Goal: Transaction & Acquisition: Book appointment/travel/reservation

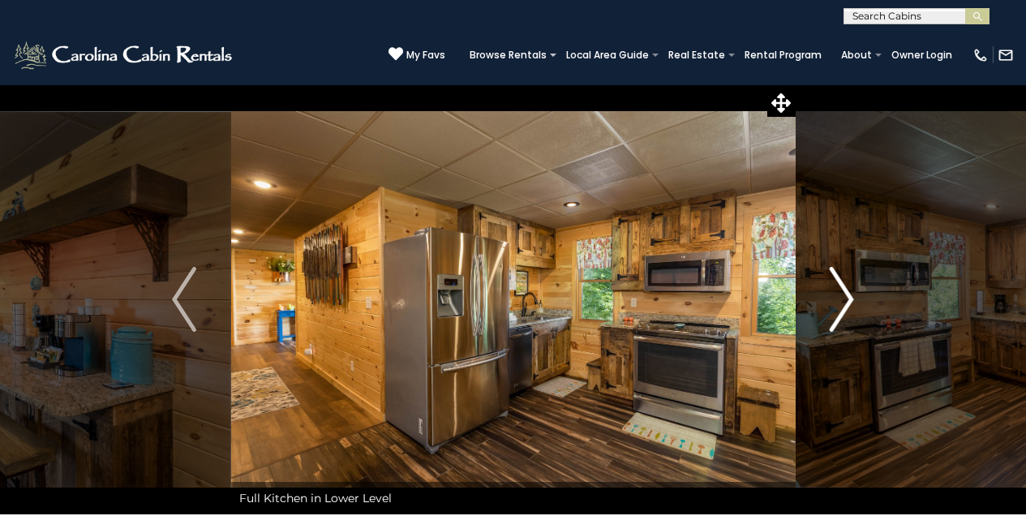
click at [849, 309] on img "Next" at bounding box center [842, 299] width 24 height 65
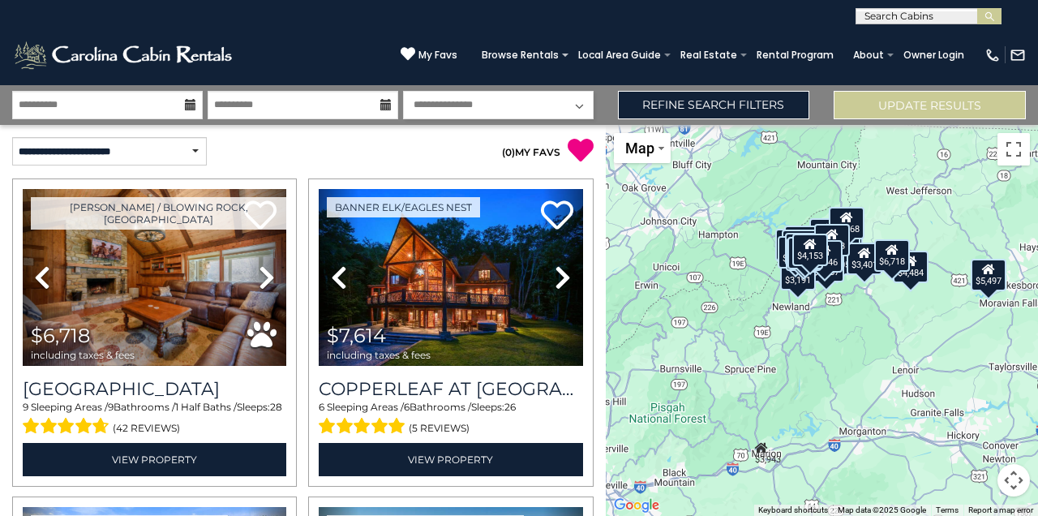
select select "**********"
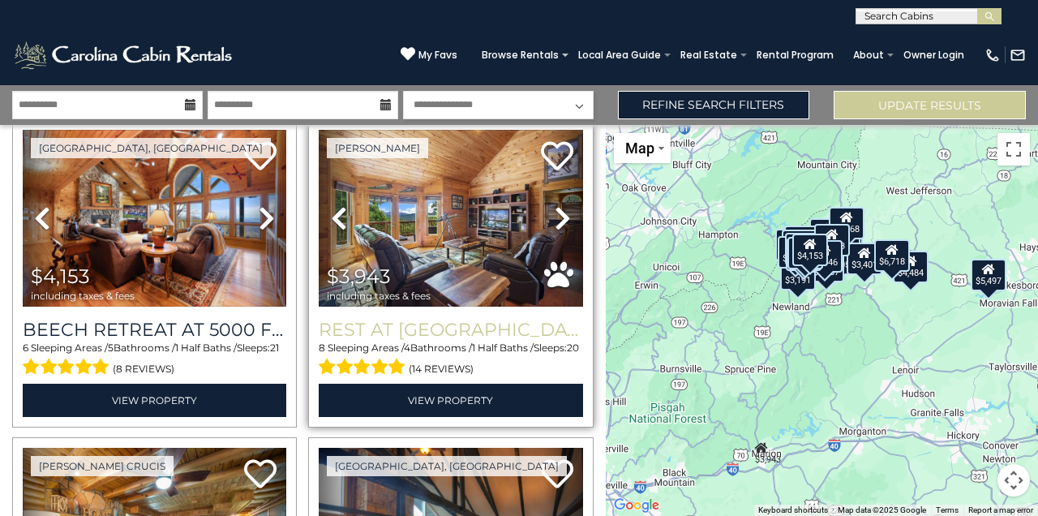
click at [441, 319] on h3 "Rest at [GEOGRAPHIC_DATA]" at bounding box center [451, 330] width 264 height 22
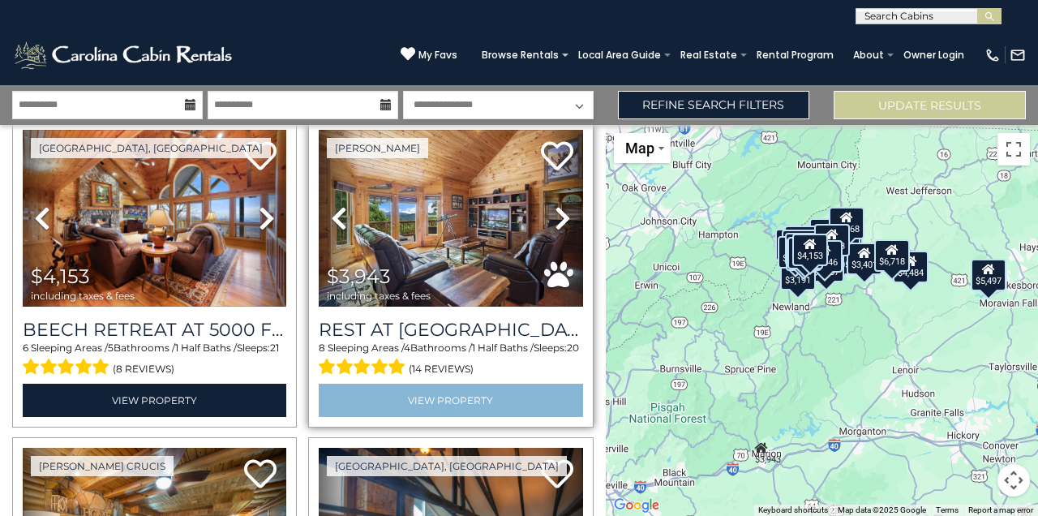
click at [456, 393] on link "View Property" at bounding box center [451, 400] width 264 height 33
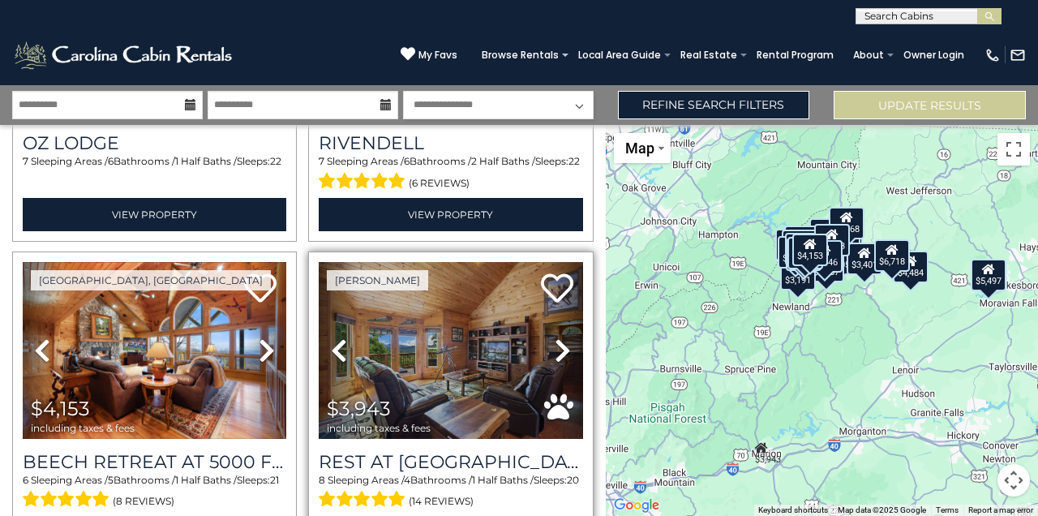
scroll to position [879, 0]
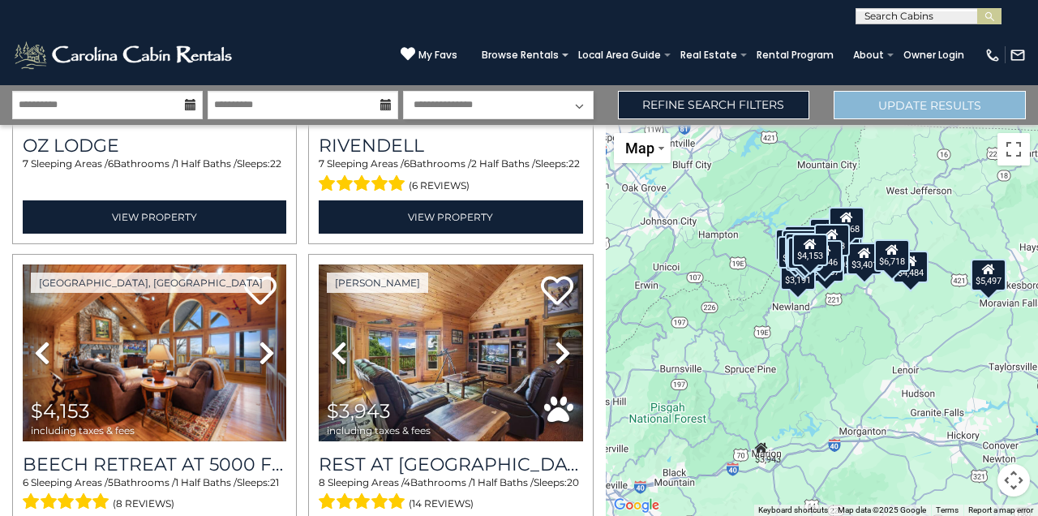
click at [921, 109] on button "Update Results" at bounding box center [930, 105] width 192 height 28
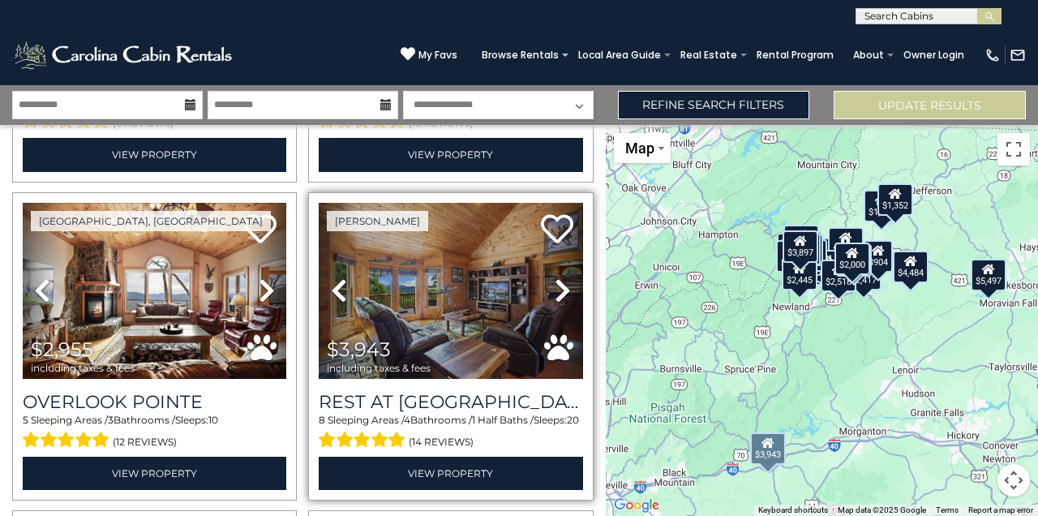
scroll to position [625, 0]
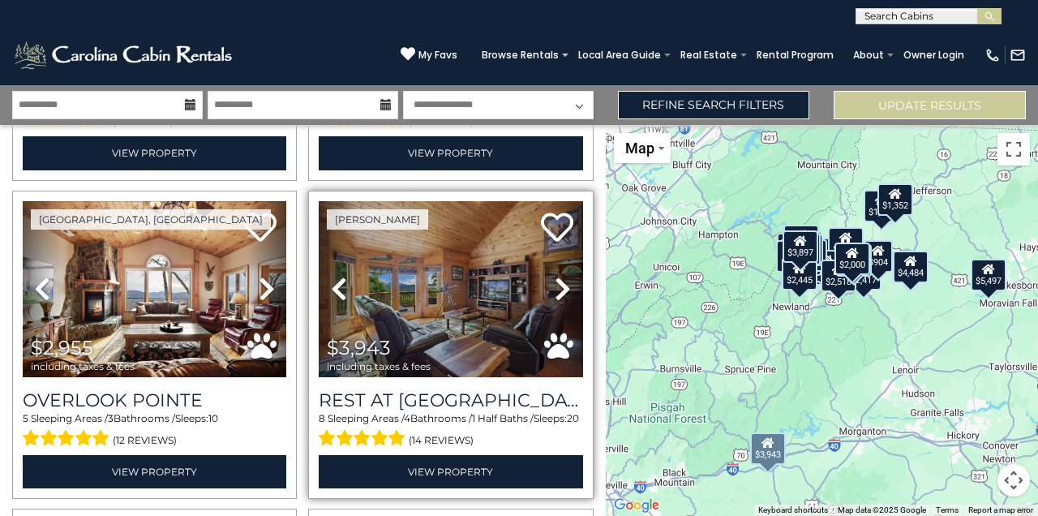
click at [555, 276] on icon at bounding box center [563, 289] width 16 height 26
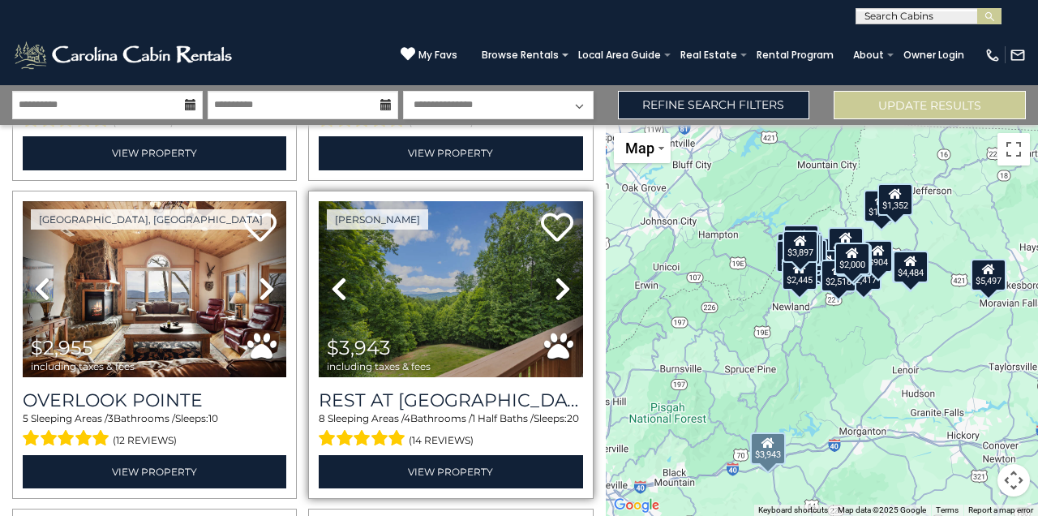
click at [557, 286] on icon at bounding box center [563, 289] width 16 height 26
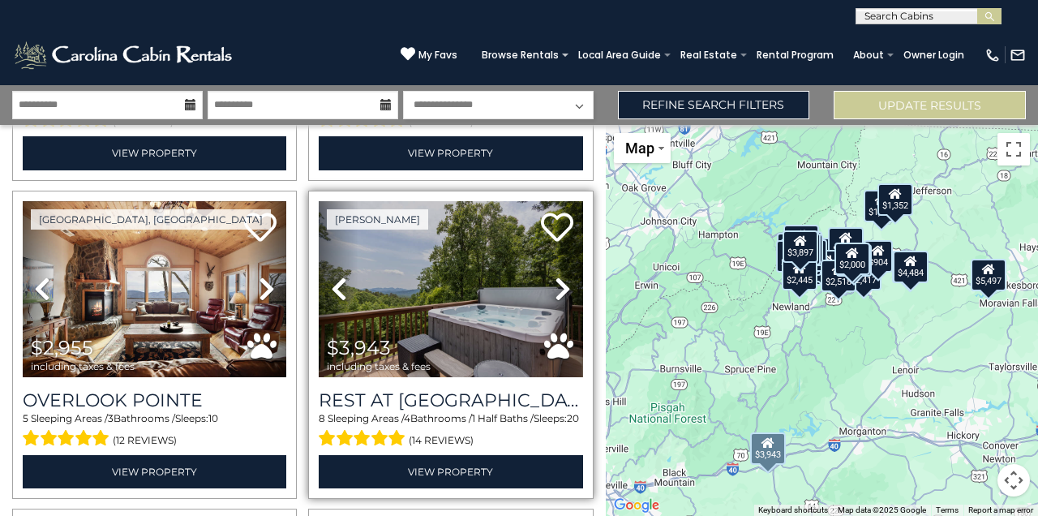
click at [558, 286] on icon at bounding box center [563, 289] width 16 height 26
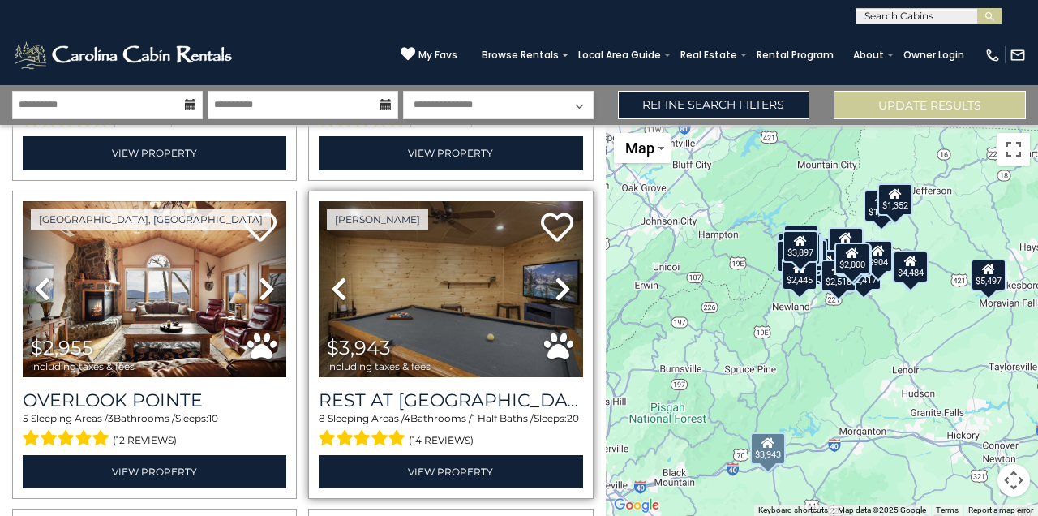
click at [558, 286] on icon at bounding box center [563, 289] width 16 height 26
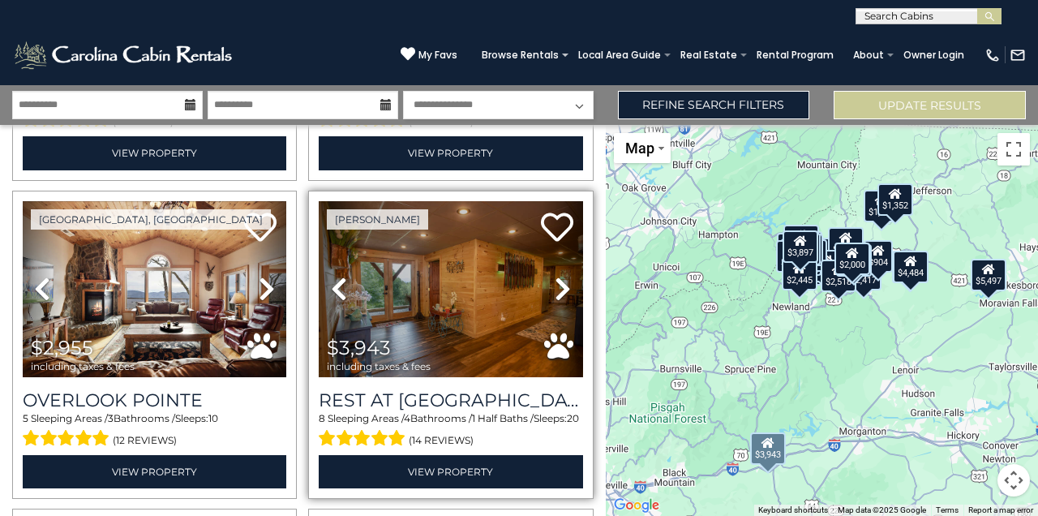
click at [558, 285] on icon at bounding box center [563, 289] width 16 height 26
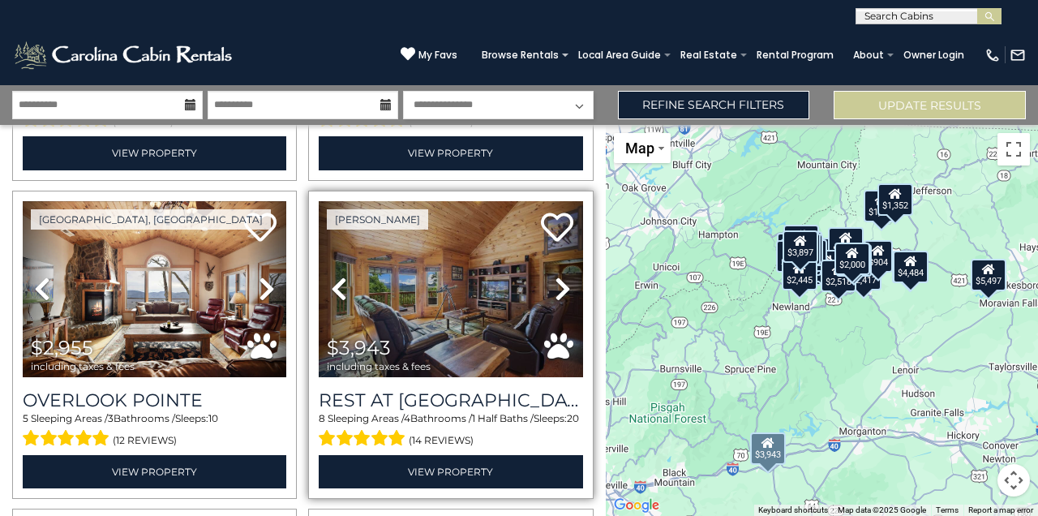
click at [557, 285] on icon at bounding box center [563, 289] width 16 height 26
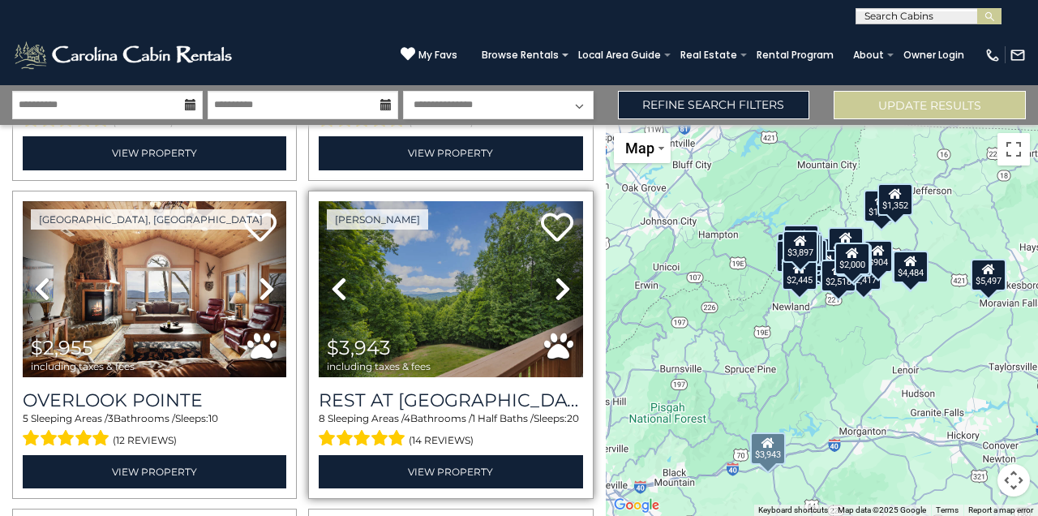
click at [558, 285] on icon at bounding box center [563, 289] width 16 height 26
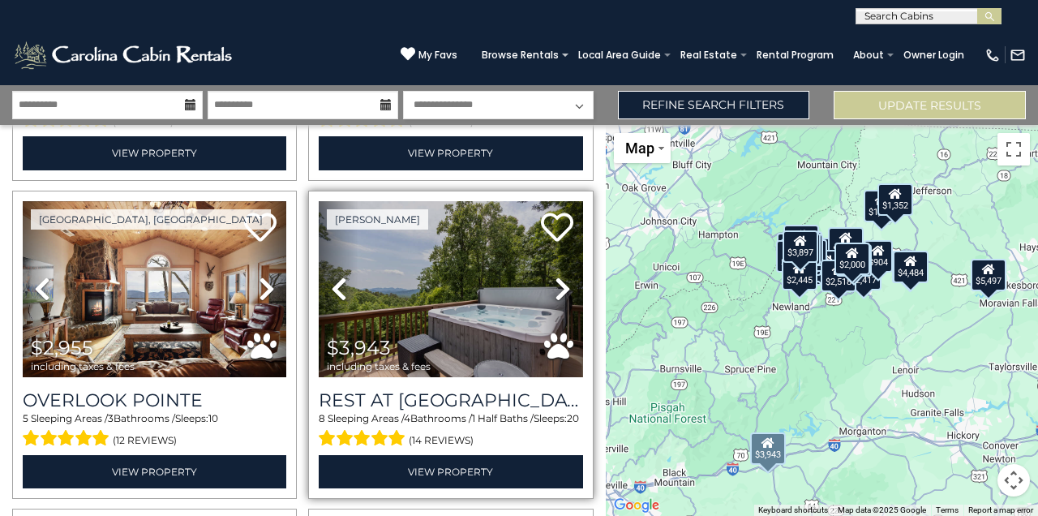
click at [558, 284] on icon at bounding box center [563, 289] width 16 height 26
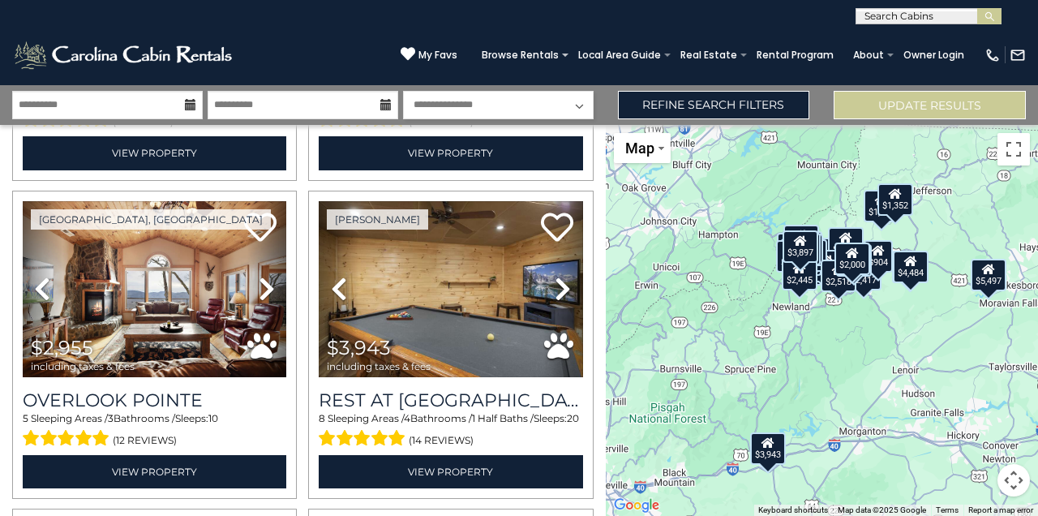
scroll to position [0, 0]
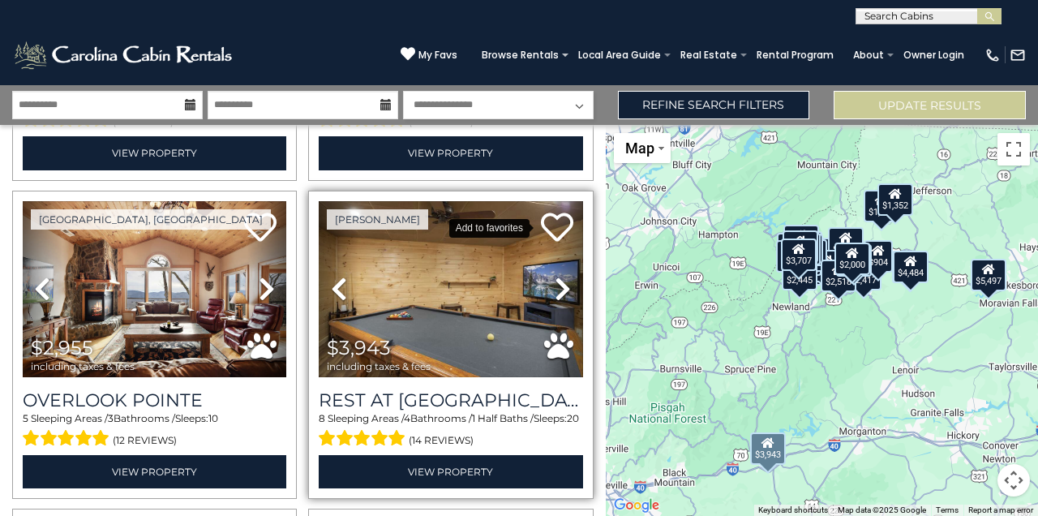
click at [543, 214] on icon at bounding box center [557, 227] width 32 height 32
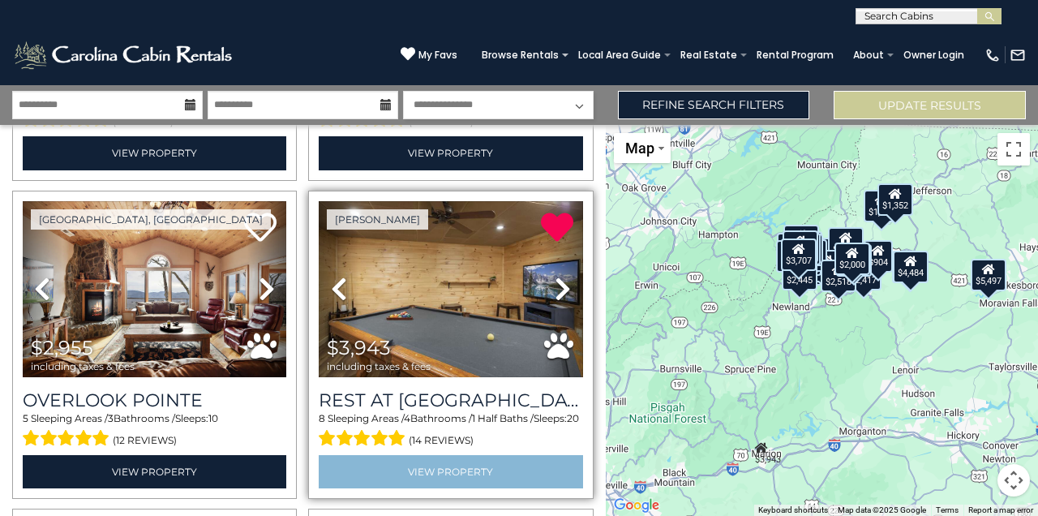
click at [429, 461] on link "View Property" at bounding box center [451, 471] width 264 height 33
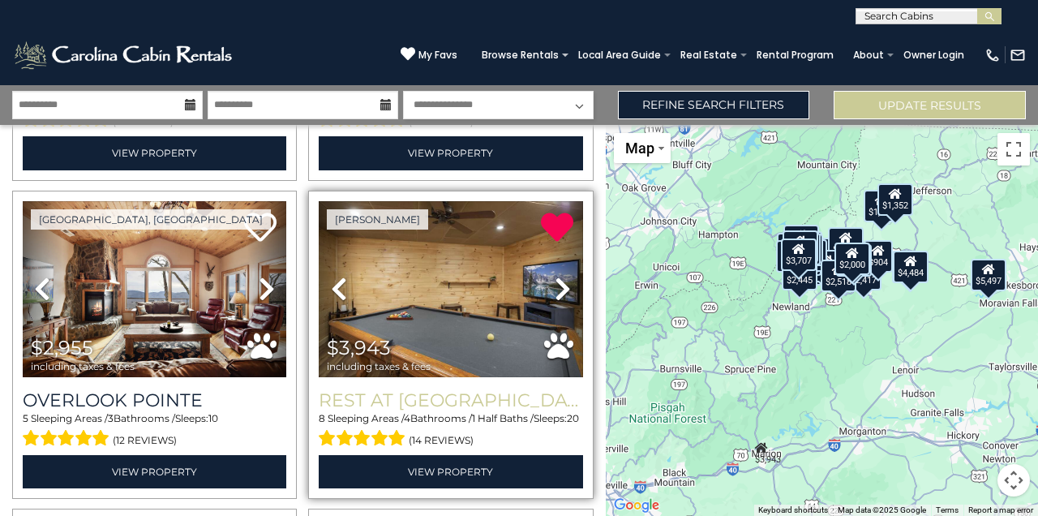
click at [425, 391] on h3 "Rest at Mountain Crest" at bounding box center [451, 400] width 264 height 22
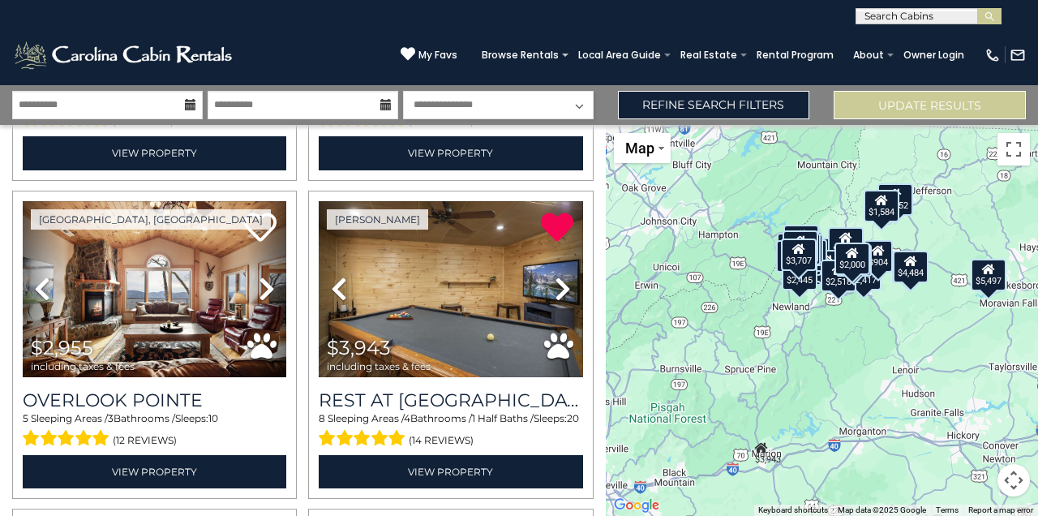
click at [1018, 55] on img at bounding box center [1018, 55] width 16 height 16
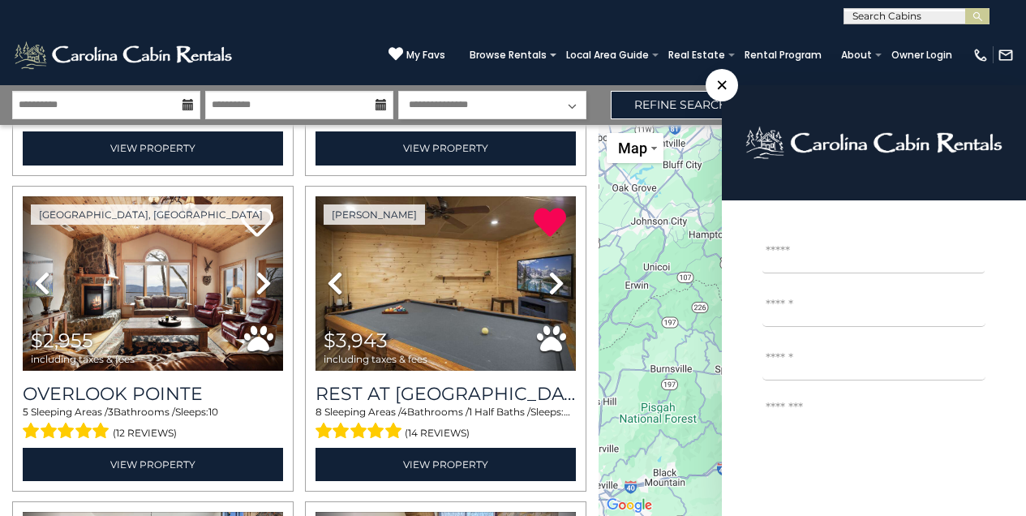
click at [674, 199] on div "$8,375 $4,484 $1,584 $2,000 $2,955 $3,943 $2,987 $3,707 $3,432 $3,261 $1,697 $2…" at bounding box center [812, 320] width 427 height 391
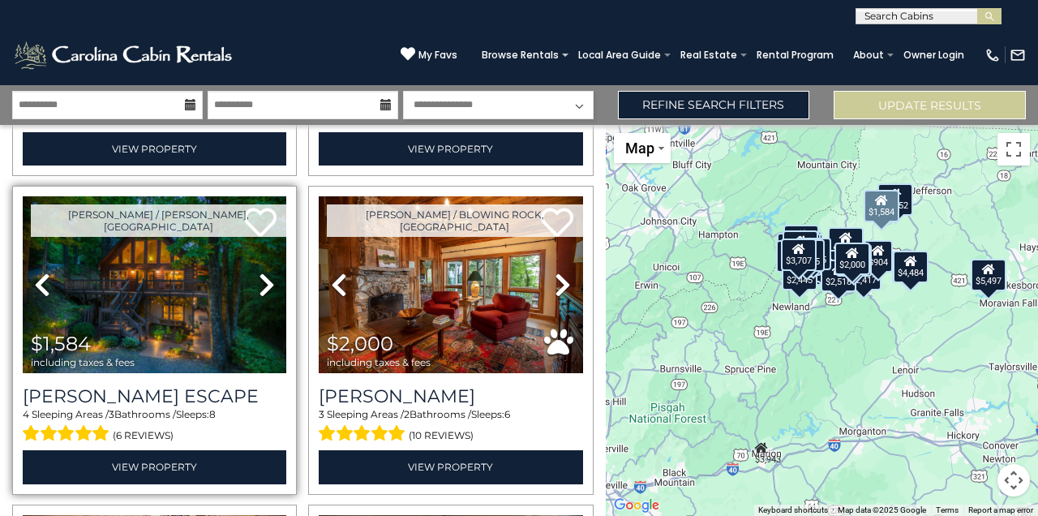
scroll to position [308, 0]
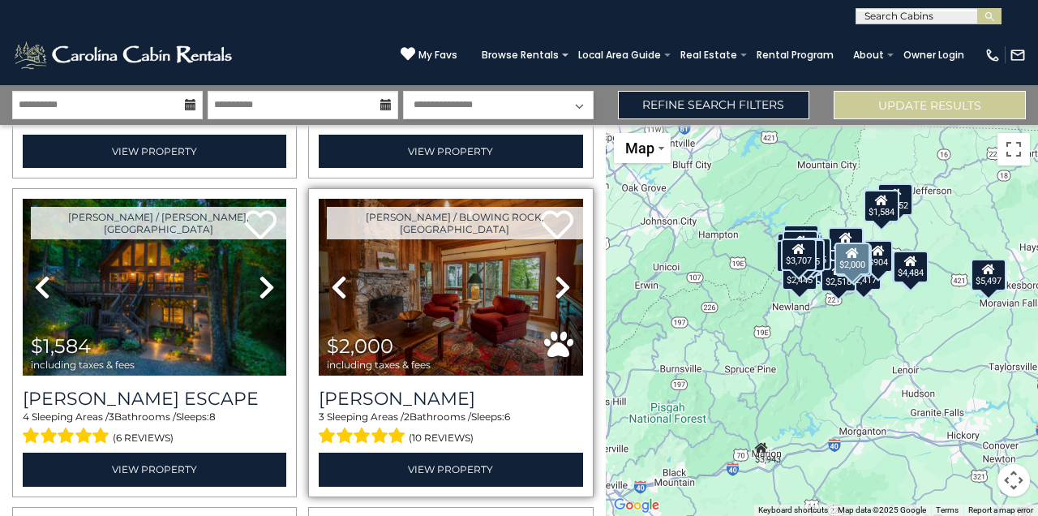
click at [421, 303] on img at bounding box center [451, 287] width 264 height 177
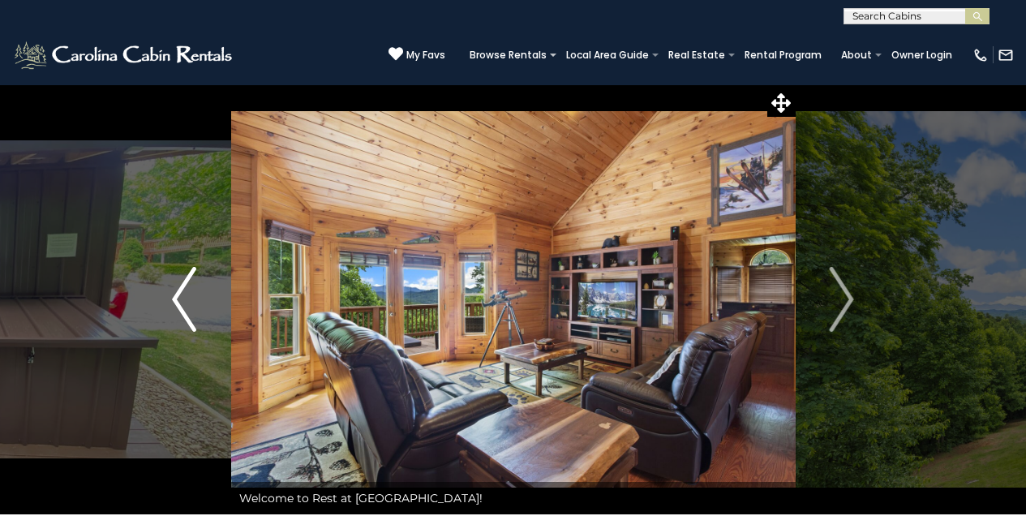
click at [182, 304] on img "Previous" at bounding box center [184, 299] width 24 height 65
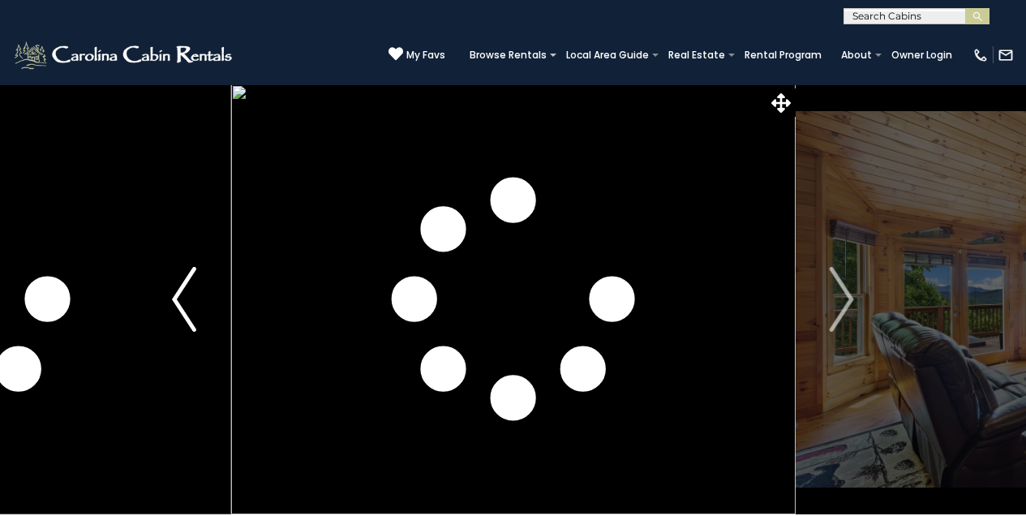
click at [181, 301] on img "Previous" at bounding box center [184, 299] width 24 height 65
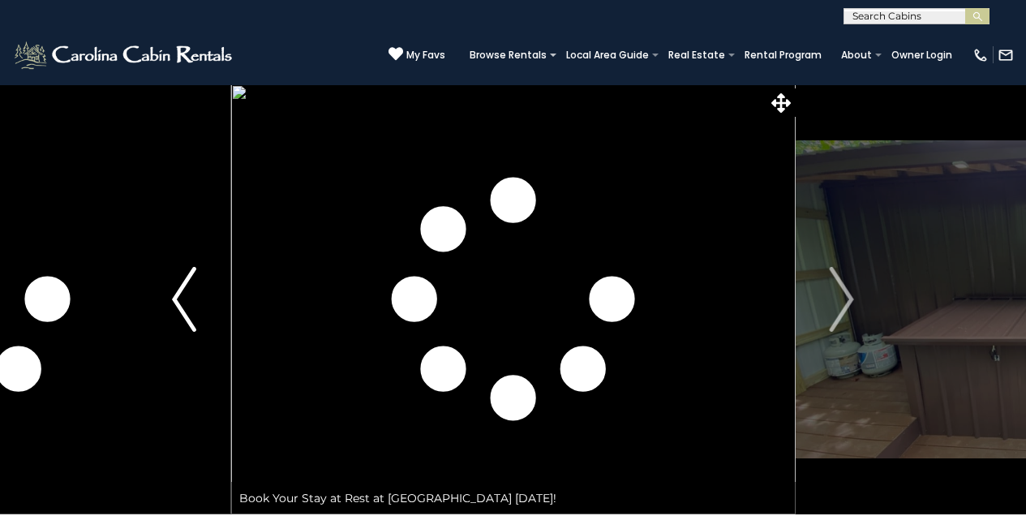
click at [178, 303] on img "Previous" at bounding box center [184, 299] width 24 height 65
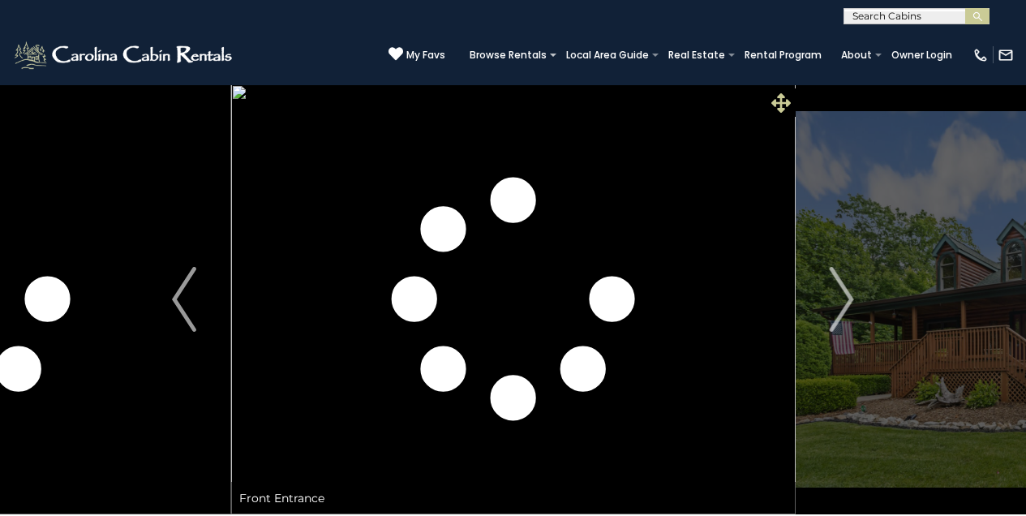
click at [783, 103] on icon at bounding box center [780, 102] width 19 height 19
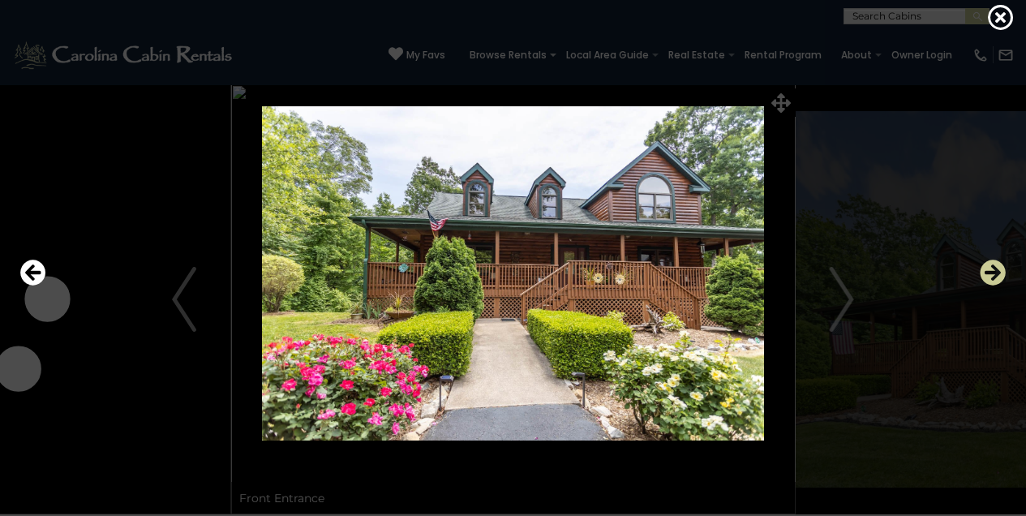
click at [1000, 270] on icon "Next" at bounding box center [993, 273] width 26 height 26
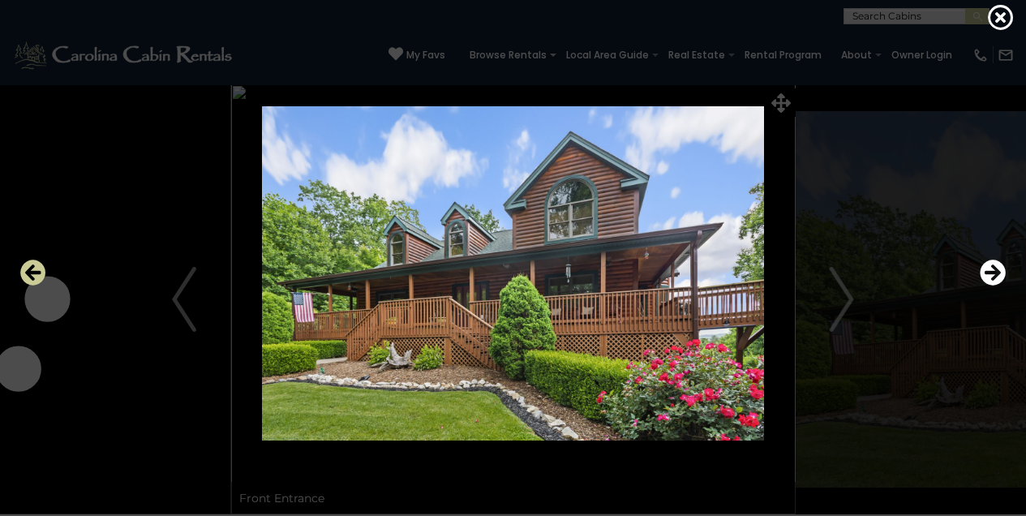
click at [33, 268] on icon "Previous" at bounding box center [33, 273] width 26 height 26
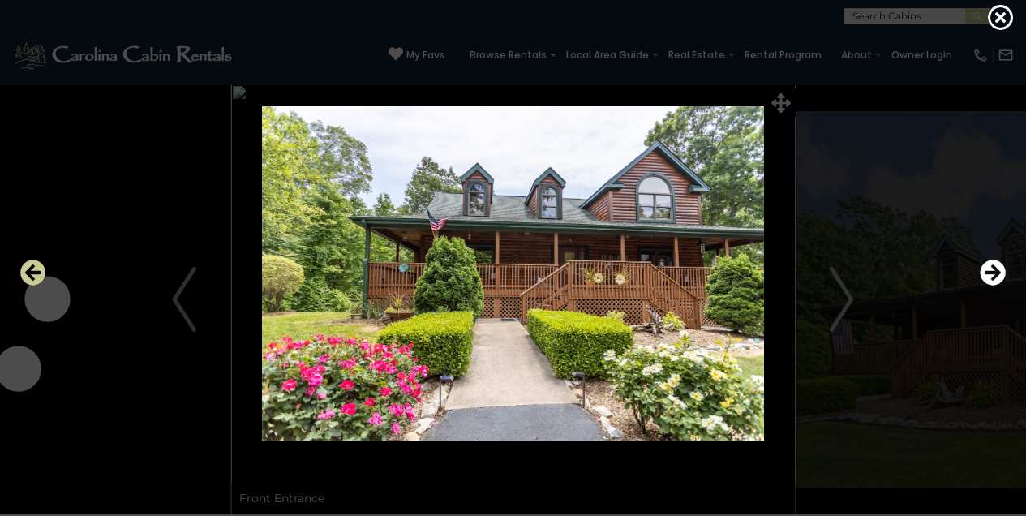
click at [32, 268] on icon "Previous" at bounding box center [33, 273] width 26 height 26
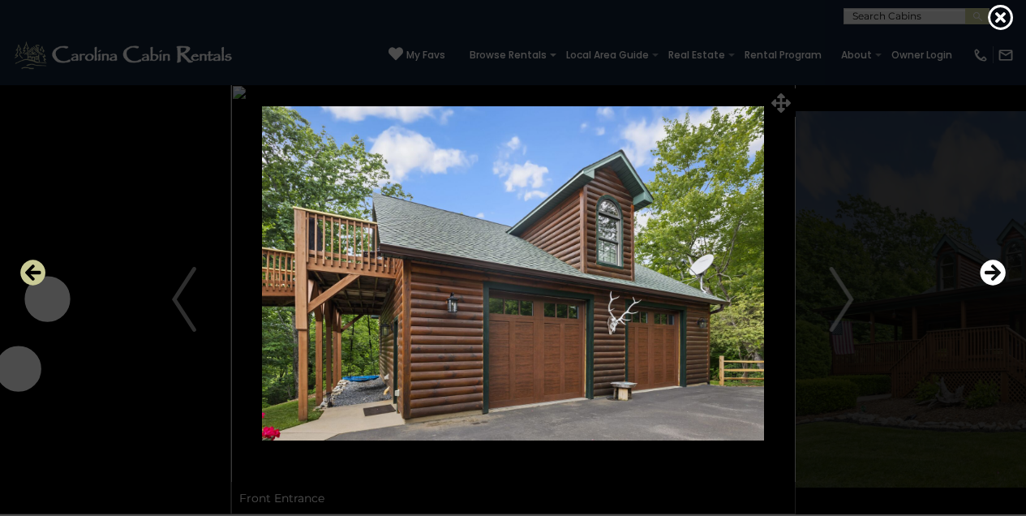
click at [27, 265] on icon "Previous" at bounding box center [33, 273] width 26 height 26
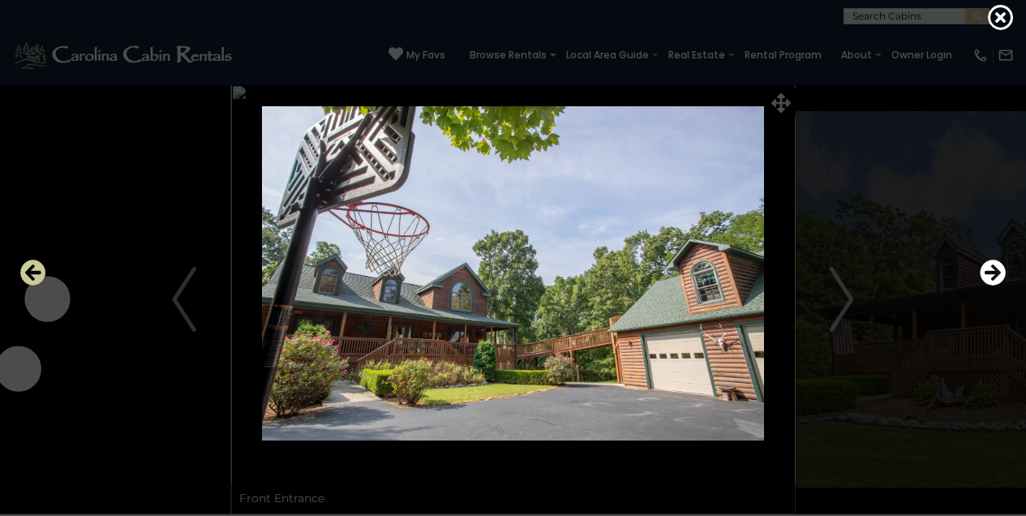
click at [36, 271] on icon "Previous" at bounding box center [33, 273] width 26 height 26
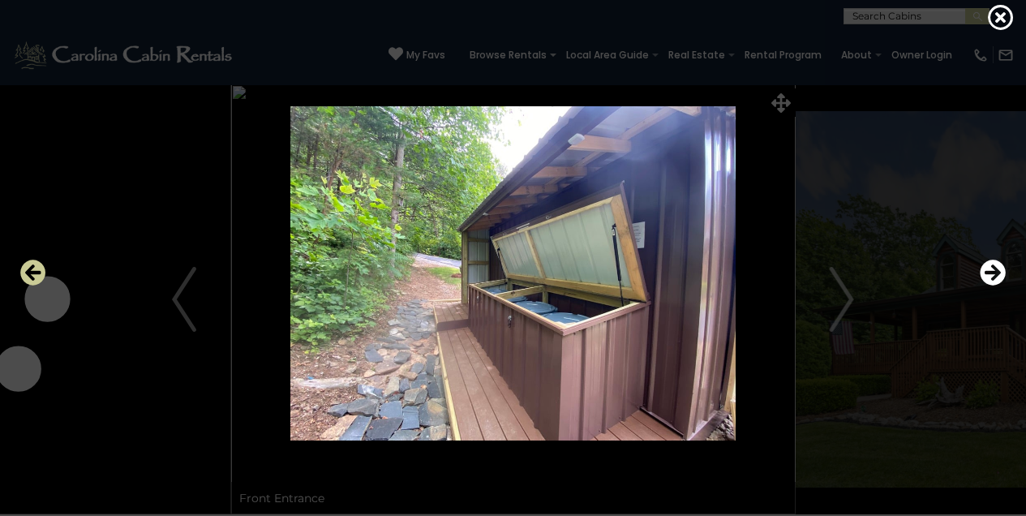
click at [36, 270] on icon "Previous" at bounding box center [33, 273] width 26 height 26
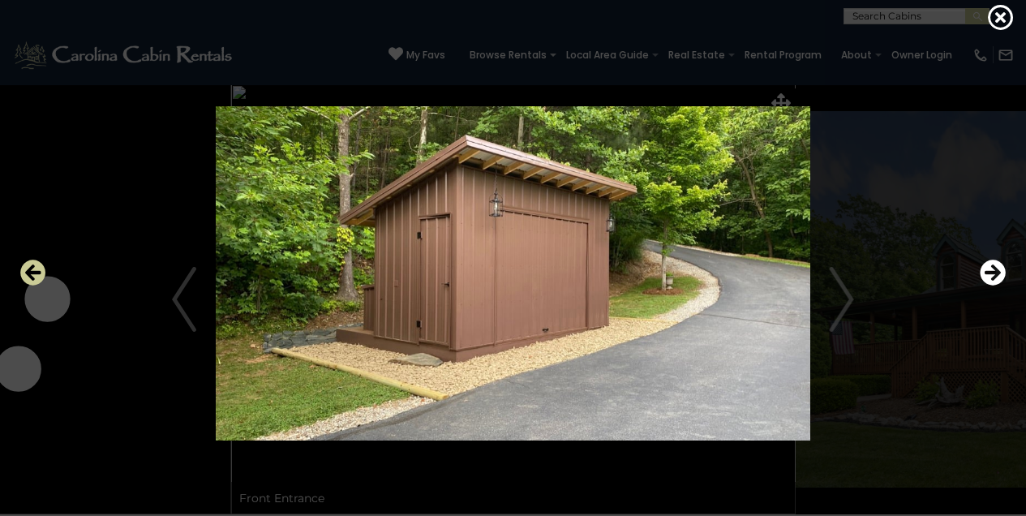
click at [36, 270] on icon "Previous" at bounding box center [33, 273] width 26 height 26
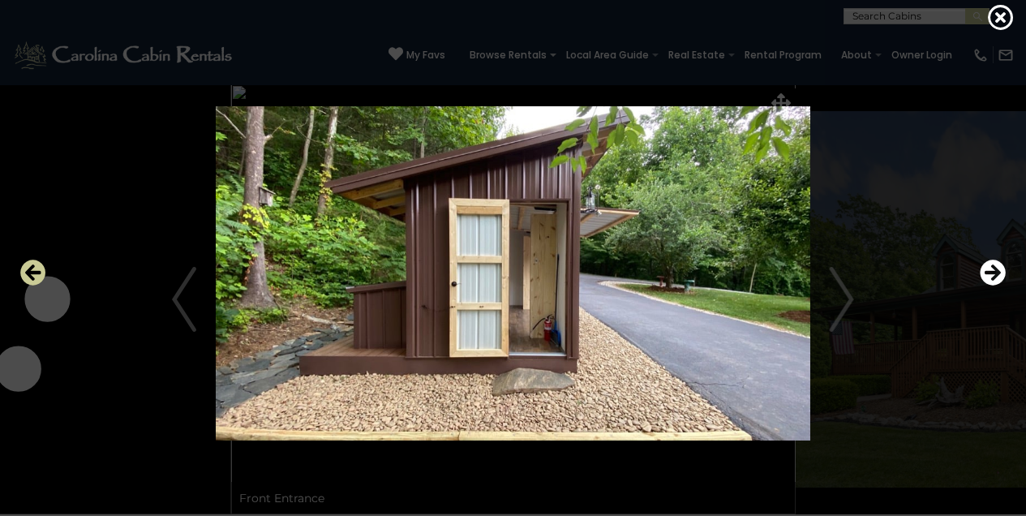
click at [35, 270] on icon "Previous" at bounding box center [33, 273] width 26 height 26
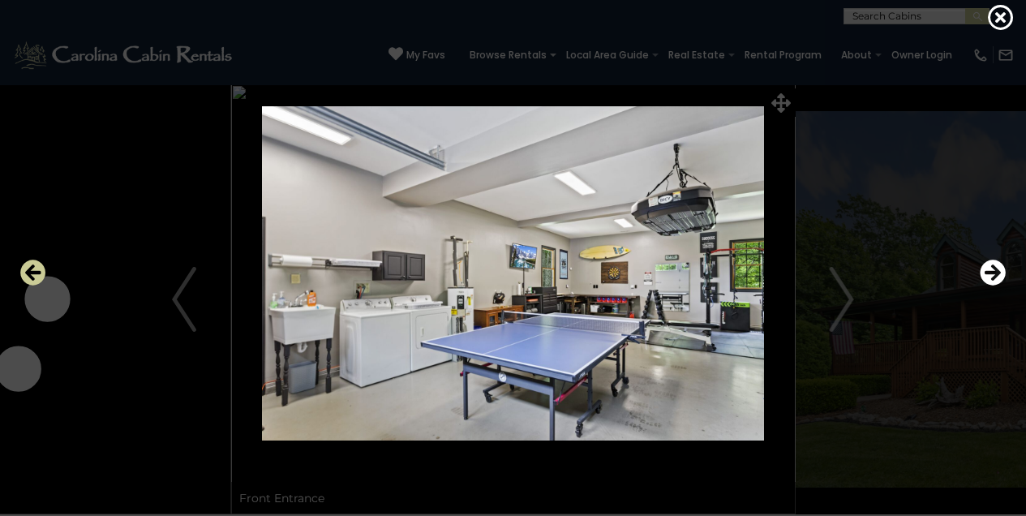
click at [37, 270] on icon "Previous" at bounding box center [33, 273] width 26 height 26
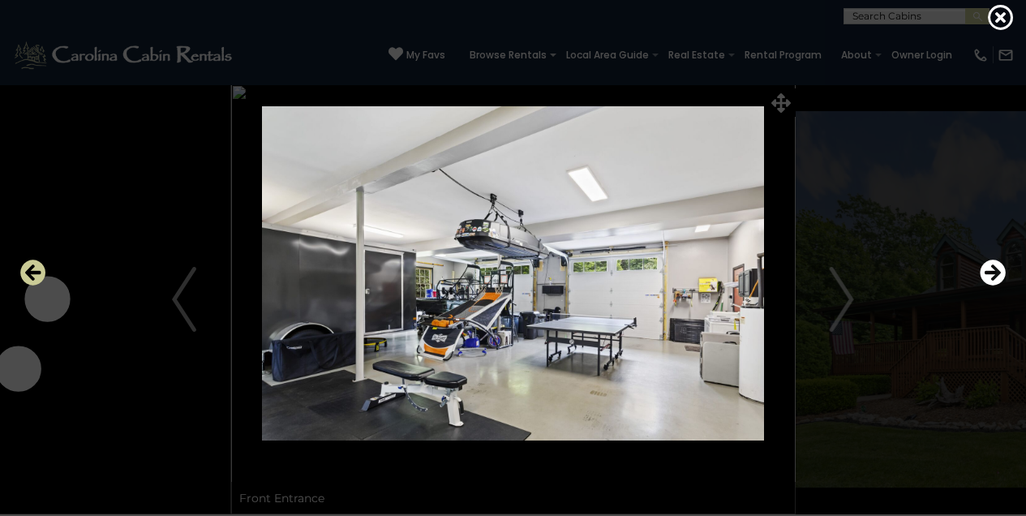
click at [23, 261] on icon "Previous" at bounding box center [33, 273] width 26 height 26
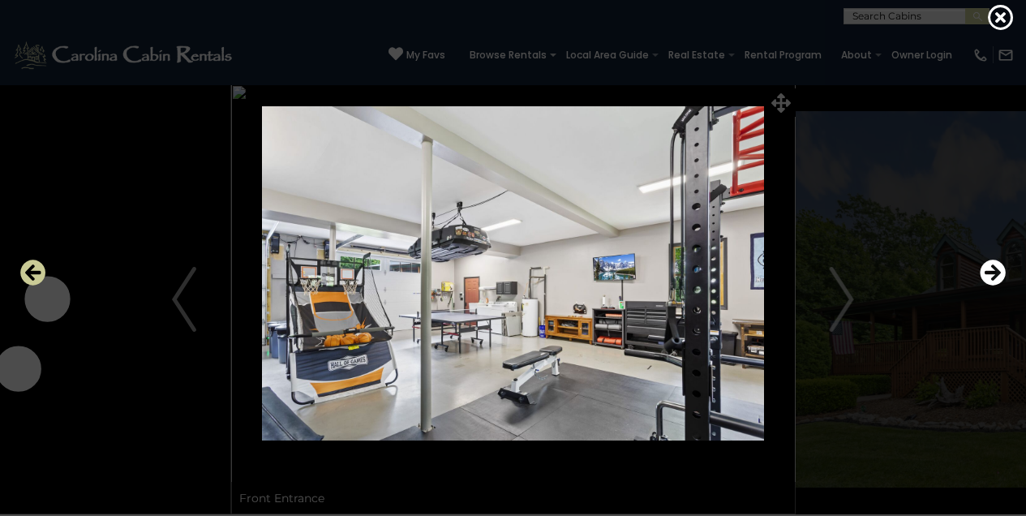
click at [36, 273] on icon "Previous" at bounding box center [33, 273] width 26 height 26
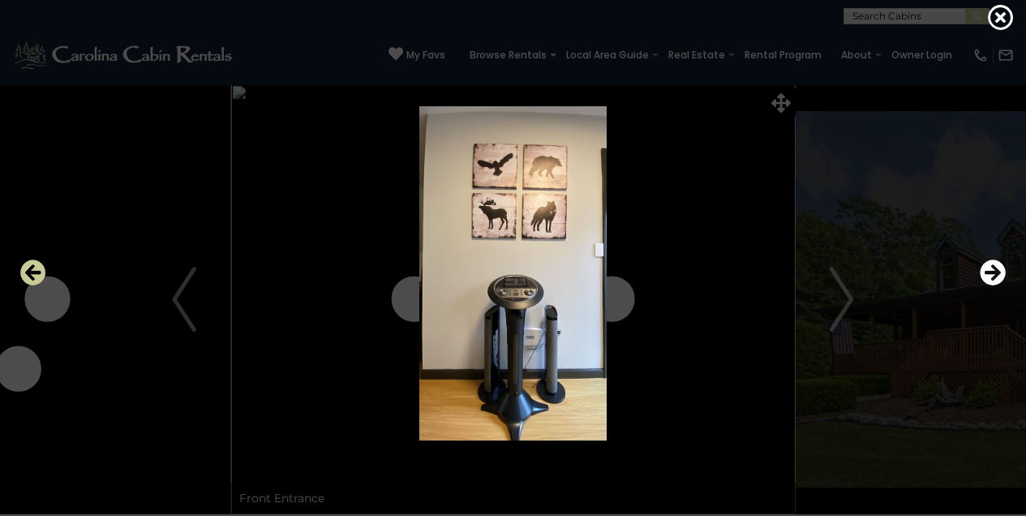
click at [33, 271] on icon "Previous" at bounding box center [33, 273] width 26 height 26
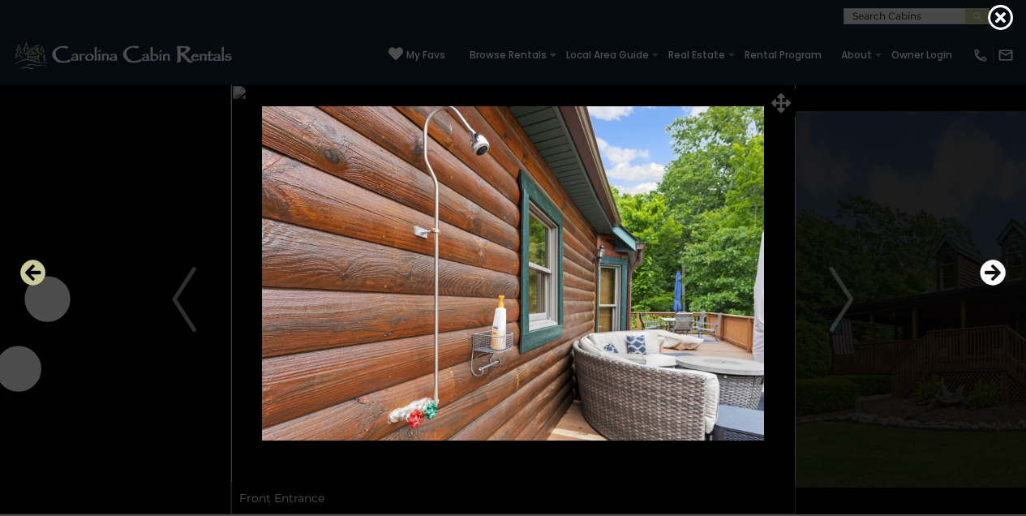
click at [33, 271] on icon "Previous" at bounding box center [33, 273] width 26 height 26
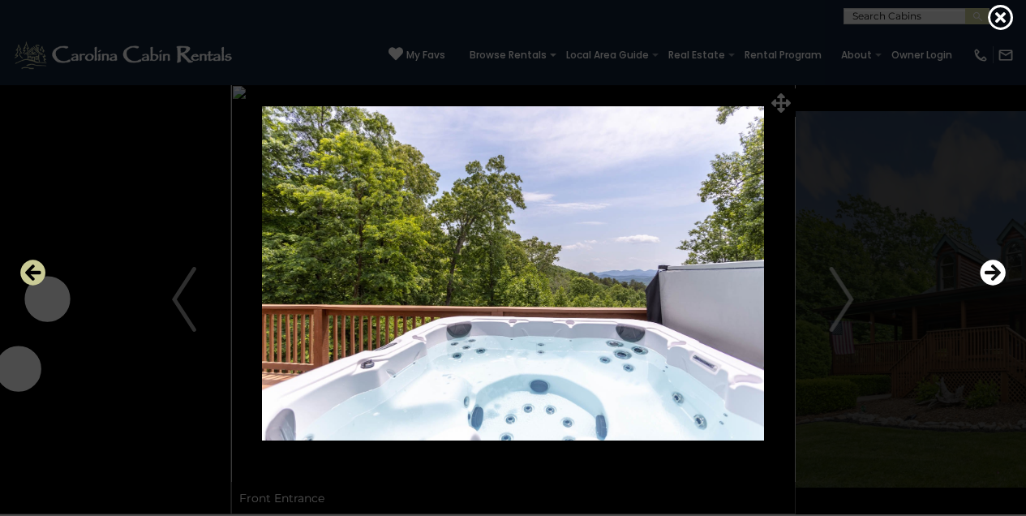
click at [32, 272] on icon "Previous" at bounding box center [33, 273] width 26 height 26
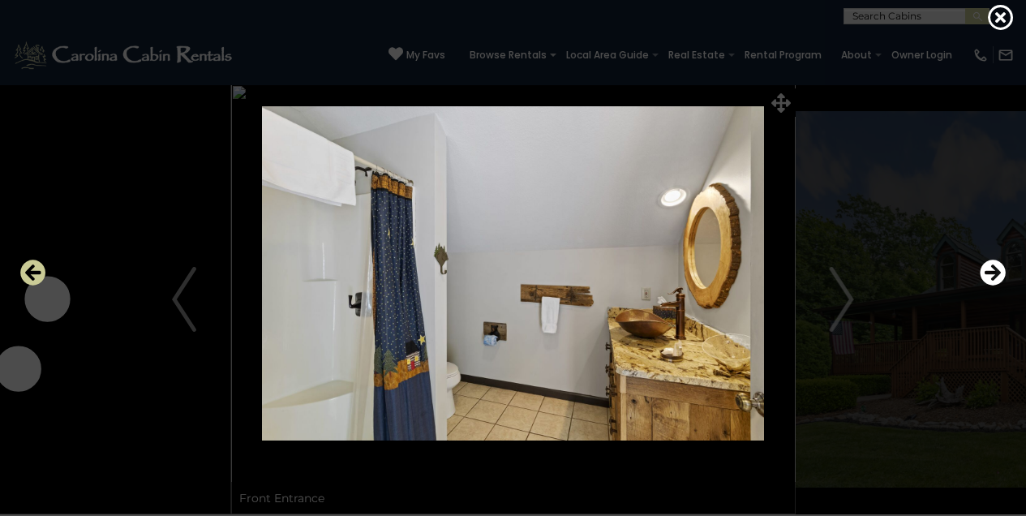
click at [32, 271] on icon "Previous" at bounding box center [33, 273] width 26 height 26
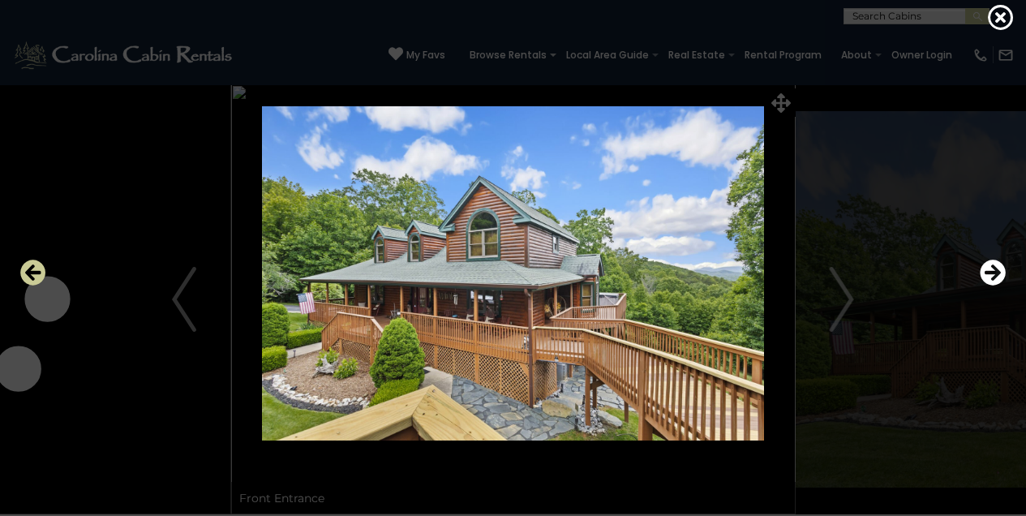
click at [31, 270] on icon "Previous" at bounding box center [33, 273] width 26 height 26
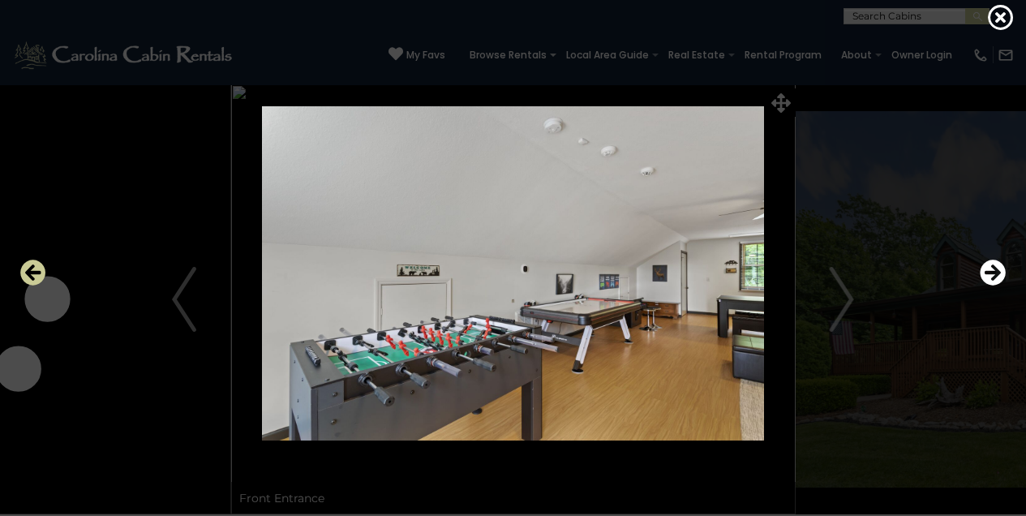
click at [31, 270] on icon "Previous" at bounding box center [33, 273] width 26 height 26
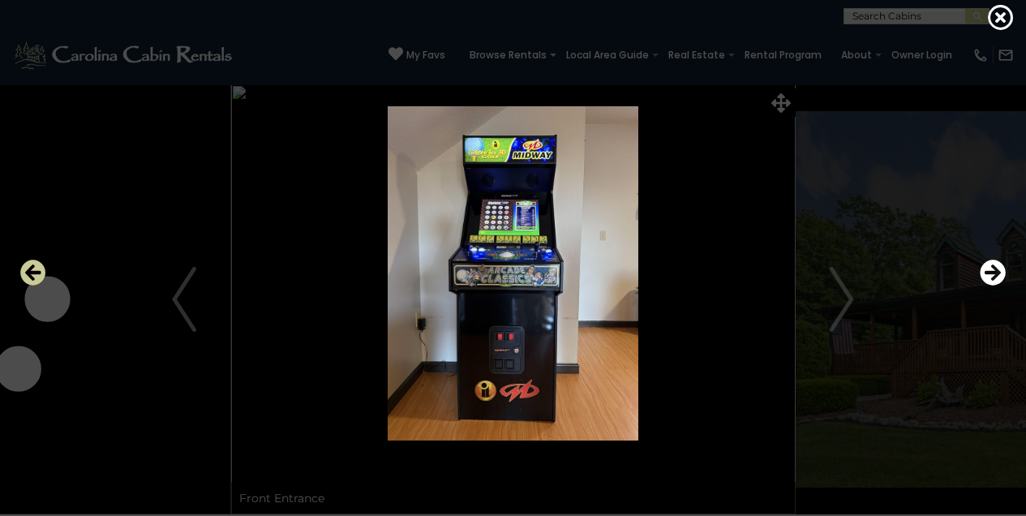
click at [34, 273] on icon "Previous" at bounding box center [33, 273] width 26 height 26
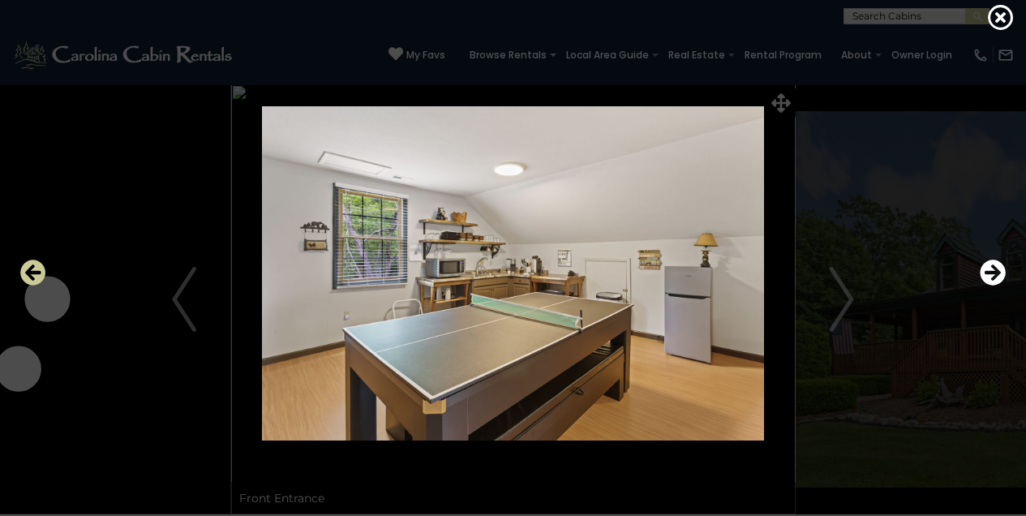
click at [35, 273] on icon "Previous" at bounding box center [33, 273] width 26 height 26
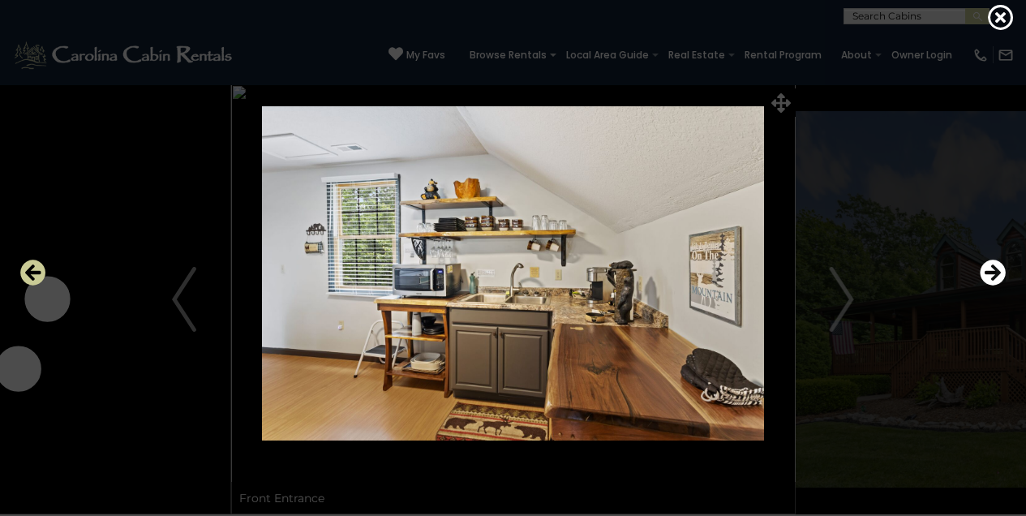
click at [35, 273] on icon "Previous" at bounding box center [33, 273] width 26 height 26
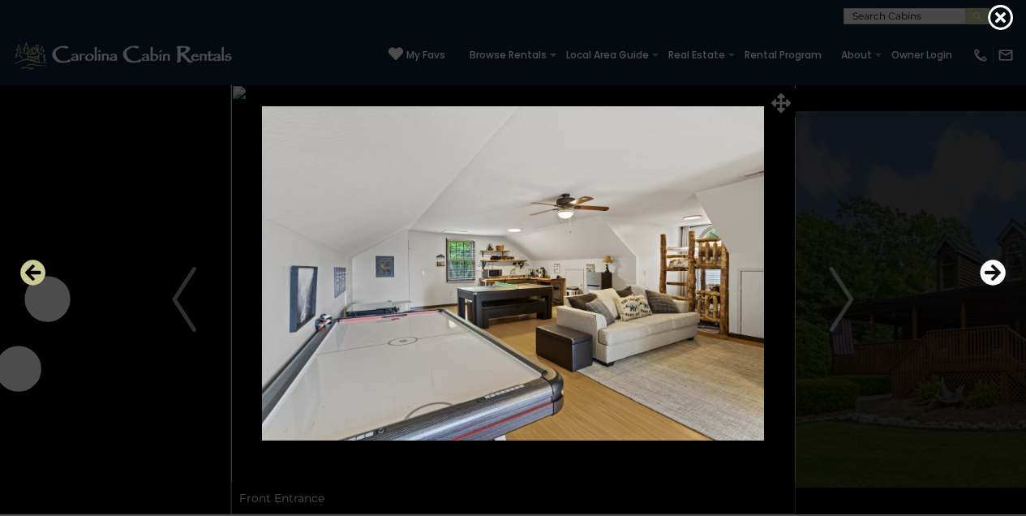
click at [32, 273] on icon "Previous" at bounding box center [33, 273] width 26 height 26
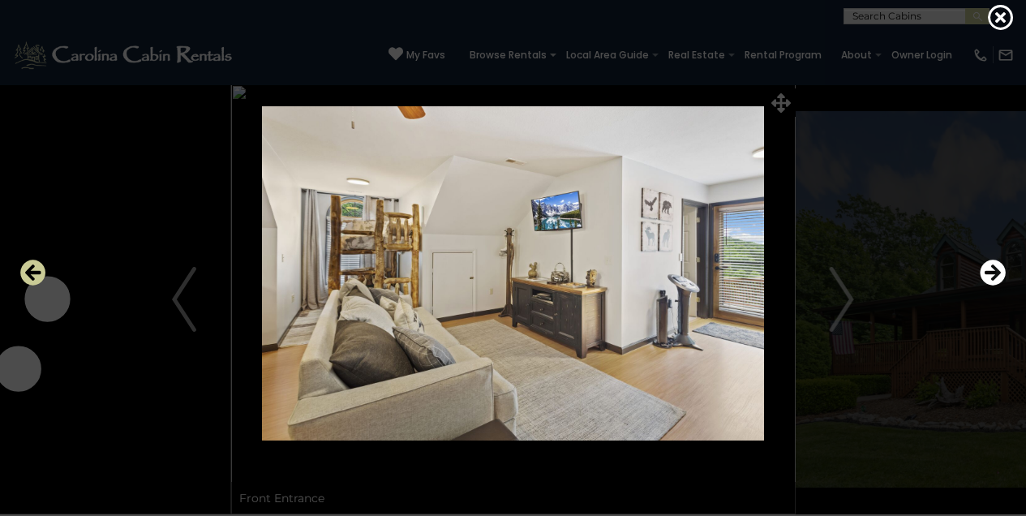
click at [39, 284] on icon "Previous" at bounding box center [33, 273] width 26 height 26
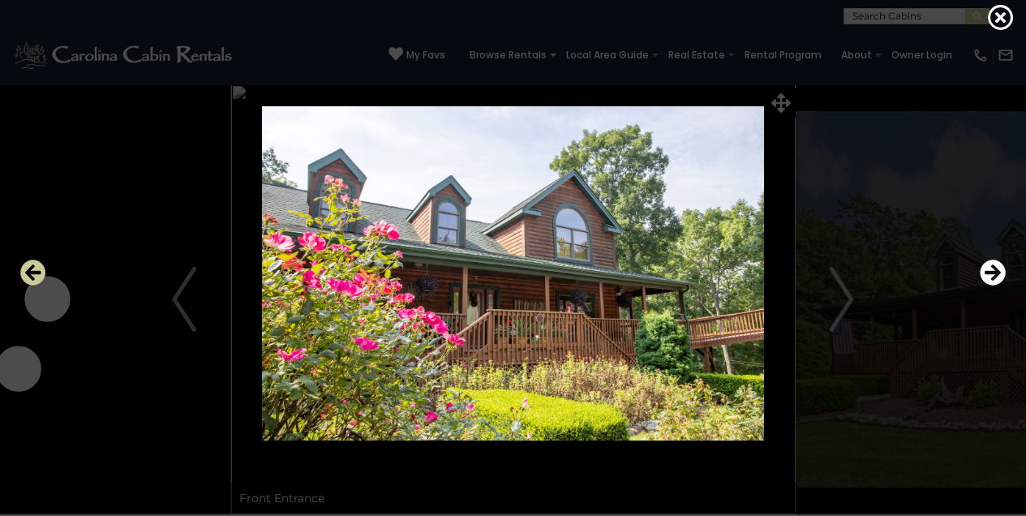
click at [36, 284] on icon "Previous" at bounding box center [33, 273] width 26 height 26
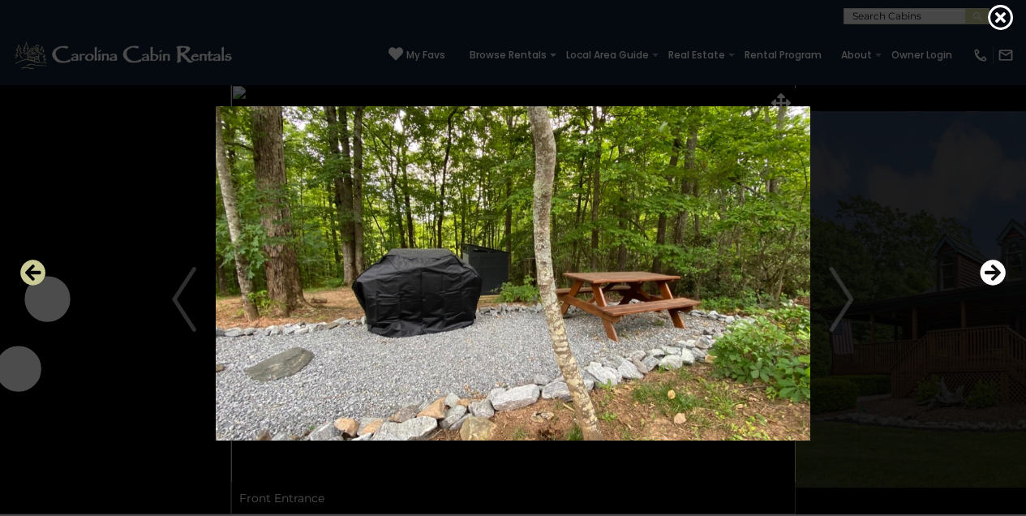
click at [36, 284] on icon "Previous" at bounding box center [33, 273] width 26 height 26
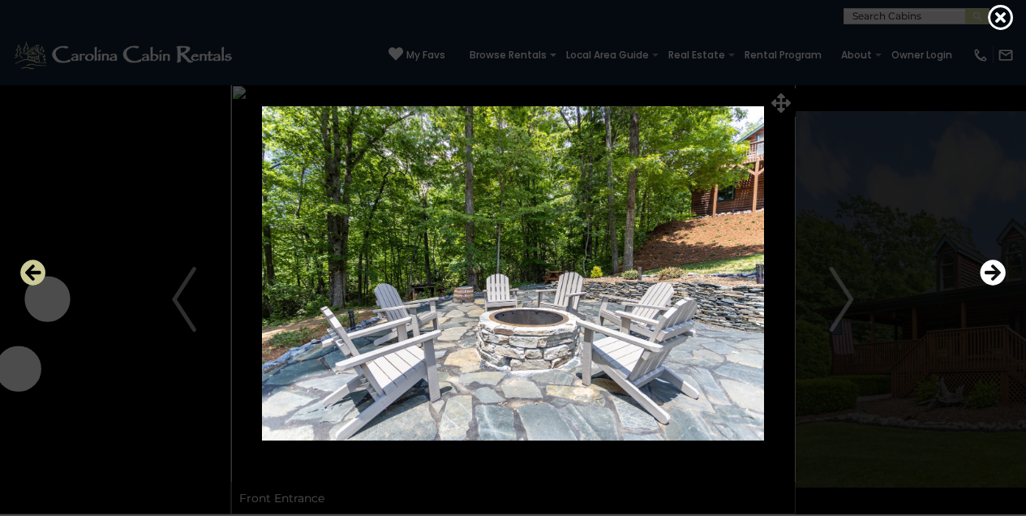
click at [36, 284] on icon "Previous" at bounding box center [33, 273] width 26 height 26
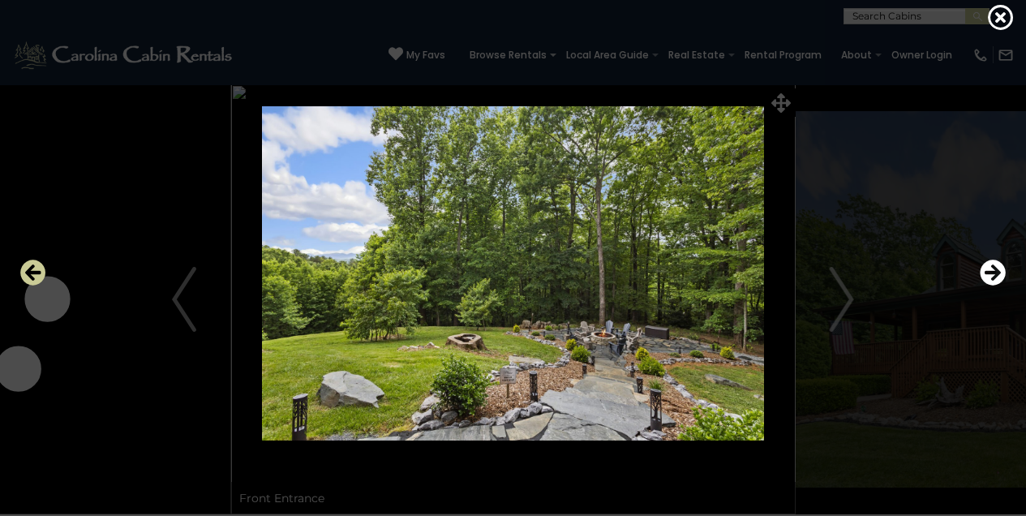
click at [37, 273] on icon "Previous" at bounding box center [33, 273] width 26 height 26
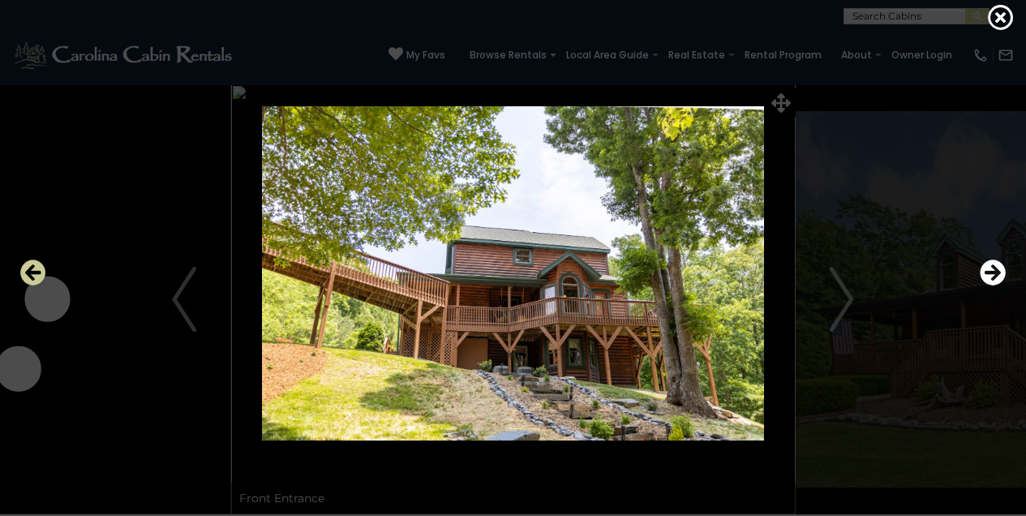
click at [37, 273] on icon "Previous" at bounding box center [33, 273] width 26 height 26
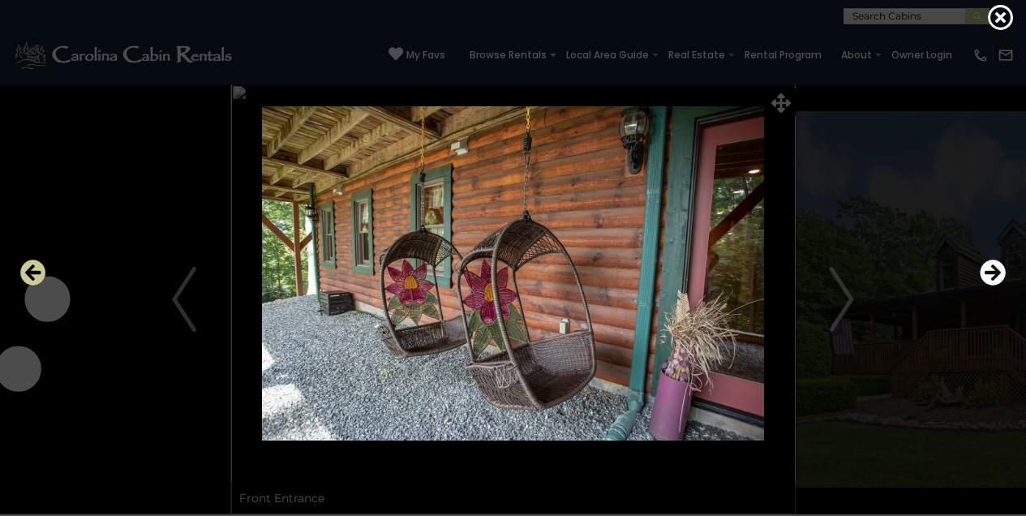
click at [37, 273] on icon "Previous" at bounding box center [33, 273] width 26 height 26
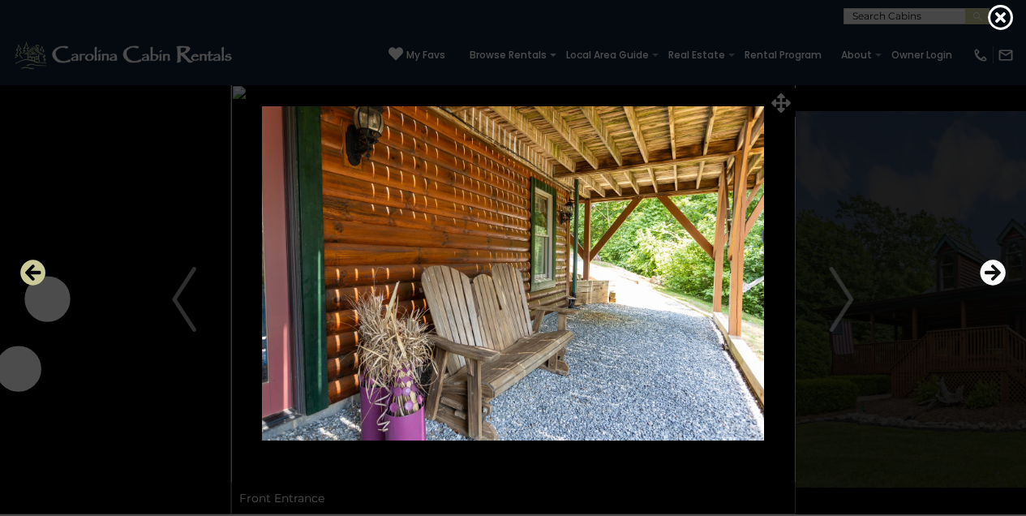
click at [34, 273] on icon "Previous" at bounding box center [33, 273] width 26 height 26
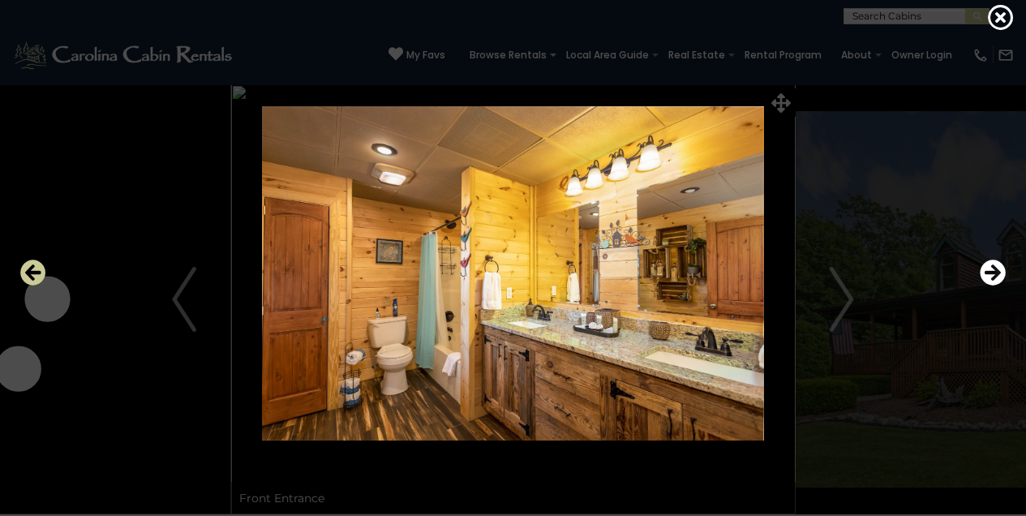
click at [37, 272] on icon "Previous" at bounding box center [33, 273] width 26 height 26
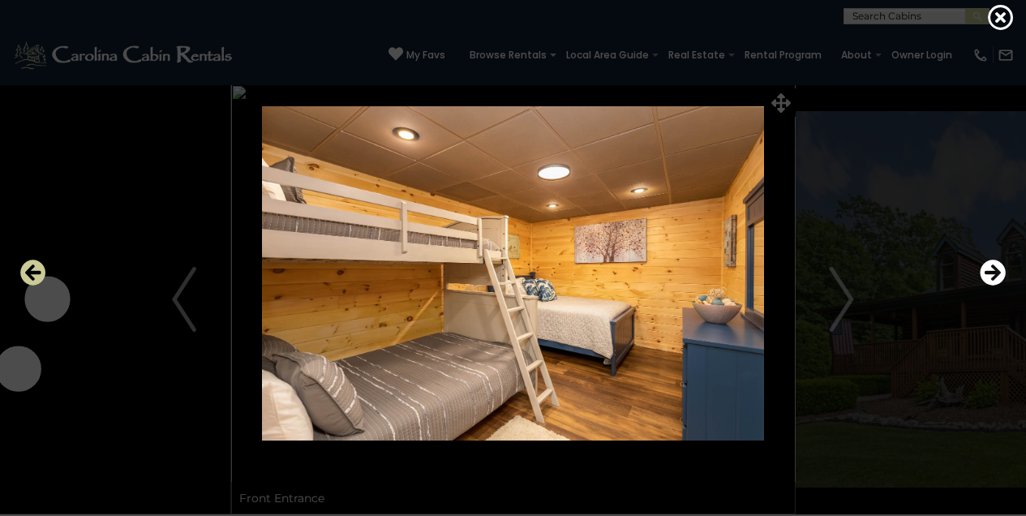
click at [35, 272] on icon "Previous" at bounding box center [33, 273] width 26 height 26
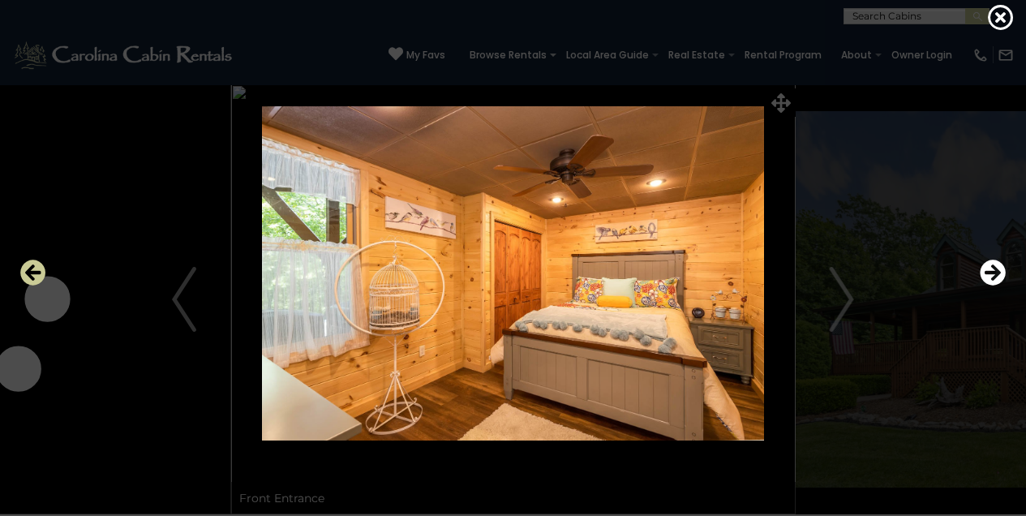
click at [35, 273] on icon "Previous" at bounding box center [33, 273] width 26 height 26
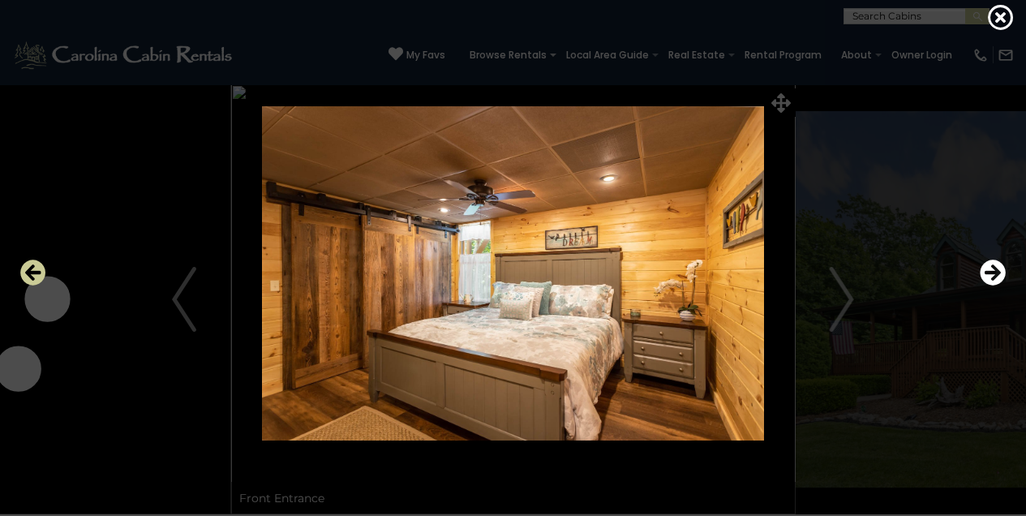
click at [35, 277] on icon "Previous" at bounding box center [33, 273] width 26 height 26
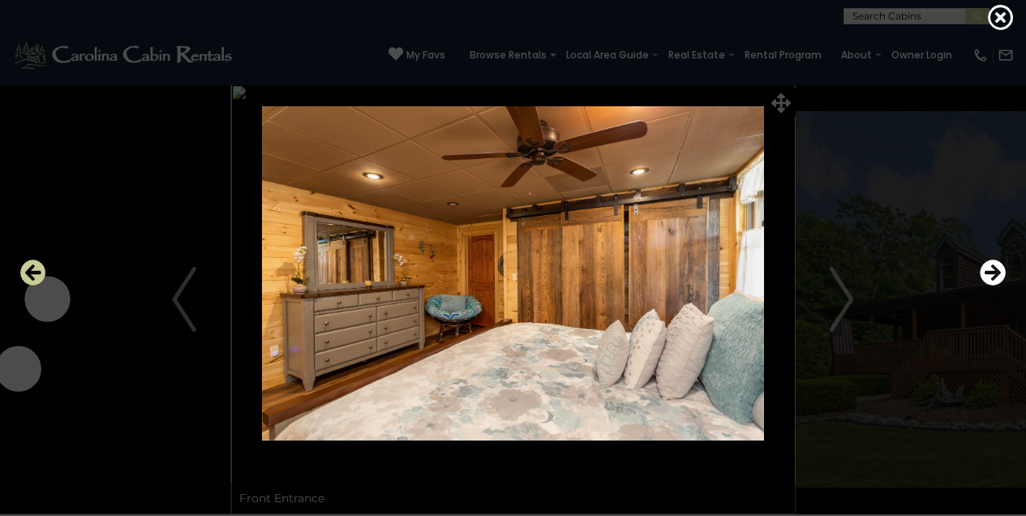
click at [37, 272] on icon "Previous" at bounding box center [33, 273] width 26 height 26
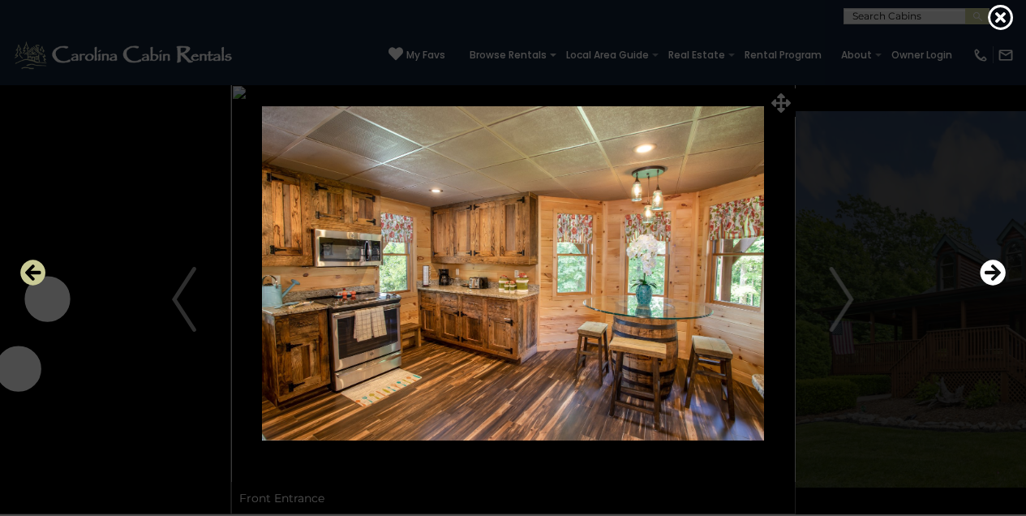
click at [35, 274] on icon "Previous" at bounding box center [33, 273] width 26 height 26
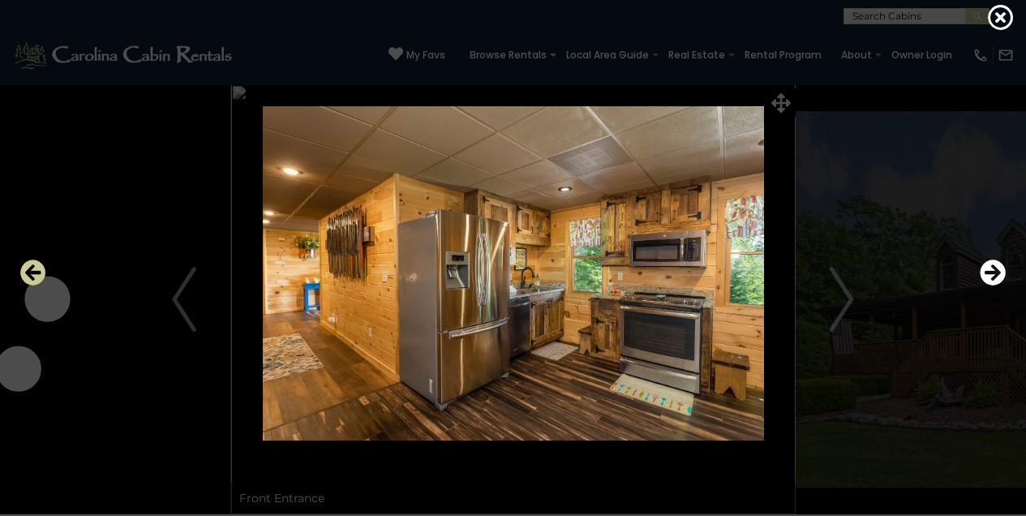
click at [35, 274] on icon "Previous" at bounding box center [33, 273] width 26 height 26
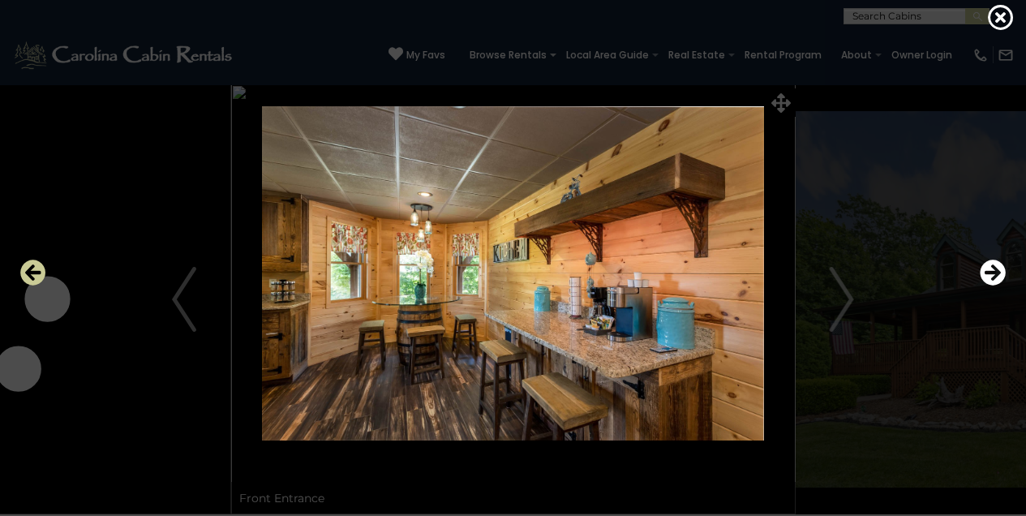
click at [35, 275] on icon "Previous" at bounding box center [33, 273] width 26 height 26
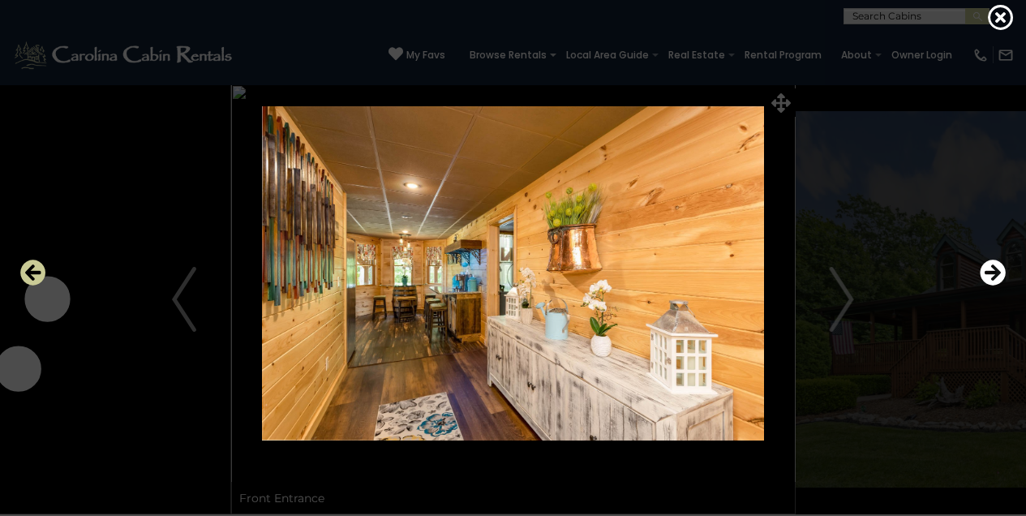
click at [35, 274] on icon "Previous" at bounding box center [33, 273] width 26 height 26
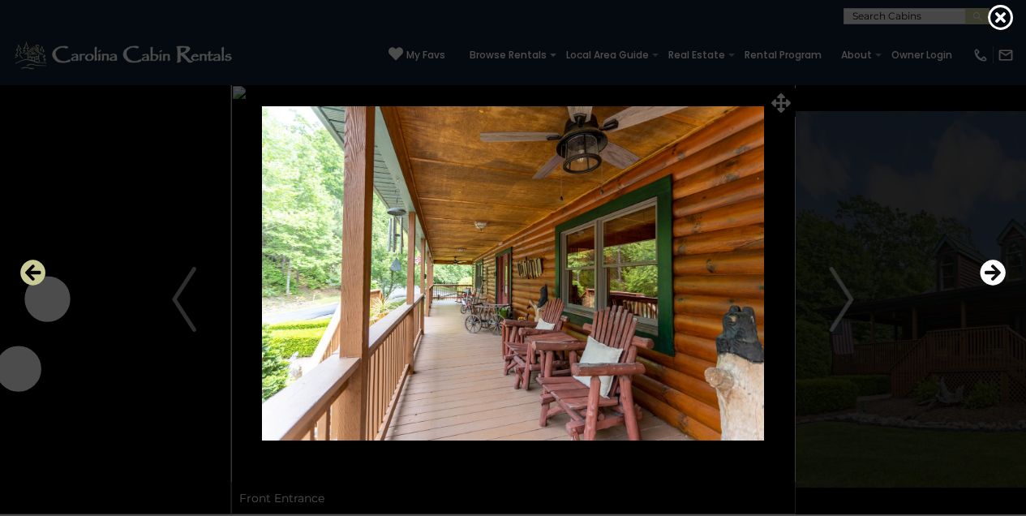
click at [35, 274] on icon "Previous" at bounding box center [33, 273] width 26 height 26
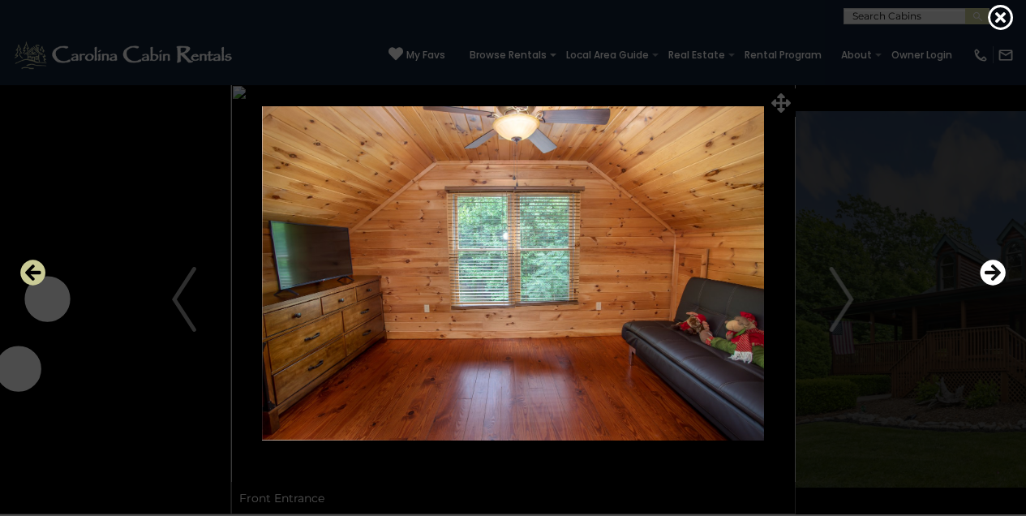
click at [35, 274] on icon "Previous" at bounding box center [33, 273] width 26 height 26
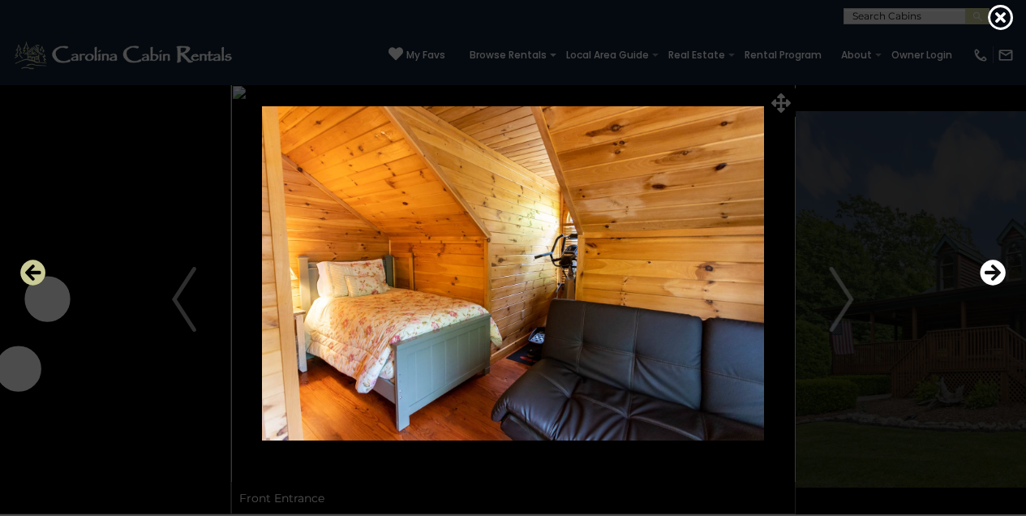
click at [35, 274] on icon "Previous" at bounding box center [33, 273] width 26 height 26
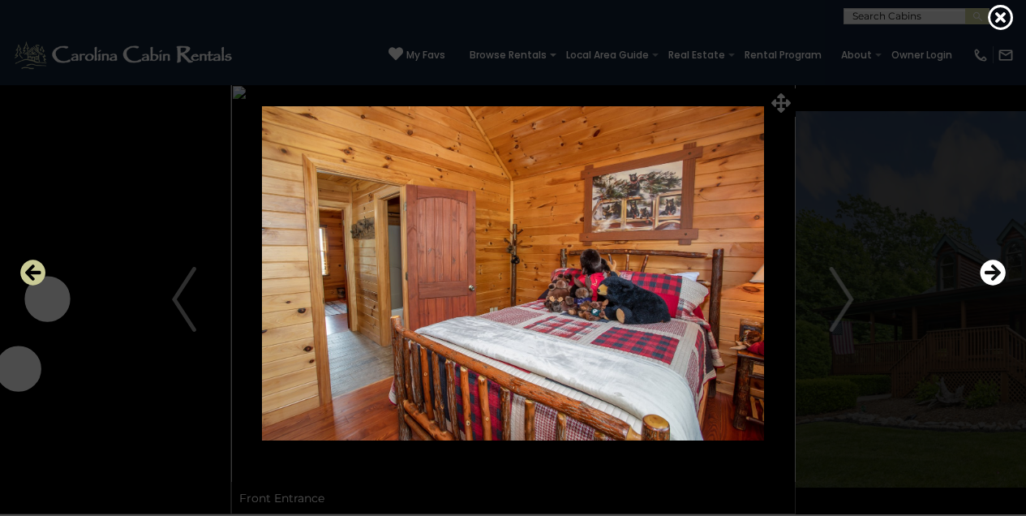
click at [35, 274] on icon "Previous" at bounding box center [33, 273] width 26 height 26
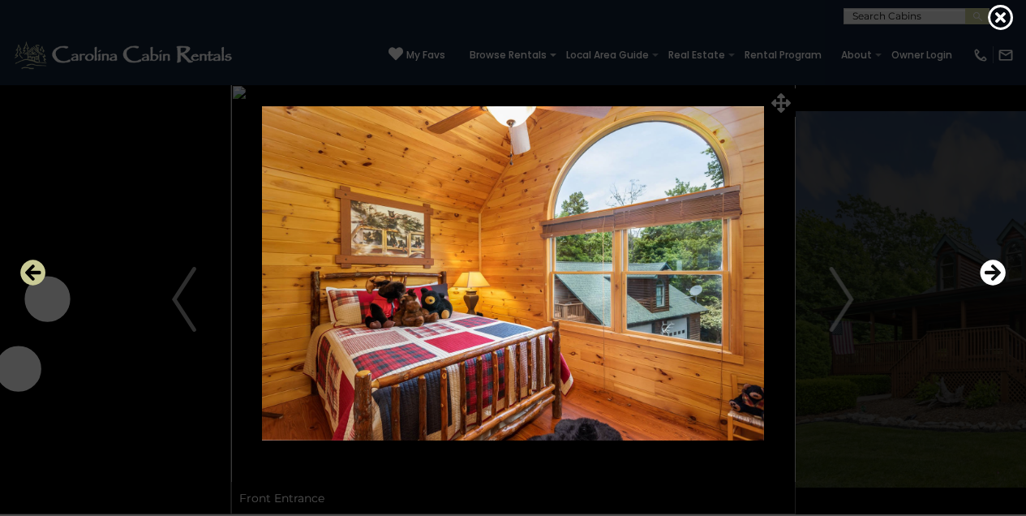
click at [35, 274] on icon "Previous" at bounding box center [33, 273] width 26 height 26
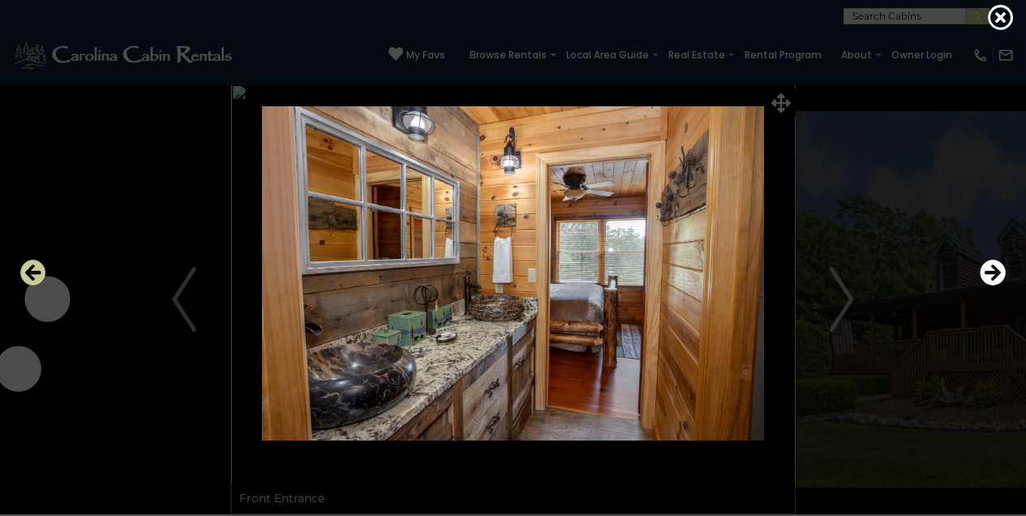
click at [35, 274] on icon "Previous" at bounding box center [33, 273] width 26 height 26
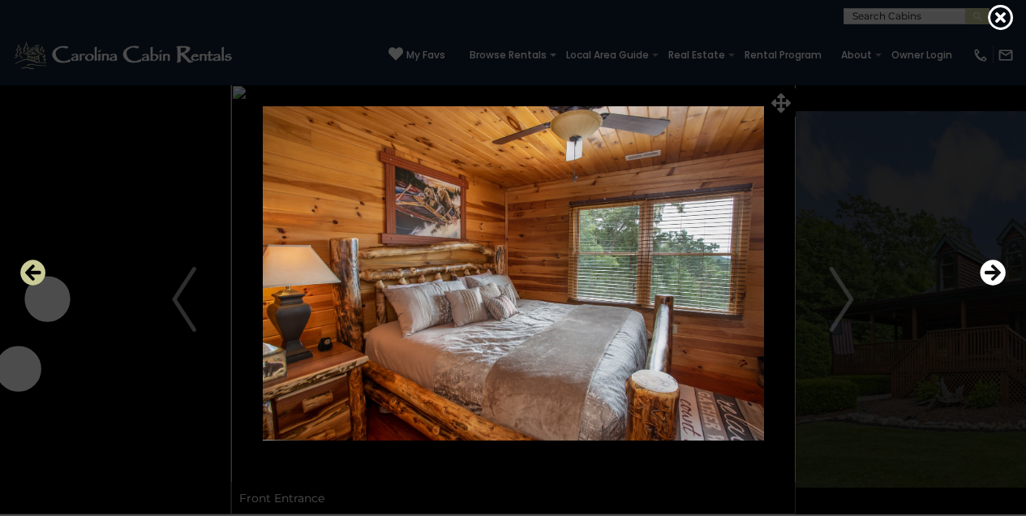
click at [35, 274] on icon "Previous" at bounding box center [33, 273] width 26 height 26
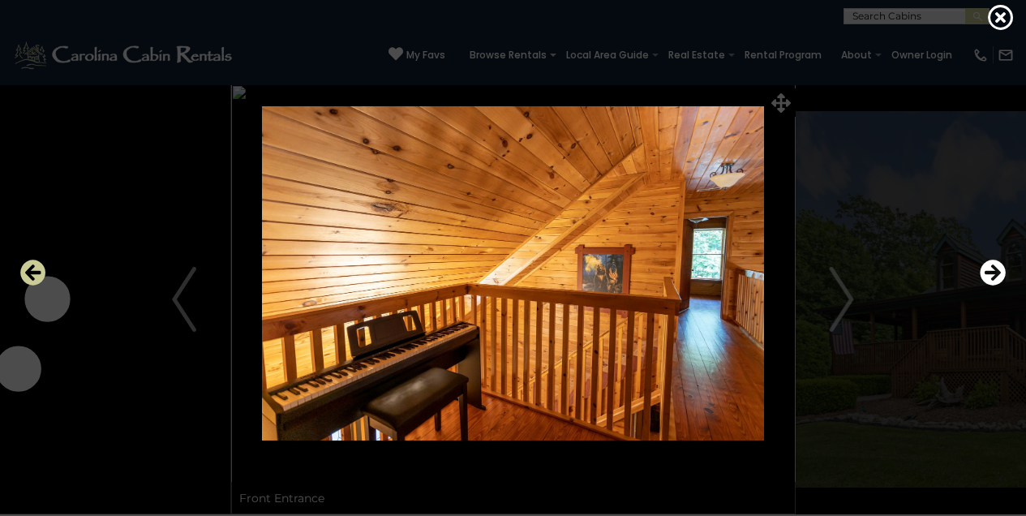
click at [35, 274] on icon "Previous" at bounding box center [33, 273] width 26 height 26
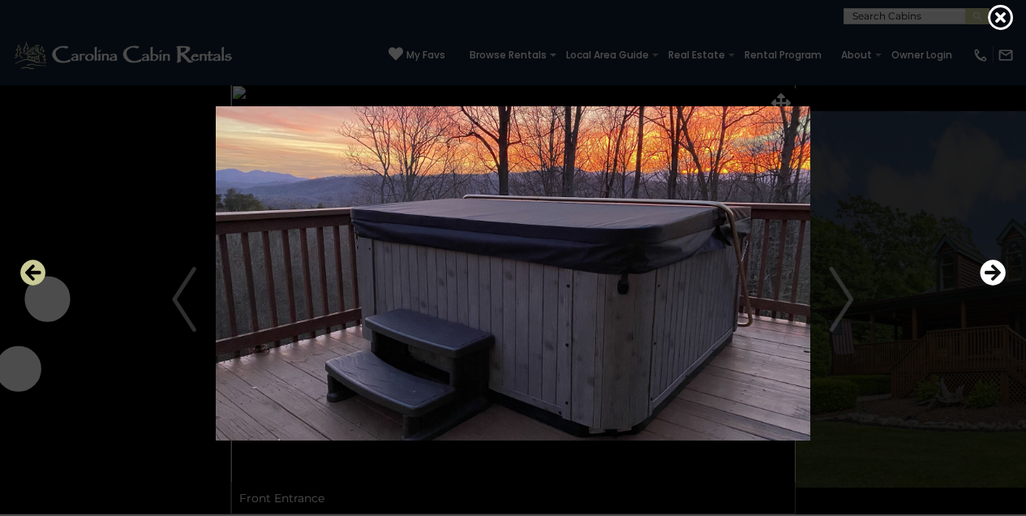
click at [35, 274] on icon "Previous" at bounding box center [33, 273] width 26 height 26
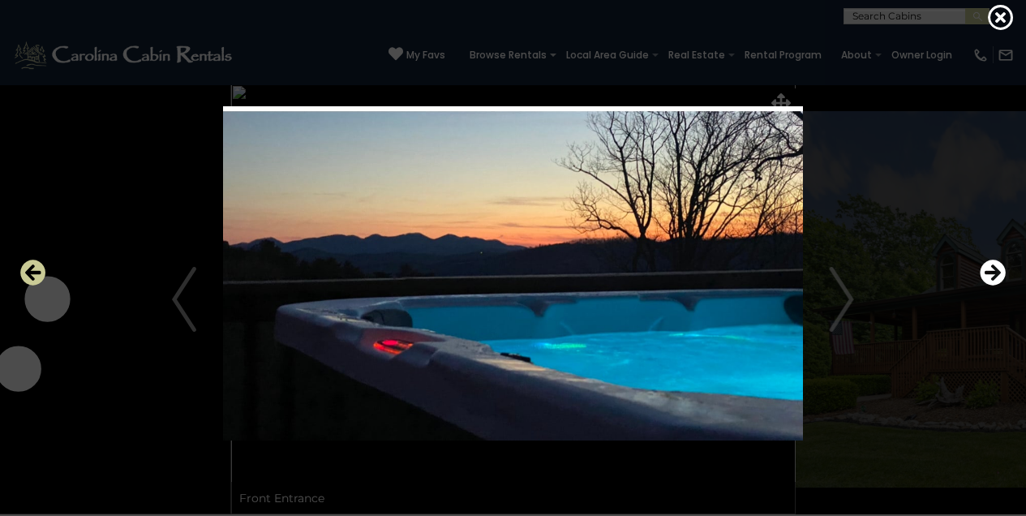
click at [35, 274] on icon "Previous" at bounding box center [33, 273] width 26 height 26
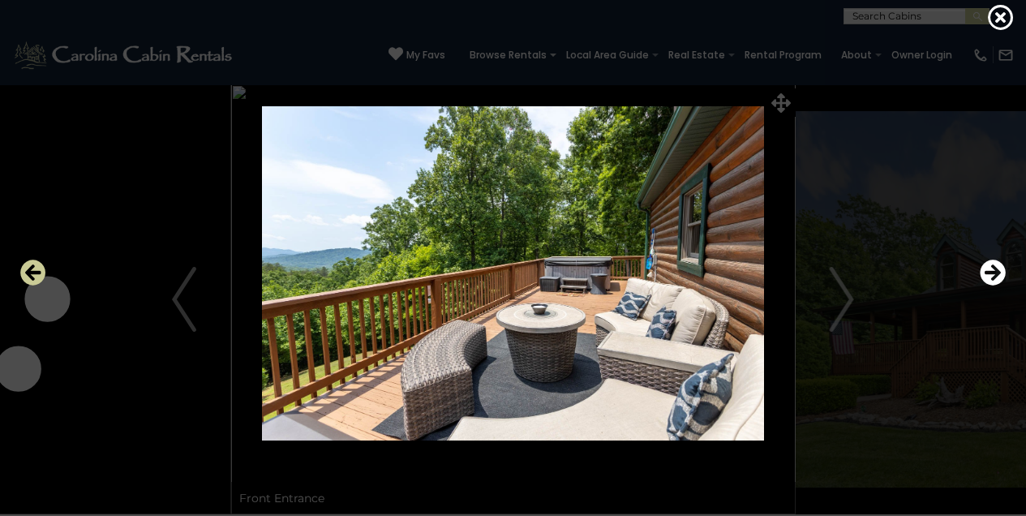
click at [35, 274] on icon "Previous" at bounding box center [33, 273] width 26 height 26
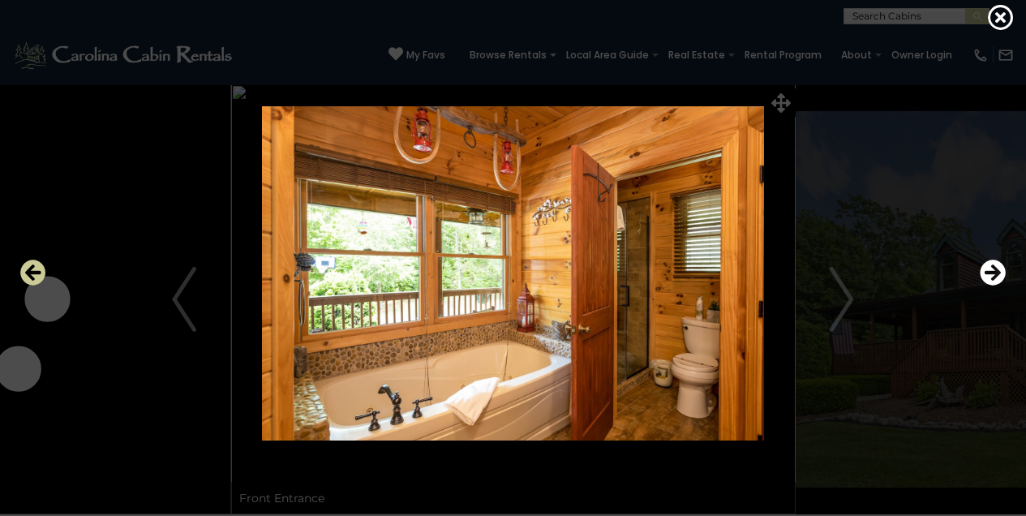
click at [35, 274] on icon "Previous" at bounding box center [33, 273] width 26 height 26
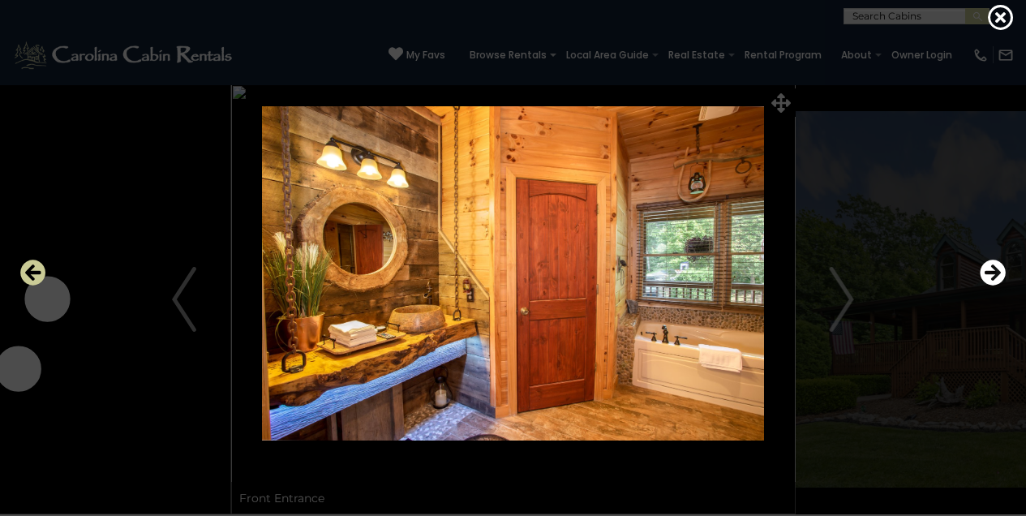
click at [35, 274] on icon "Previous" at bounding box center [33, 273] width 26 height 26
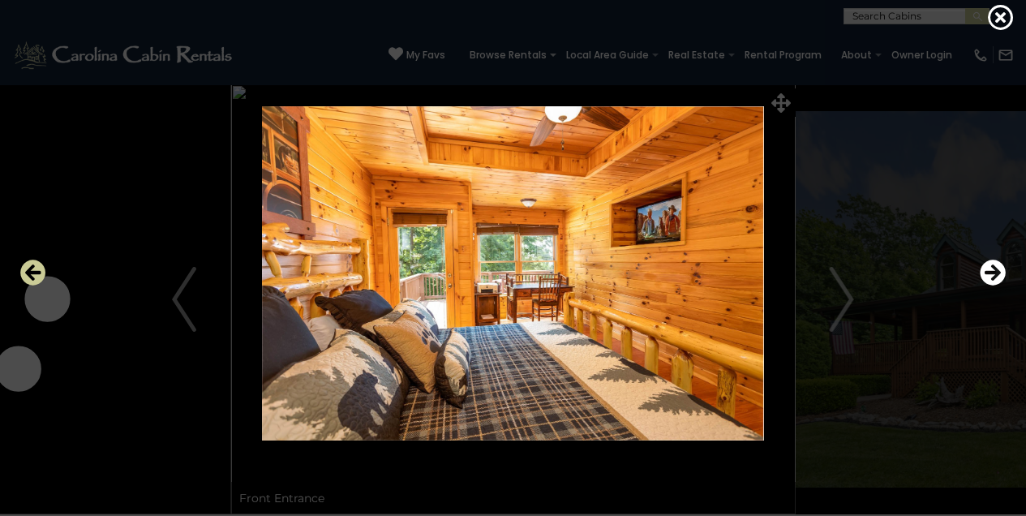
click at [35, 274] on icon "Previous" at bounding box center [33, 273] width 26 height 26
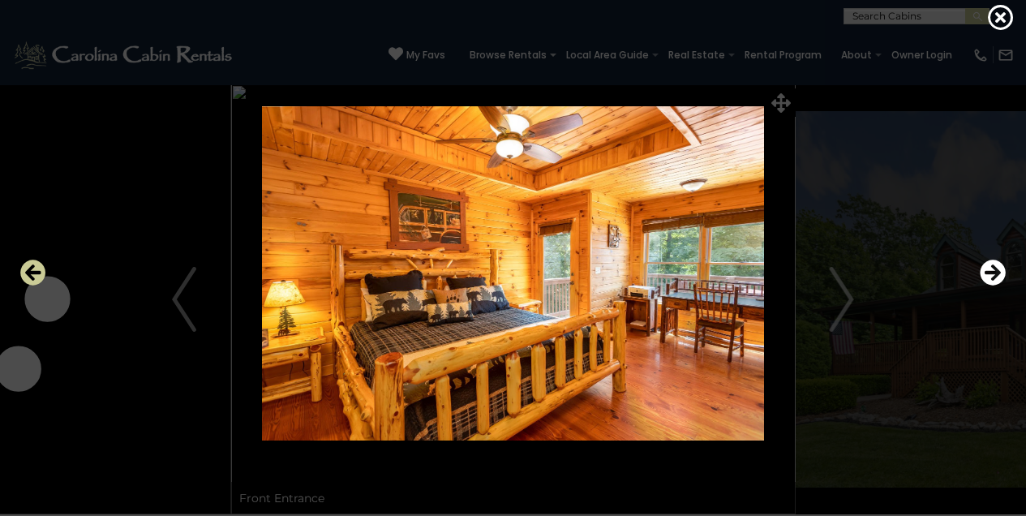
click at [35, 274] on icon "Previous" at bounding box center [33, 273] width 26 height 26
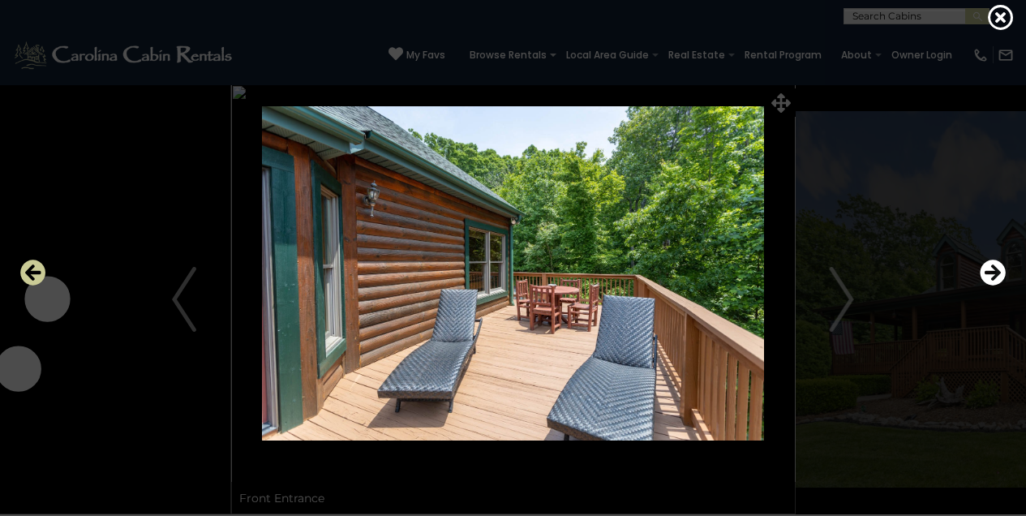
click at [35, 274] on icon "Previous" at bounding box center [33, 273] width 26 height 26
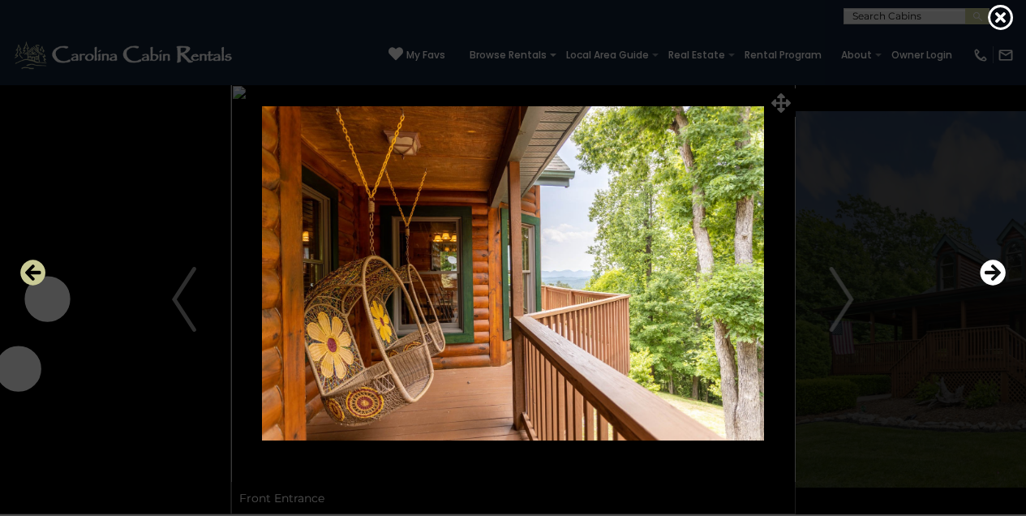
click at [35, 274] on icon "Previous" at bounding box center [33, 273] width 26 height 26
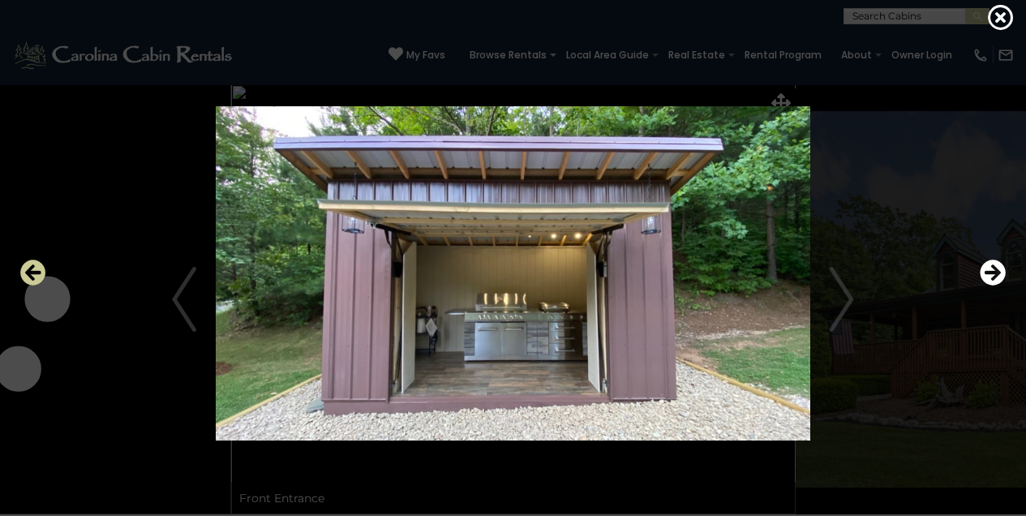
click at [35, 274] on icon "Previous" at bounding box center [33, 273] width 26 height 26
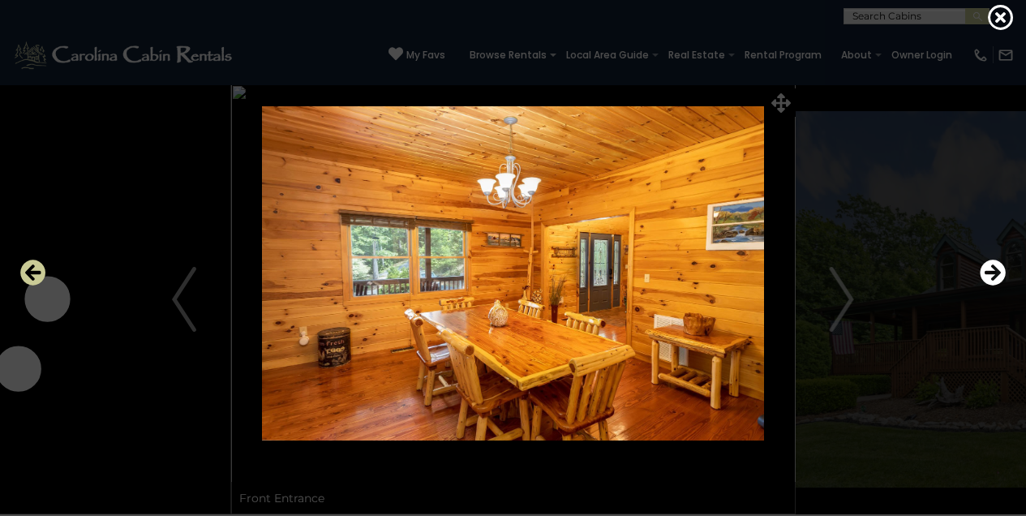
click at [35, 274] on icon "Previous" at bounding box center [33, 273] width 26 height 26
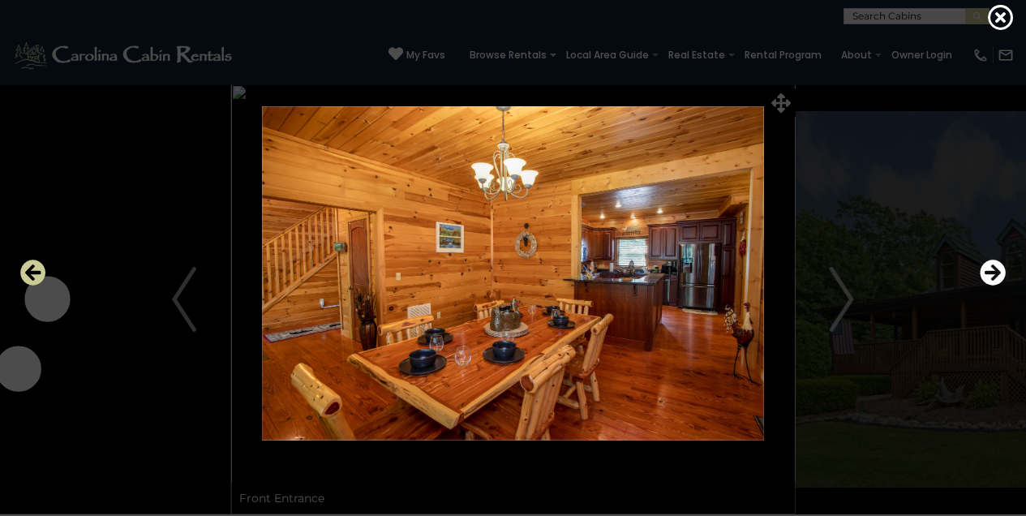
click at [35, 274] on icon "Previous" at bounding box center [33, 273] width 26 height 26
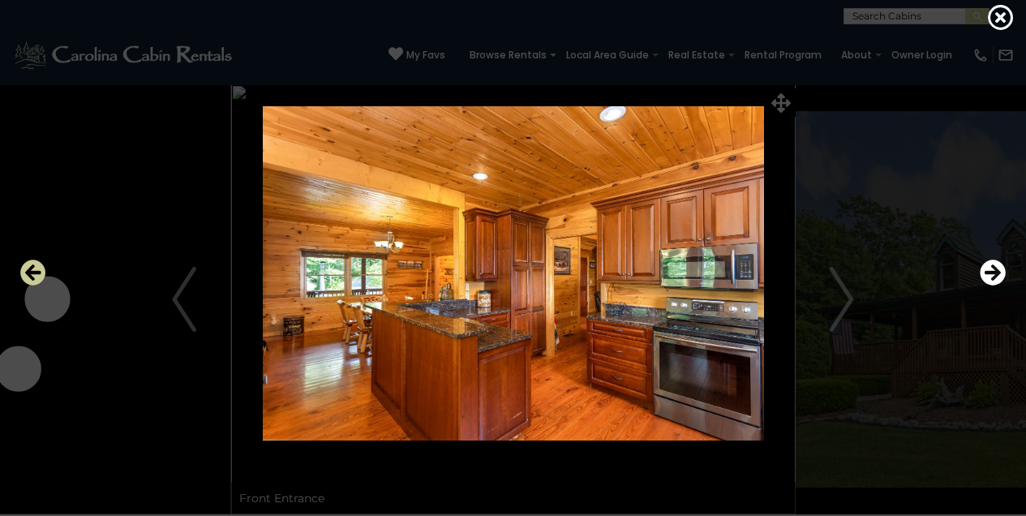
click at [35, 274] on icon "Previous" at bounding box center [33, 273] width 26 height 26
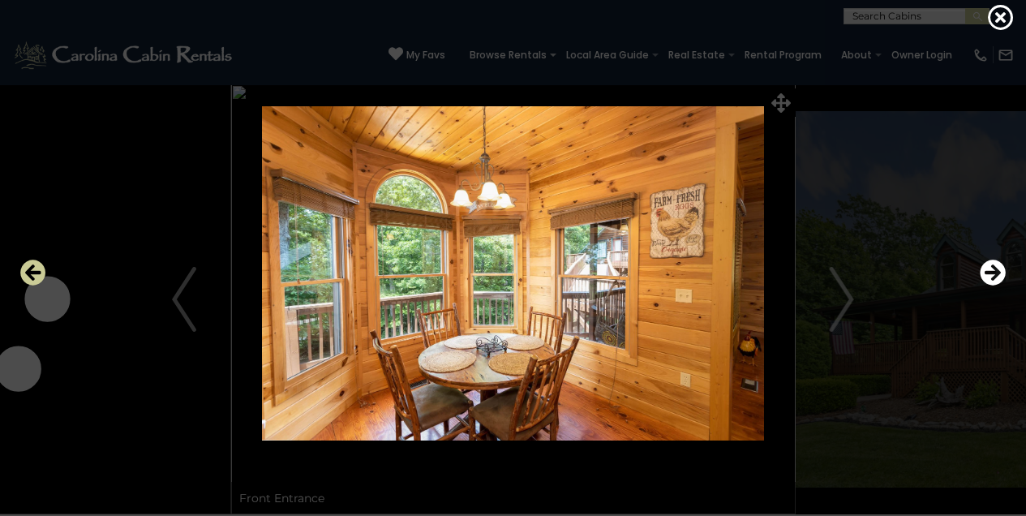
click at [35, 276] on icon "Previous" at bounding box center [33, 273] width 26 height 26
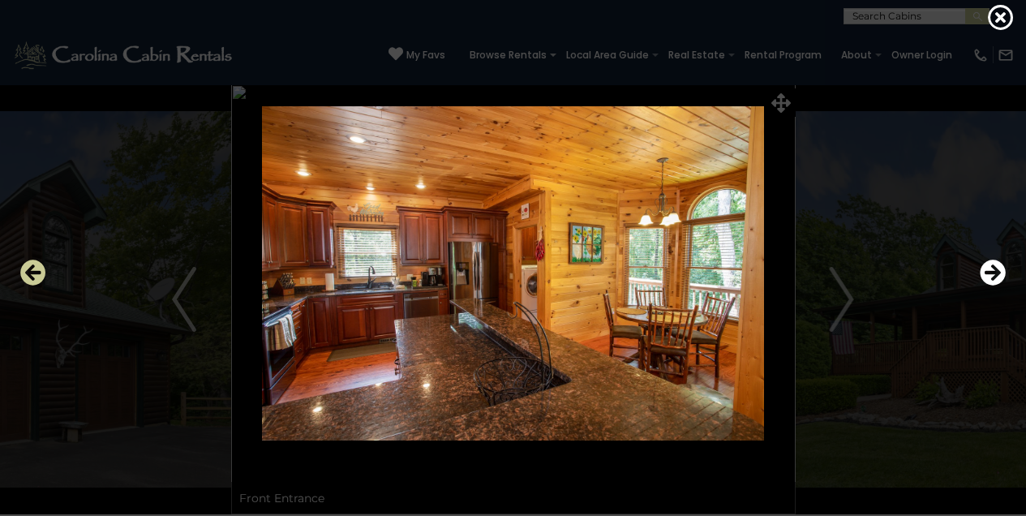
click at [33, 281] on icon "Previous" at bounding box center [33, 273] width 26 height 26
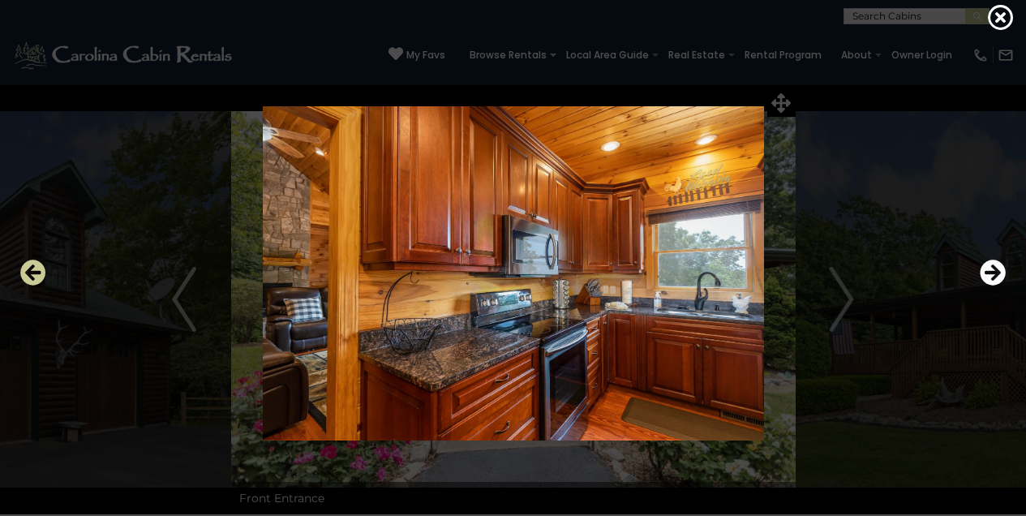
click at [29, 270] on icon "Previous" at bounding box center [33, 273] width 26 height 26
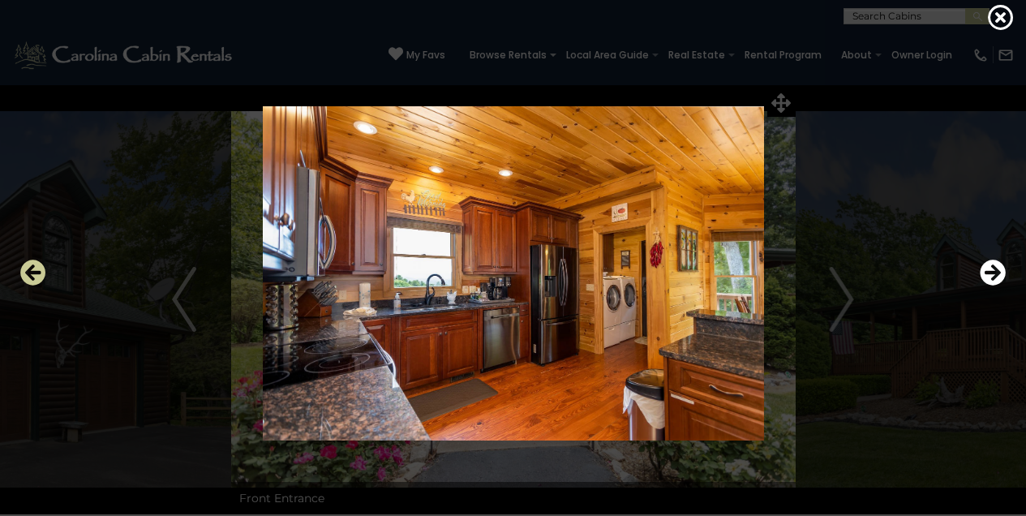
click at [29, 270] on icon "Previous" at bounding box center [33, 273] width 26 height 26
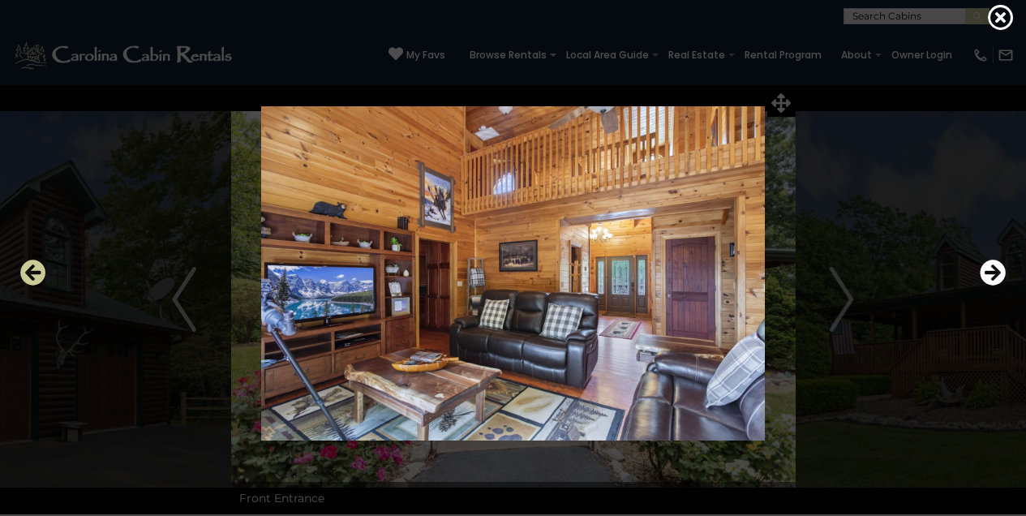
click at [29, 270] on icon "Previous" at bounding box center [33, 273] width 26 height 26
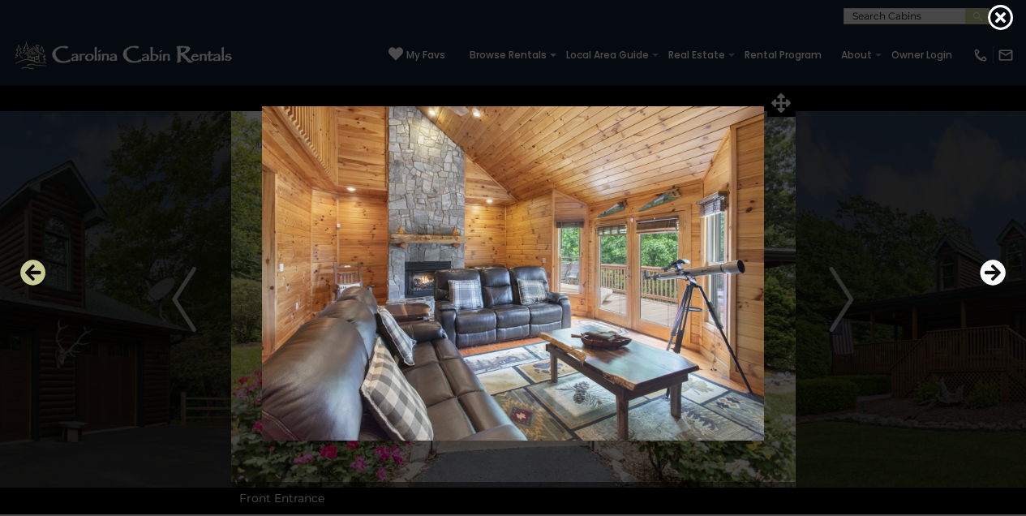
click at [29, 270] on icon "Previous" at bounding box center [33, 273] width 26 height 26
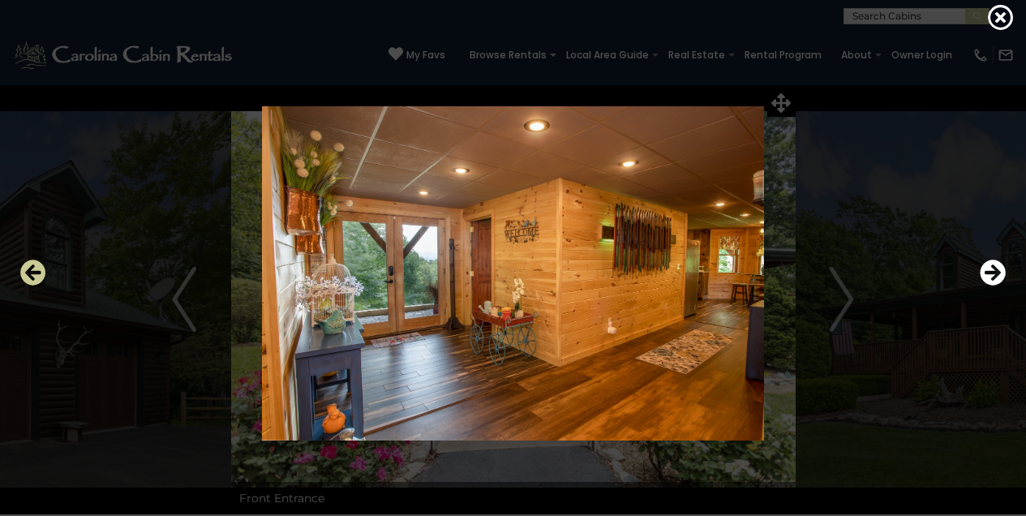
click at [29, 270] on icon "Previous" at bounding box center [33, 273] width 26 height 26
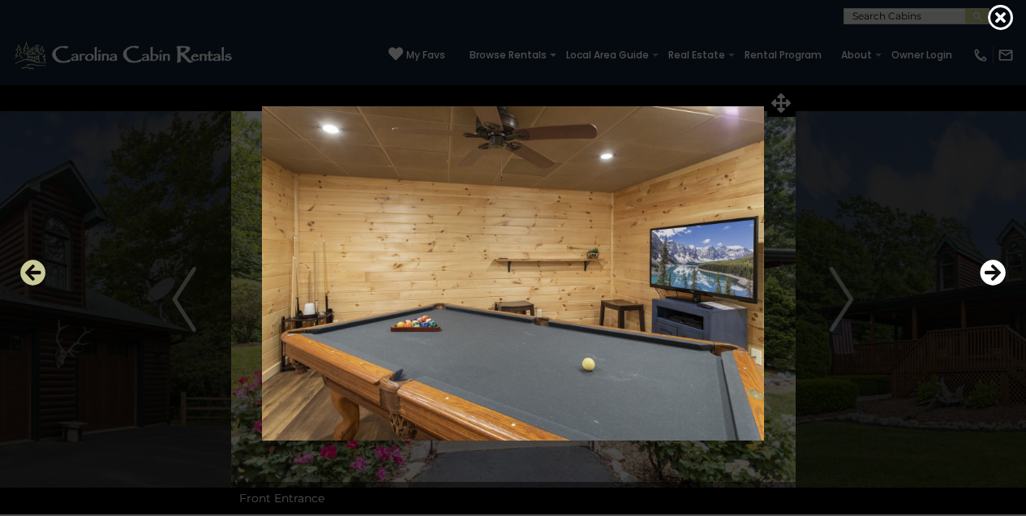
click at [29, 270] on icon "Previous" at bounding box center [33, 273] width 26 height 26
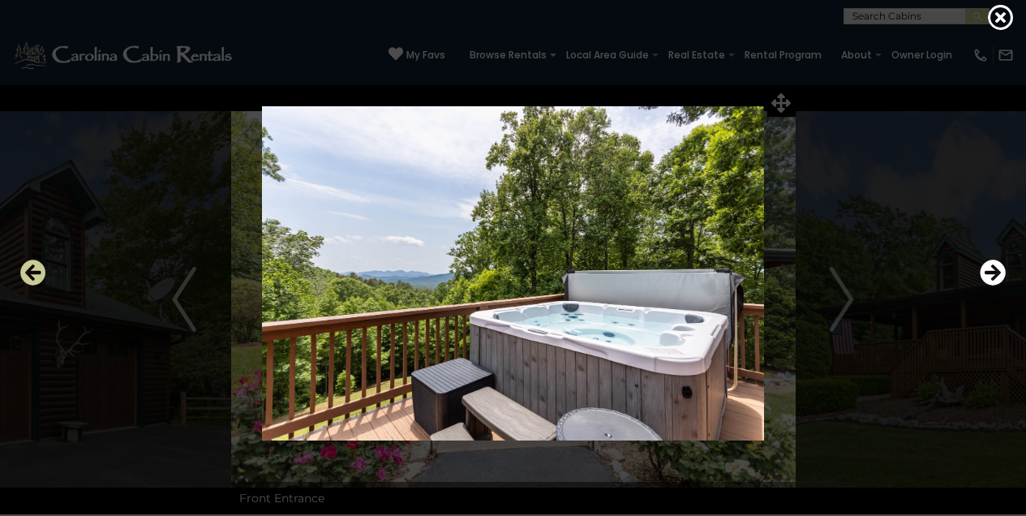
click at [27, 272] on icon "Previous" at bounding box center [33, 273] width 26 height 26
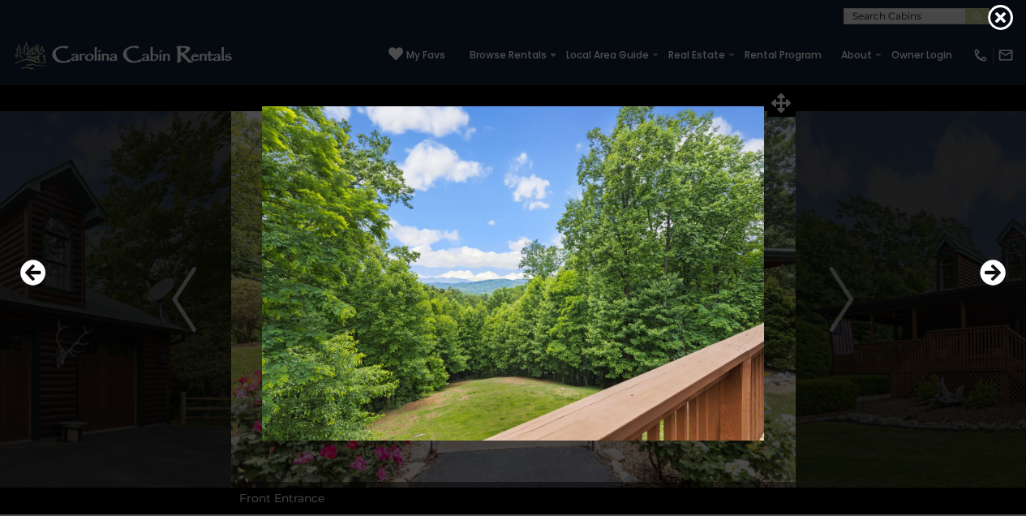
click at [177, 303] on img at bounding box center [513, 273] width 833 height 334
click at [42, 271] on icon "Previous" at bounding box center [33, 273] width 26 height 26
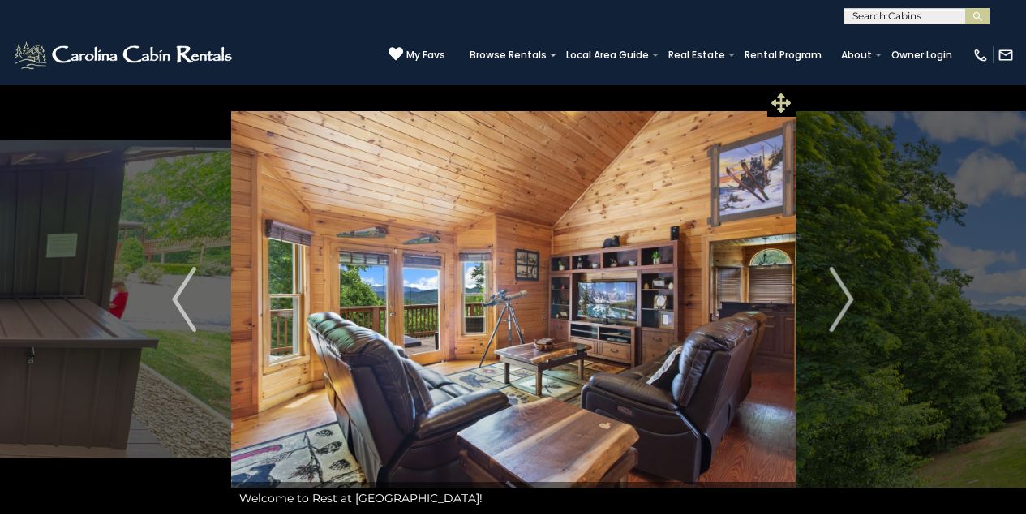
click at [778, 97] on icon at bounding box center [780, 102] width 19 height 19
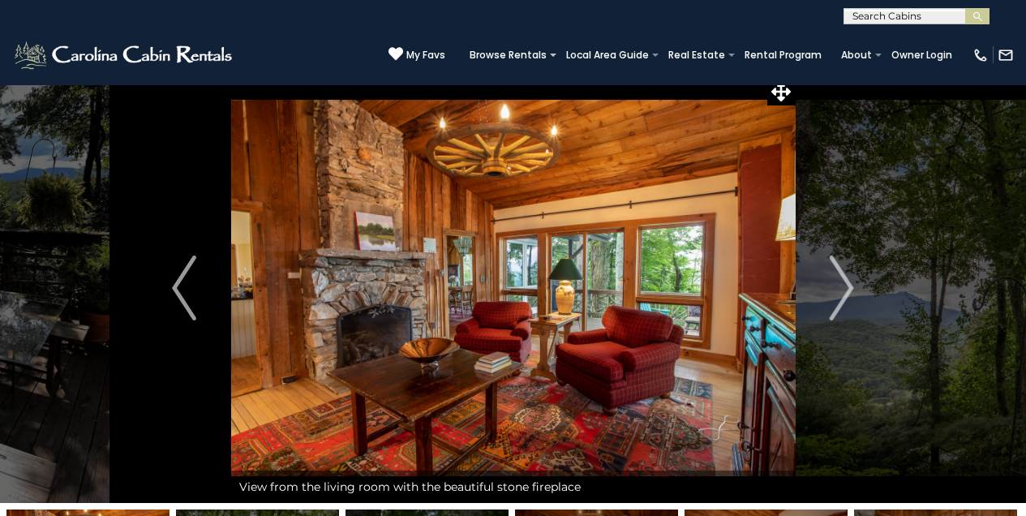
scroll to position [9, 0]
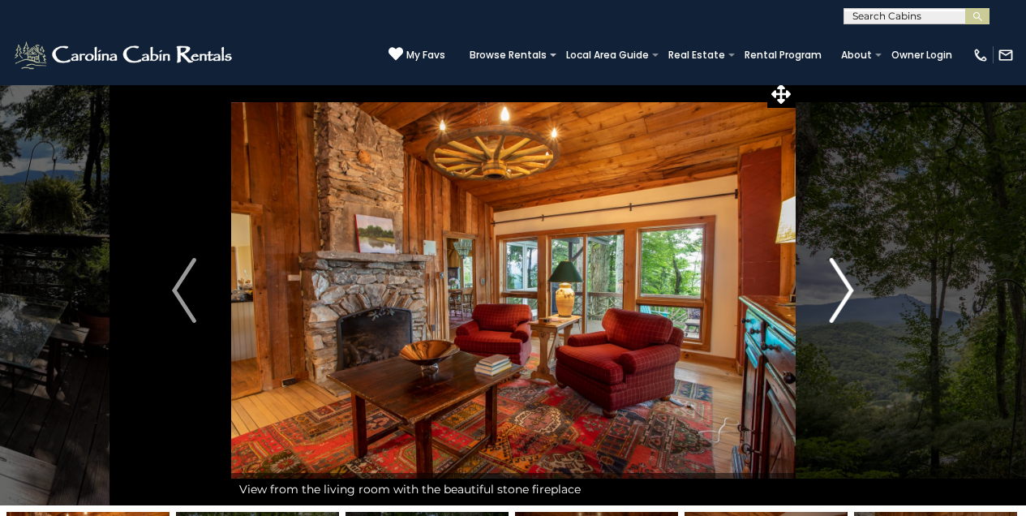
click at [852, 287] on img "Next" at bounding box center [842, 290] width 24 height 65
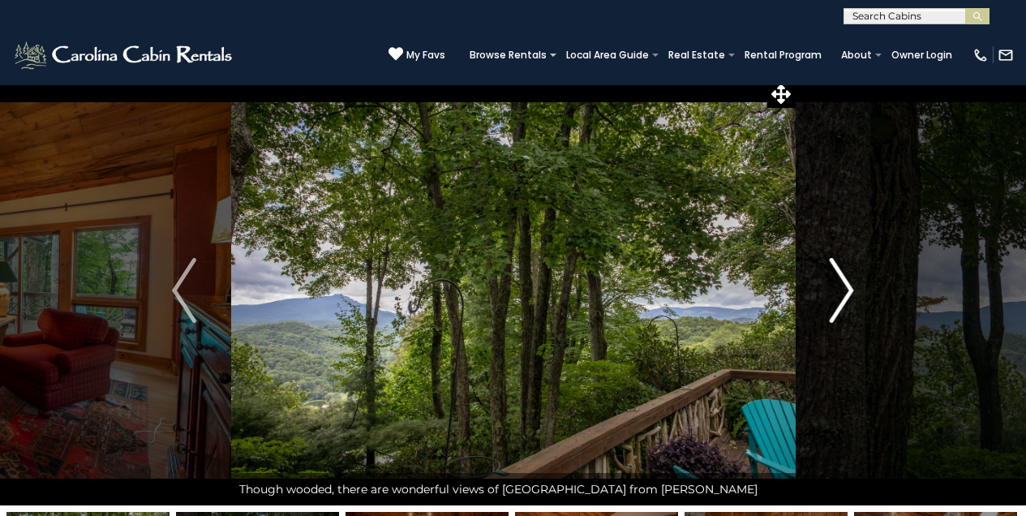
click at [849, 292] on img "Next" at bounding box center [842, 290] width 24 height 65
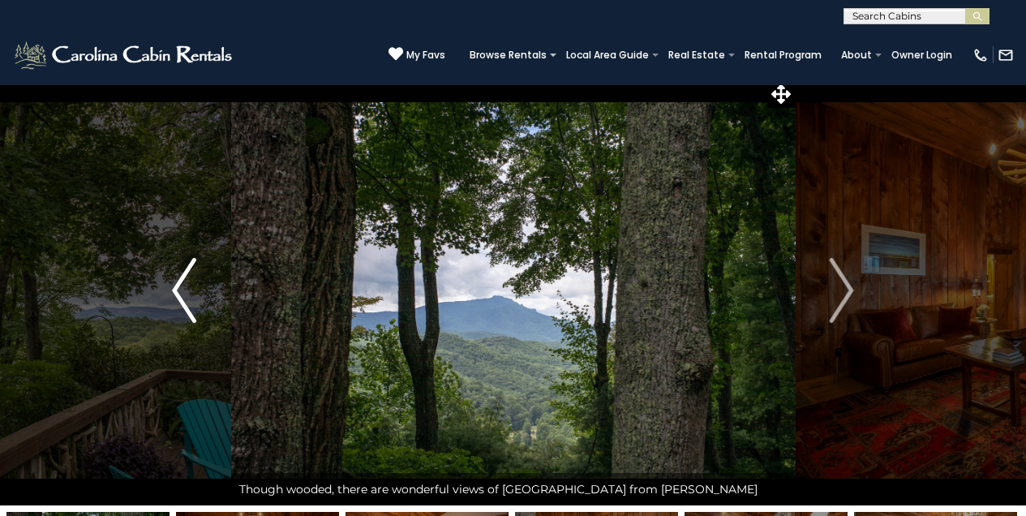
click at [183, 275] on img "Previous" at bounding box center [184, 290] width 24 height 65
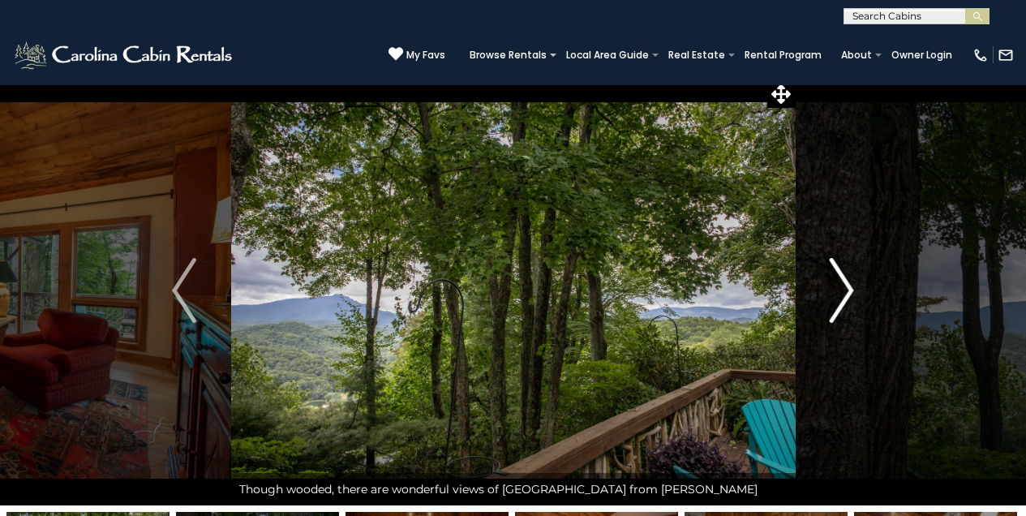
click at [852, 285] on img "Next" at bounding box center [842, 290] width 24 height 65
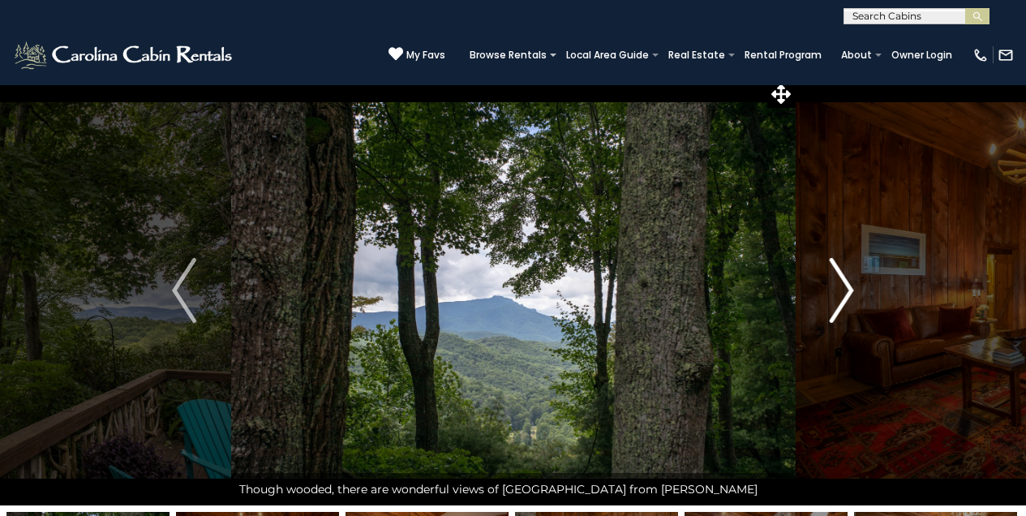
click at [852, 285] on img "Next" at bounding box center [842, 290] width 24 height 65
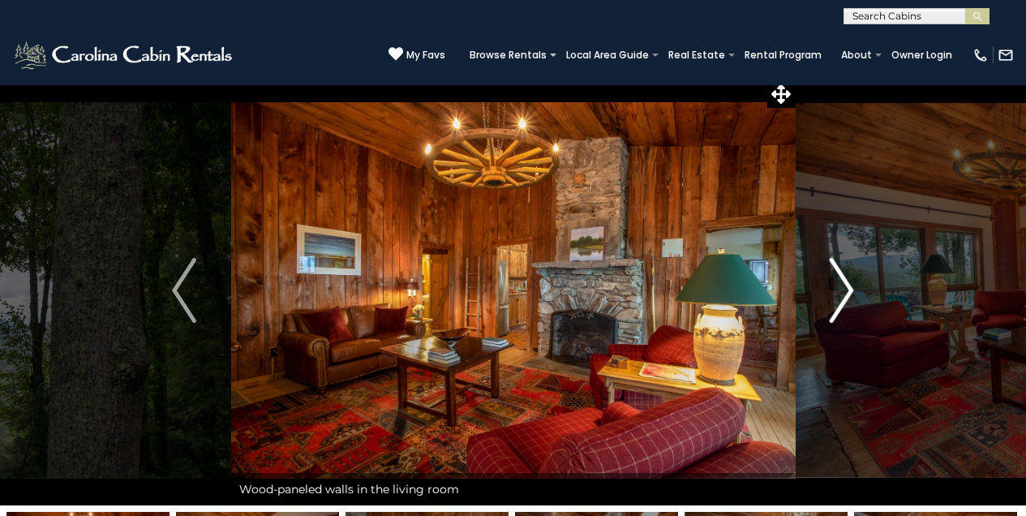
click at [845, 294] on img "Next" at bounding box center [842, 290] width 24 height 65
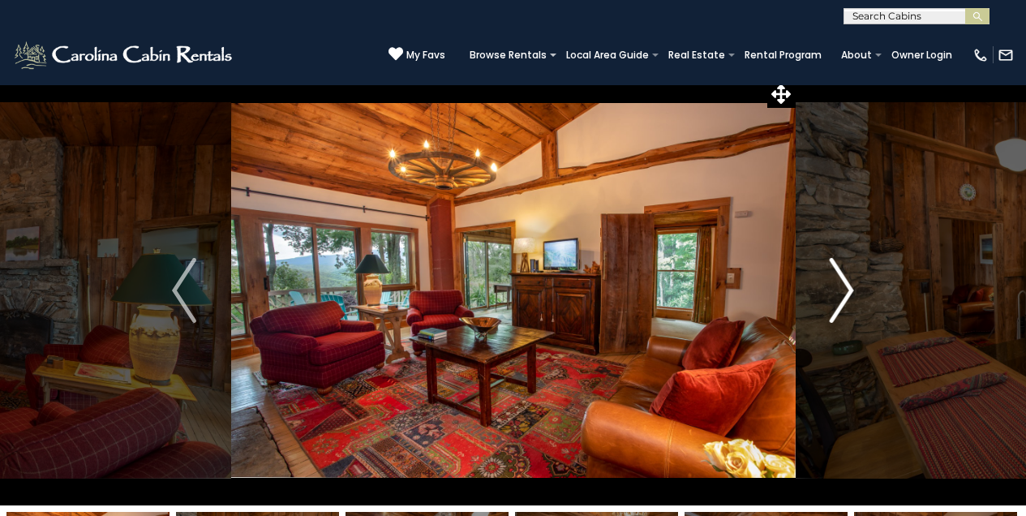
click at [844, 294] on img "Next" at bounding box center [842, 290] width 24 height 65
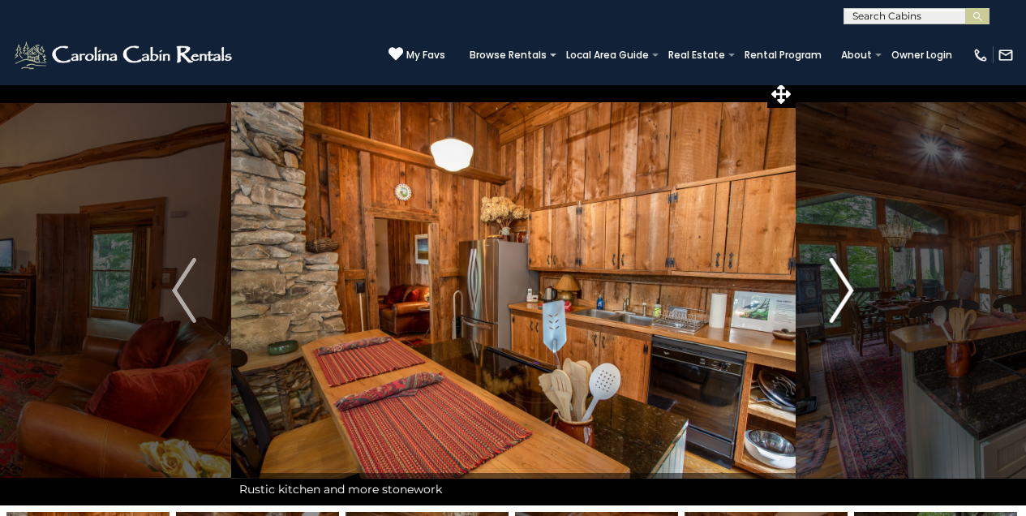
click at [844, 294] on img "Next" at bounding box center [842, 290] width 24 height 65
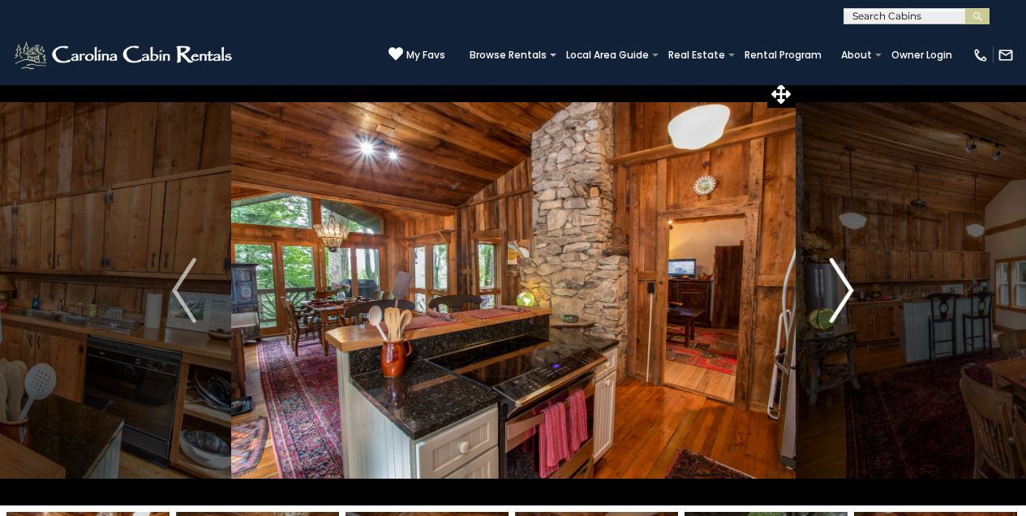
click at [849, 285] on img "Next" at bounding box center [842, 290] width 24 height 65
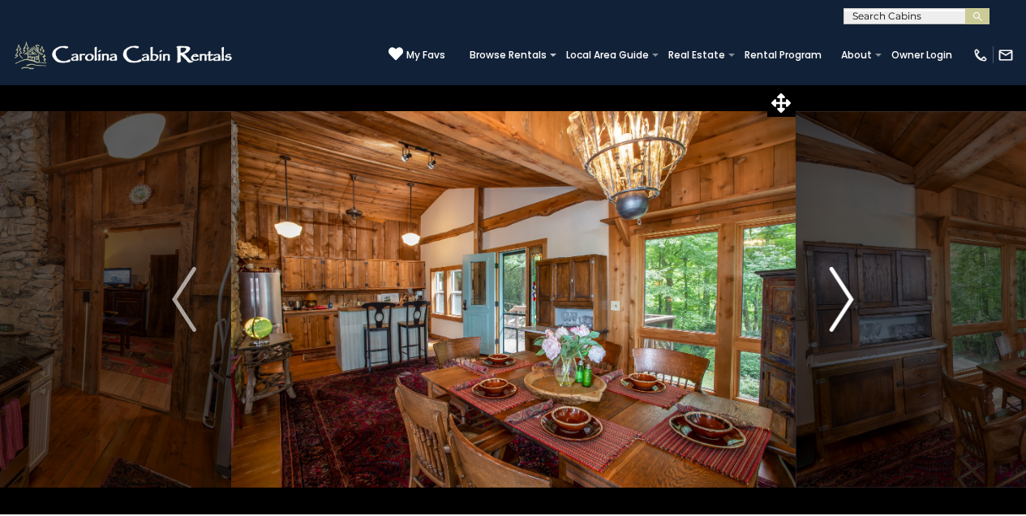
scroll to position [0, 0]
click at [855, 302] on button "Next" at bounding box center [841, 299] width 93 height 430
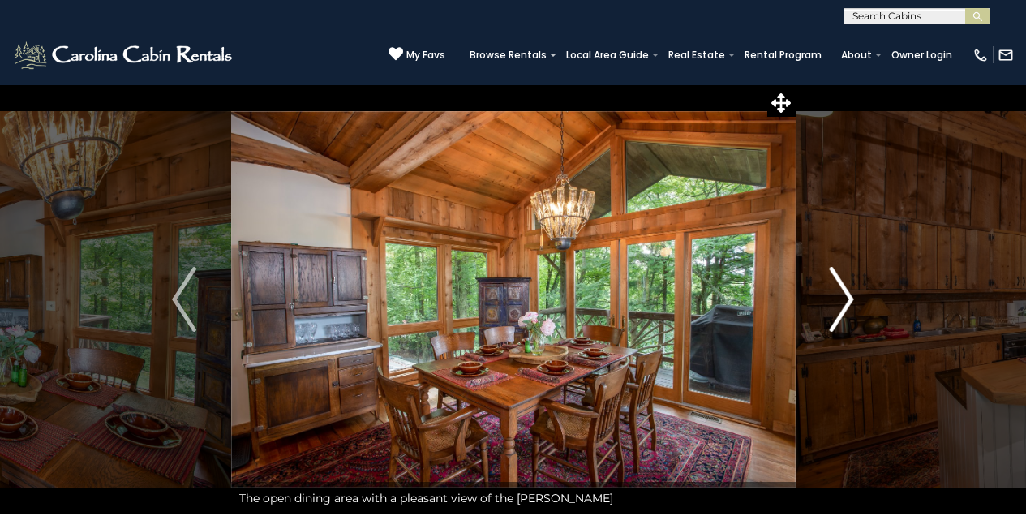
click at [848, 293] on img "Next" at bounding box center [842, 299] width 24 height 65
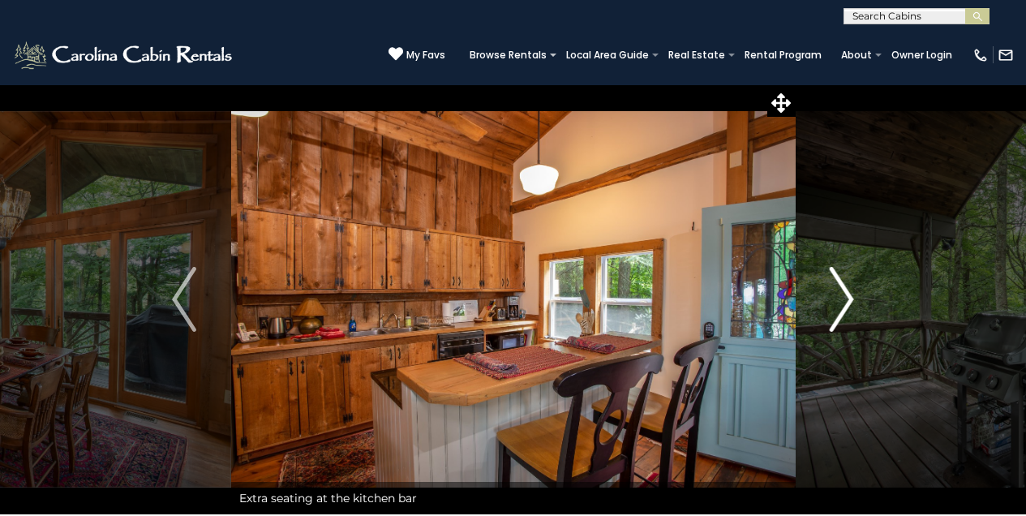
click at [848, 293] on img "Next" at bounding box center [842, 299] width 24 height 65
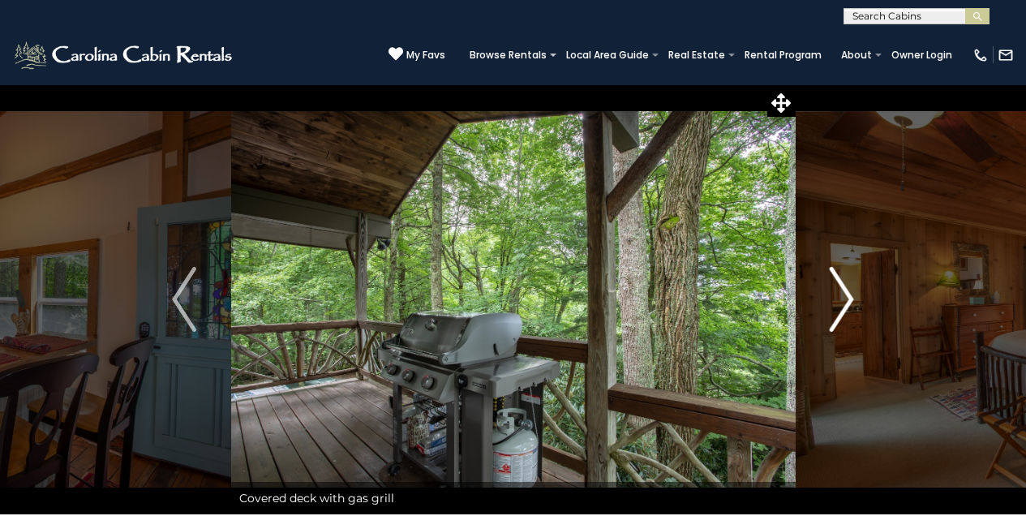
click at [846, 294] on img "Next" at bounding box center [842, 299] width 24 height 65
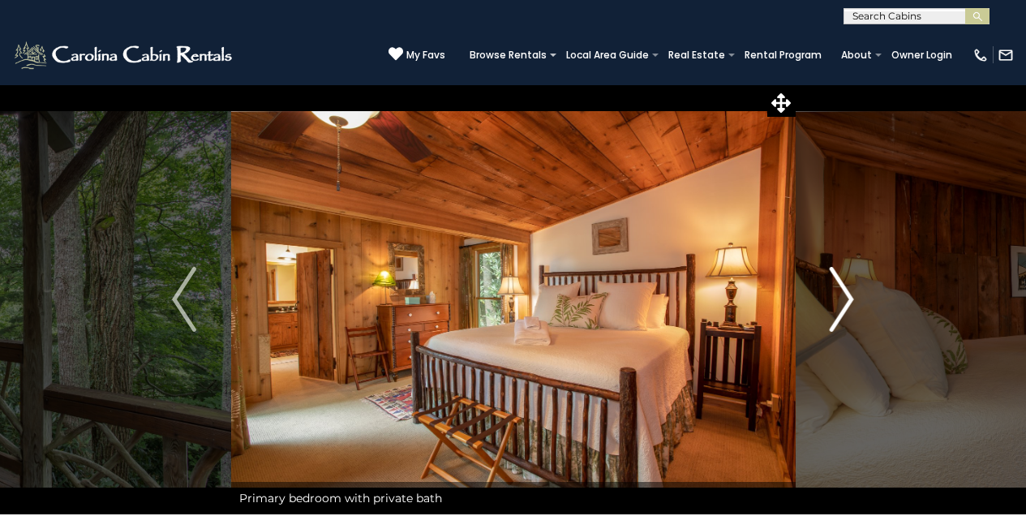
click at [852, 296] on img "Next" at bounding box center [842, 299] width 24 height 65
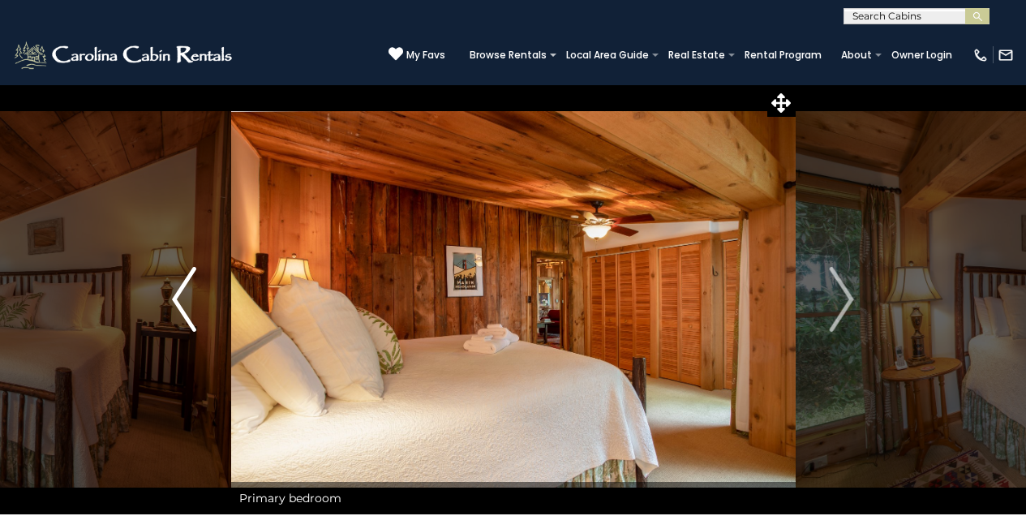
click at [177, 295] on img "Previous" at bounding box center [184, 299] width 24 height 65
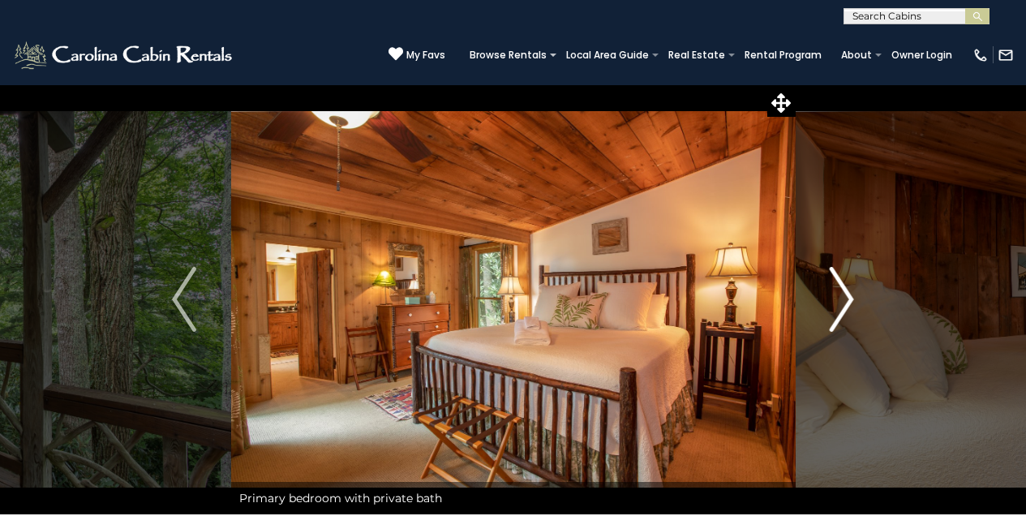
click at [849, 296] on img "Next" at bounding box center [842, 299] width 24 height 65
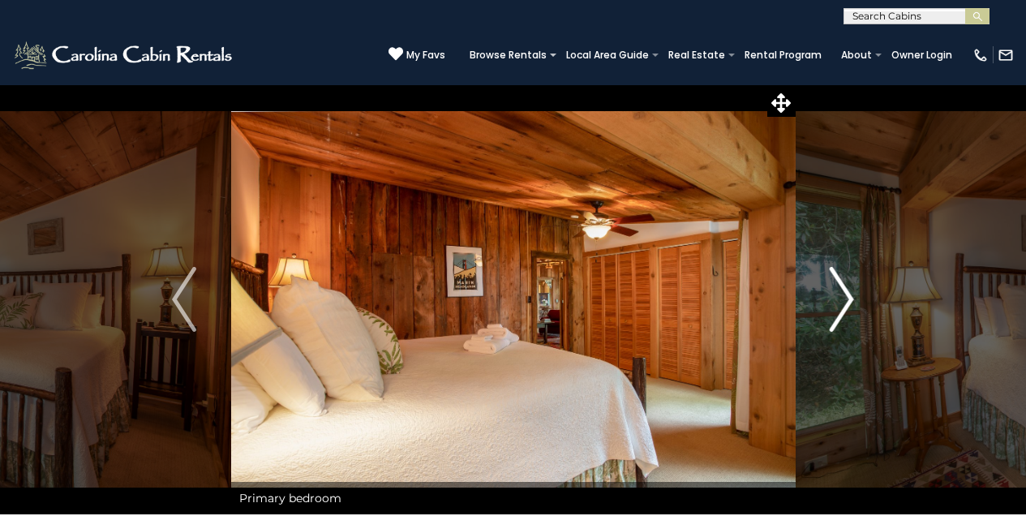
click at [854, 296] on button "Next" at bounding box center [841, 299] width 93 height 430
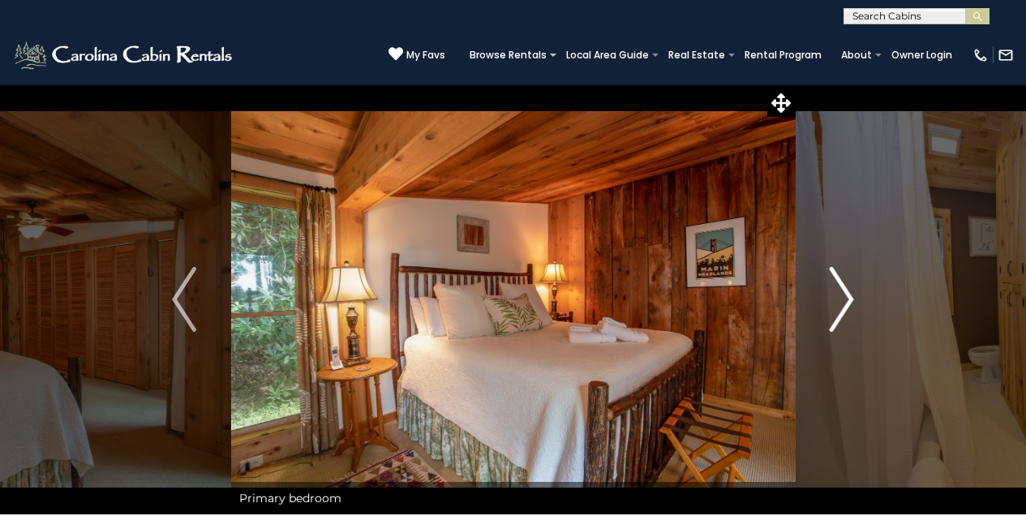
click at [848, 294] on img "Next" at bounding box center [842, 299] width 24 height 65
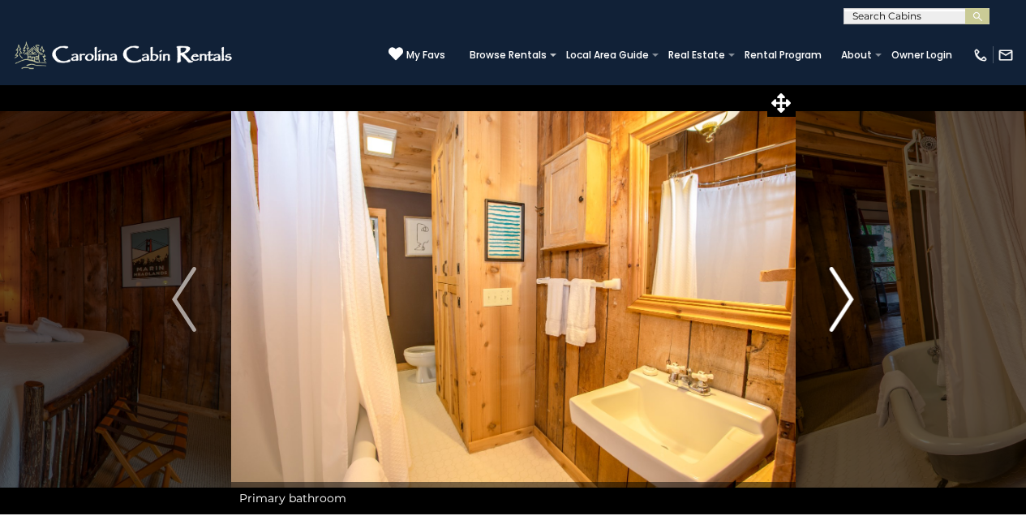
click at [848, 294] on img "Next" at bounding box center [842, 299] width 24 height 65
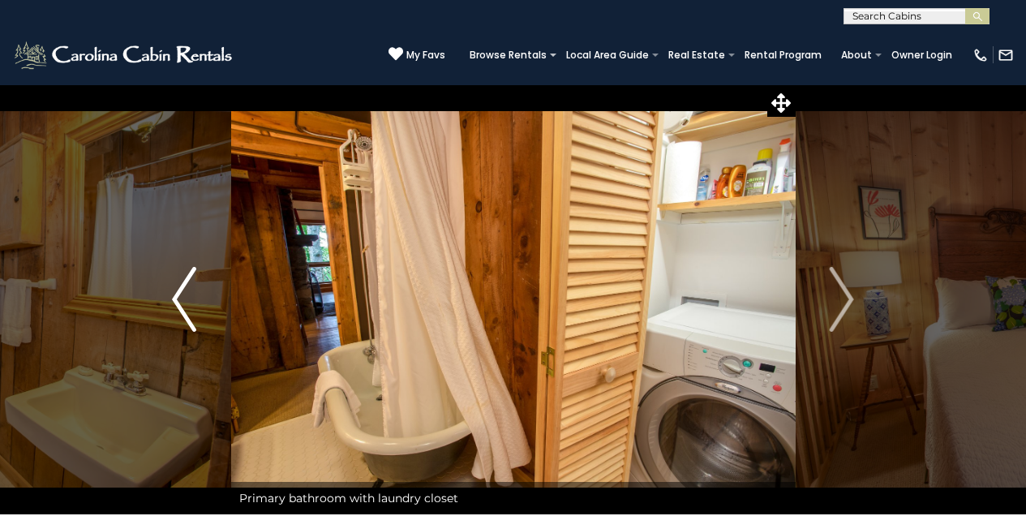
click at [183, 298] on img "Previous" at bounding box center [184, 299] width 24 height 65
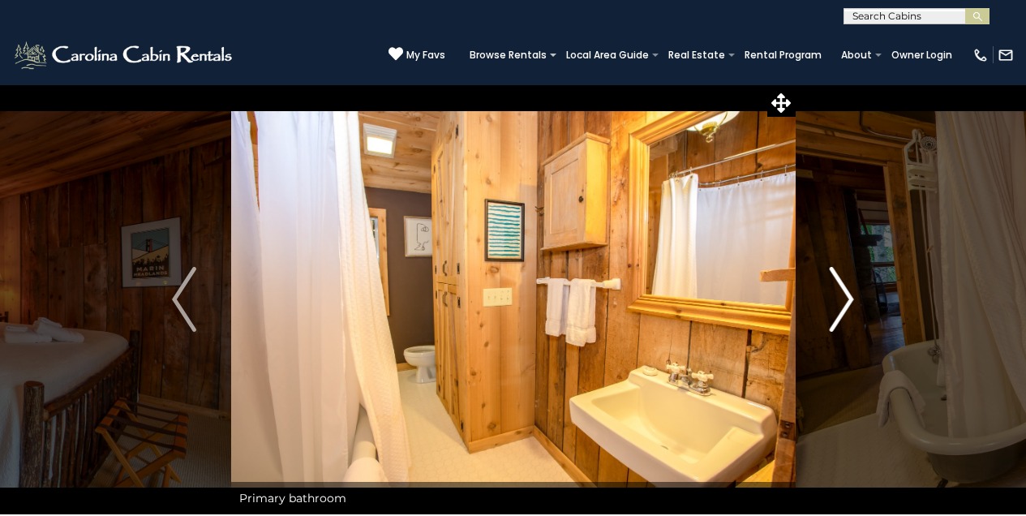
click at [845, 290] on img "Next" at bounding box center [842, 299] width 24 height 65
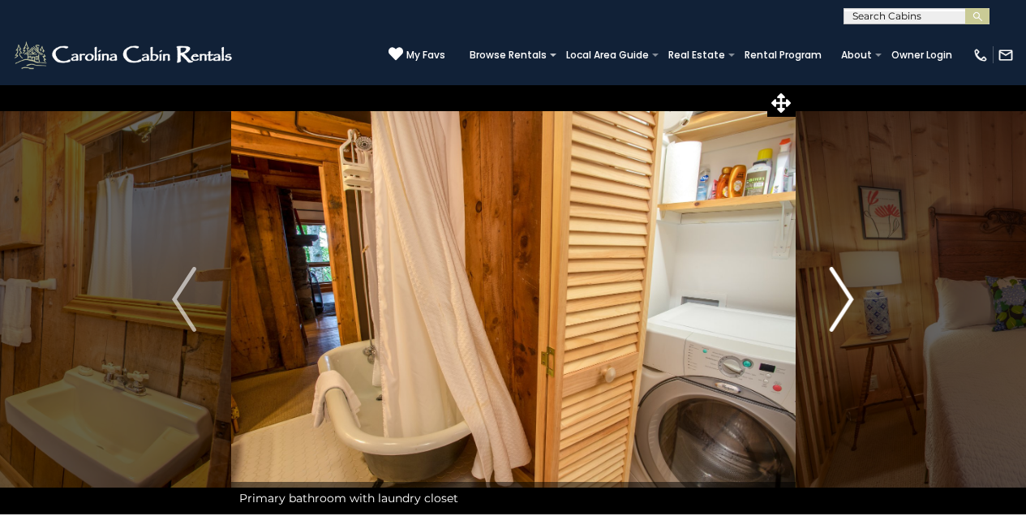
click at [851, 291] on img "Next" at bounding box center [842, 299] width 24 height 65
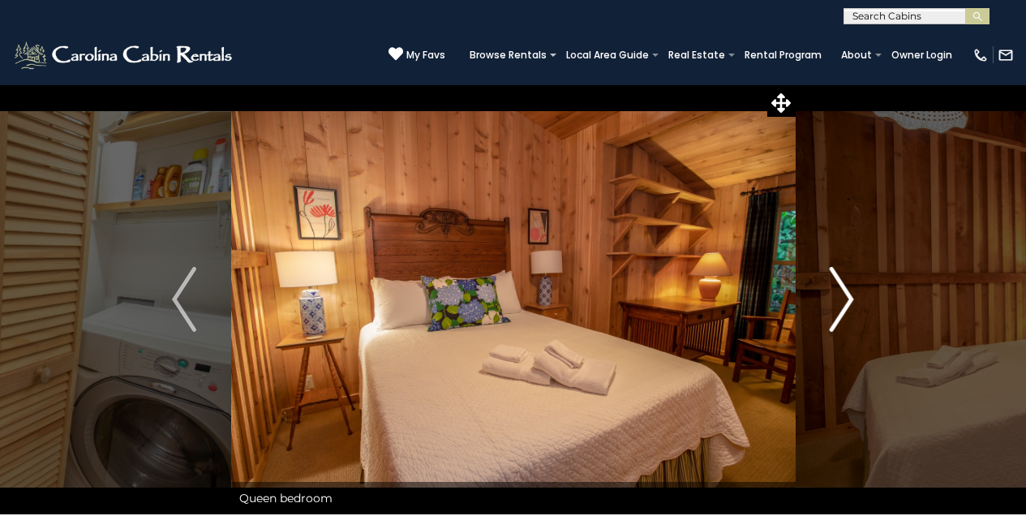
click at [852, 294] on img "Next" at bounding box center [842, 299] width 24 height 65
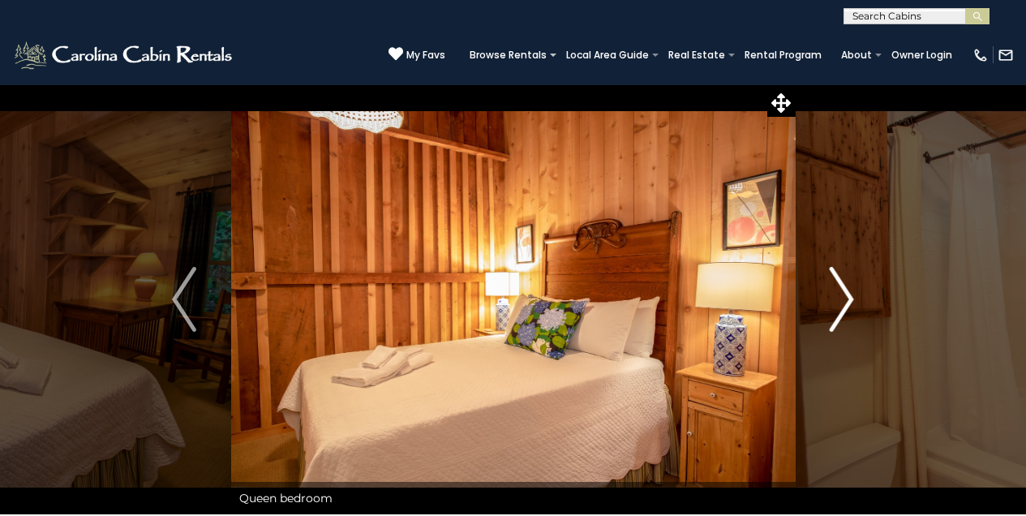
click at [851, 295] on img "Next" at bounding box center [842, 299] width 24 height 65
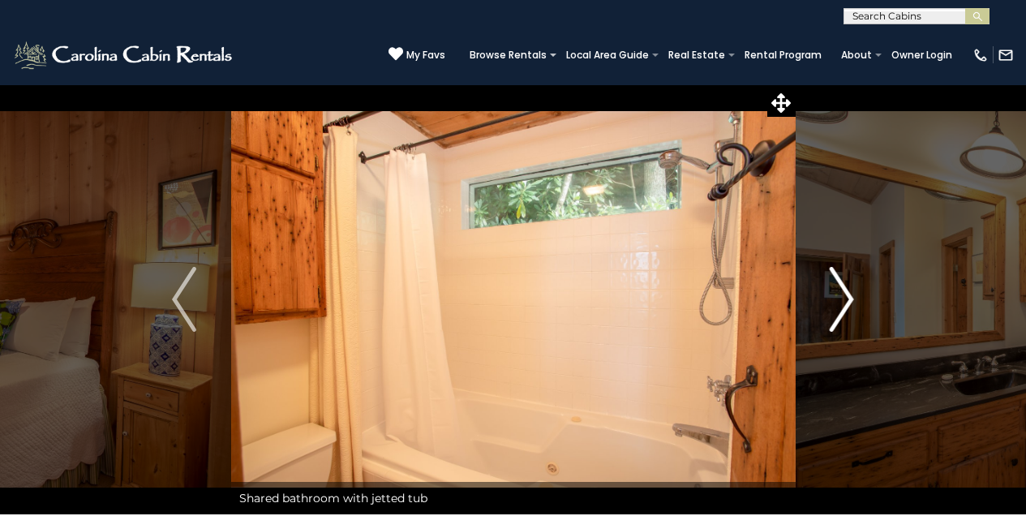
click at [850, 295] on img "Next" at bounding box center [842, 299] width 24 height 65
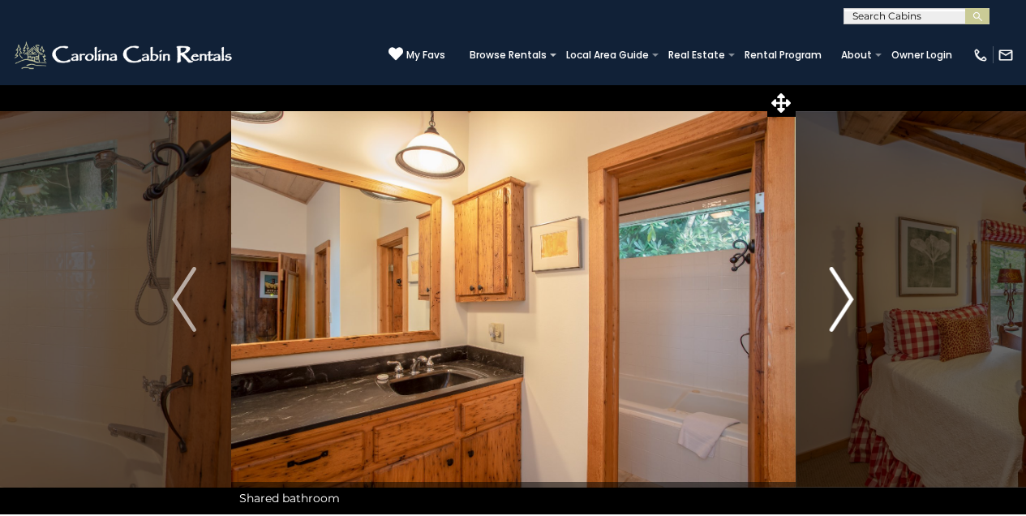
click at [850, 295] on img "Next" at bounding box center [842, 299] width 24 height 65
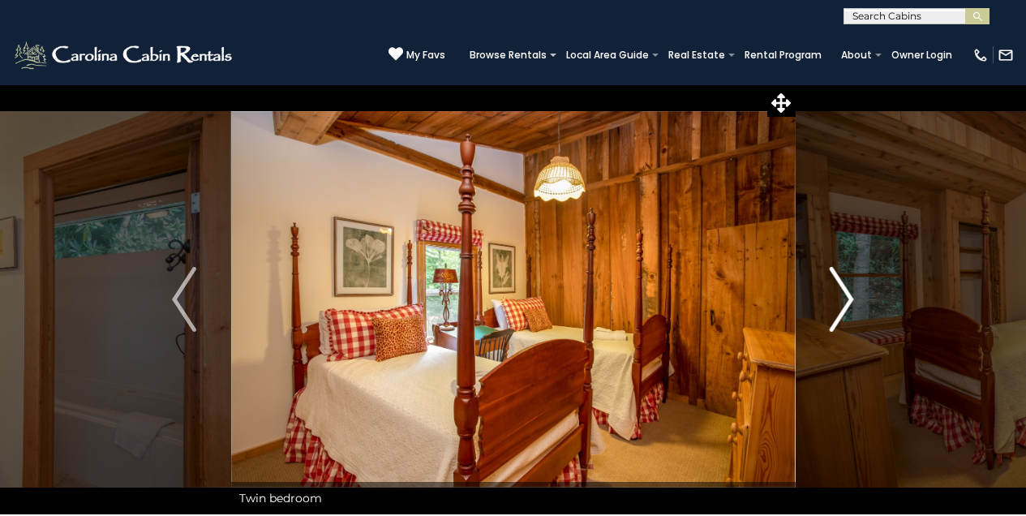
click at [848, 296] on img "Next" at bounding box center [842, 299] width 24 height 65
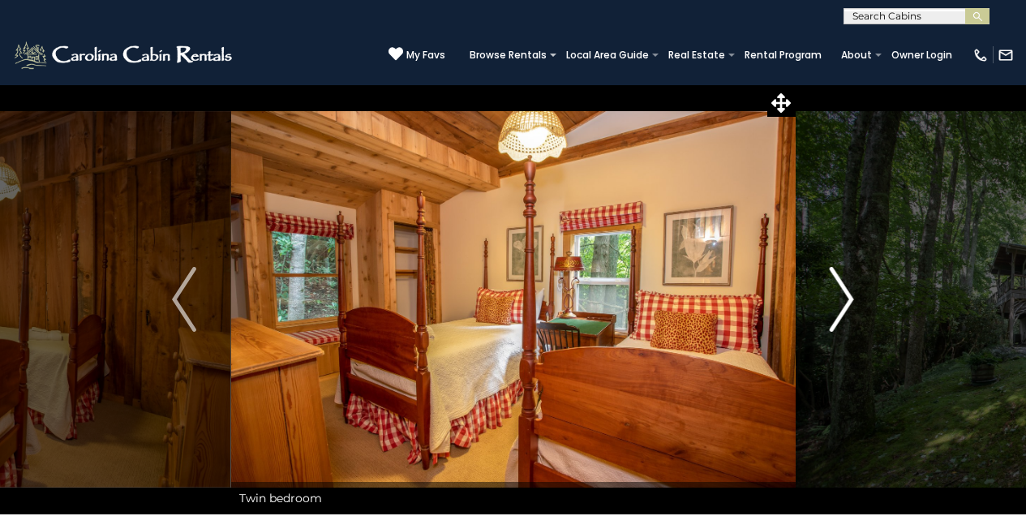
click at [848, 296] on img "Next" at bounding box center [842, 299] width 24 height 65
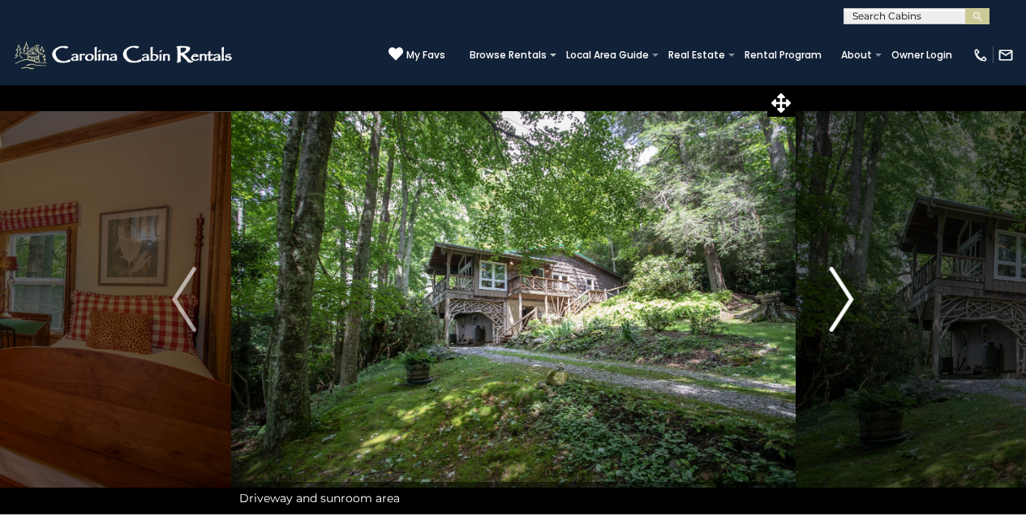
click at [848, 295] on img "Next" at bounding box center [842, 299] width 24 height 65
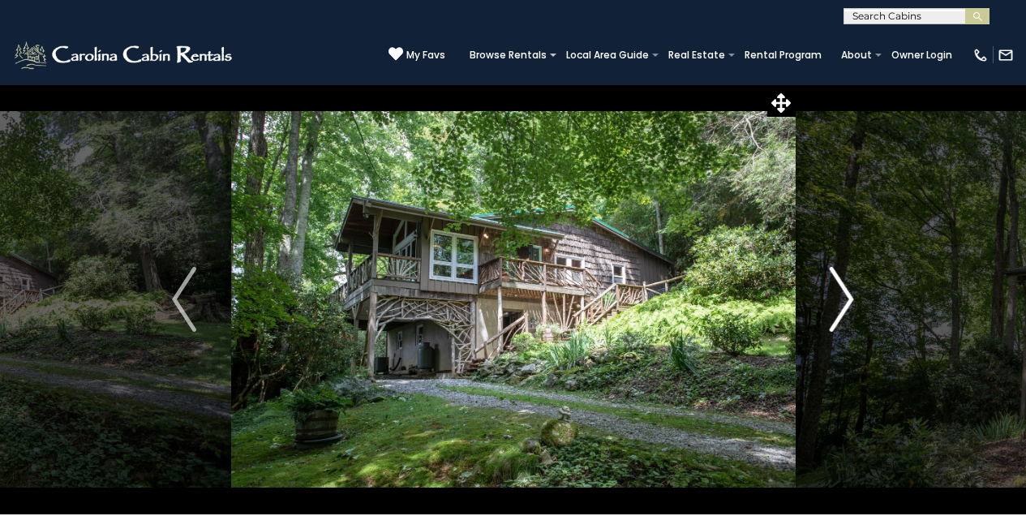
click at [848, 293] on img "Next" at bounding box center [842, 299] width 24 height 65
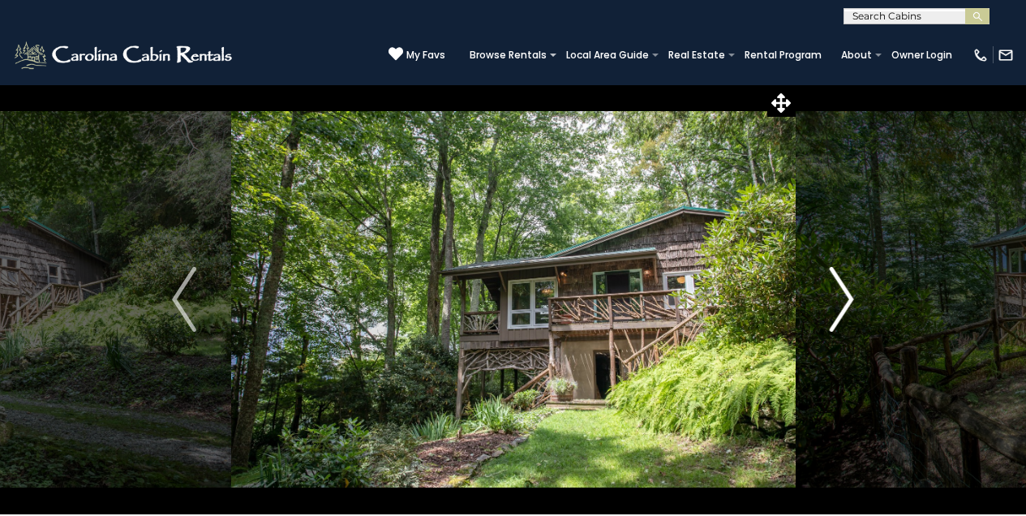
click at [848, 293] on img "Next" at bounding box center [842, 299] width 24 height 65
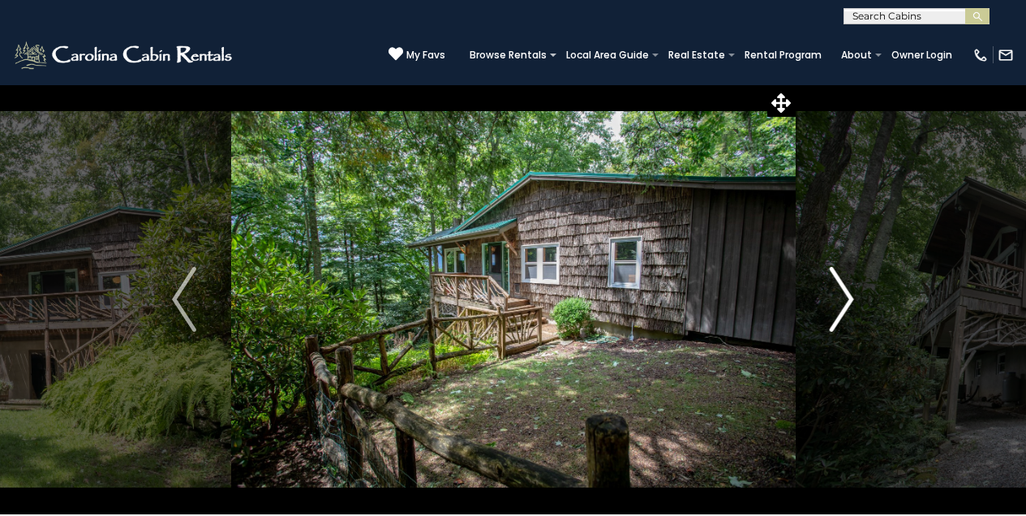
click at [848, 301] on img "Next" at bounding box center [842, 299] width 24 height 65
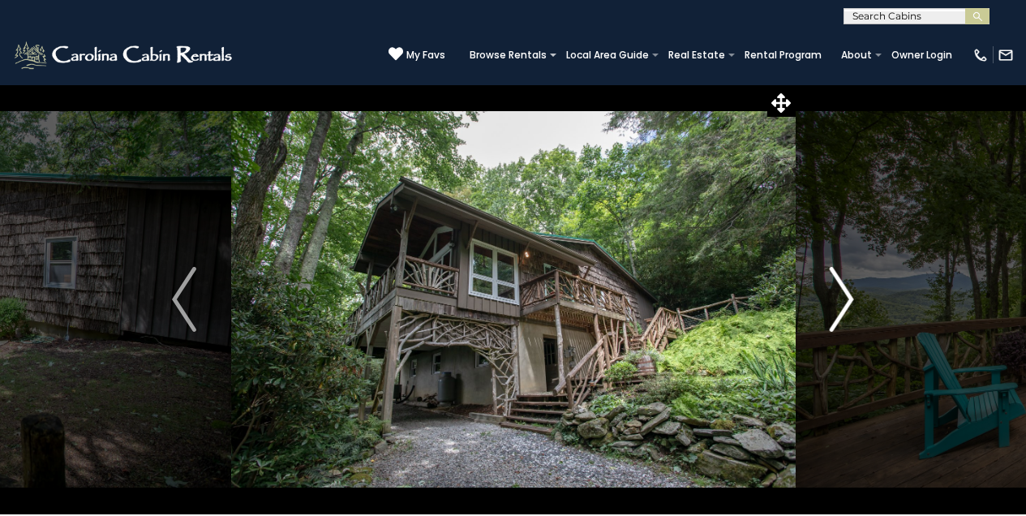
click at [848, 303] on img "Next" at bounding box center [842, 299] width 24 height 65
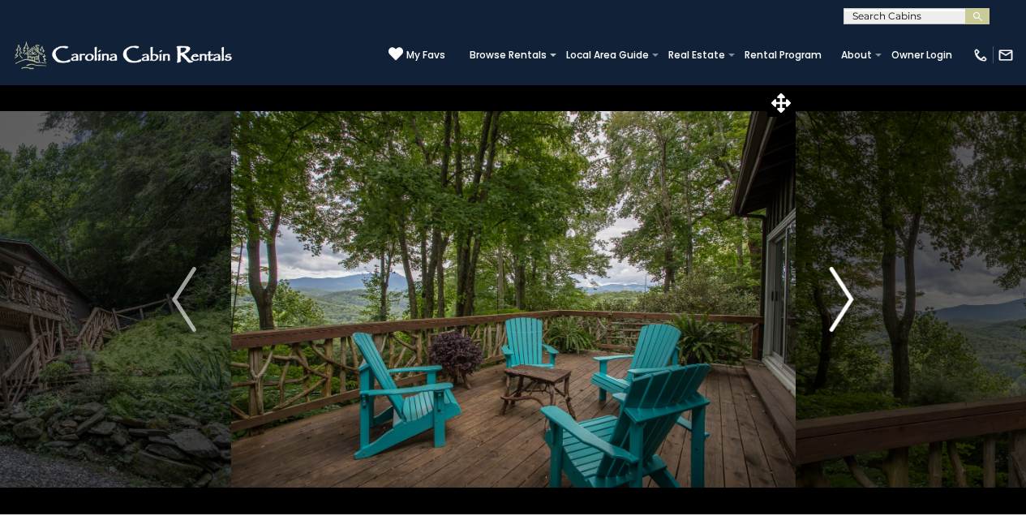
click at [846, 297] on img "Next" at bounding box center [842, 299] width 24 height 65
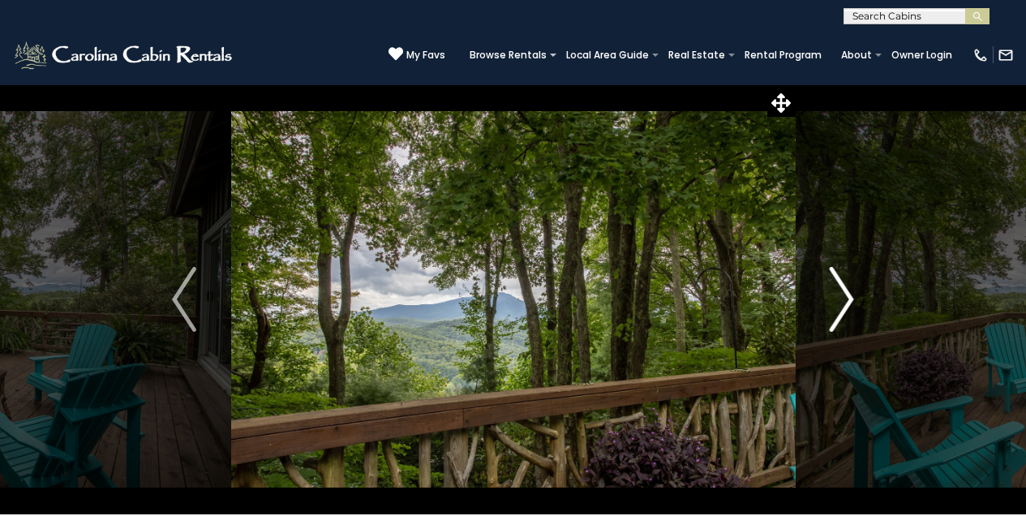
click at [851, 294] on img "Next" at bounding box center [842, 299] width 24 height 65
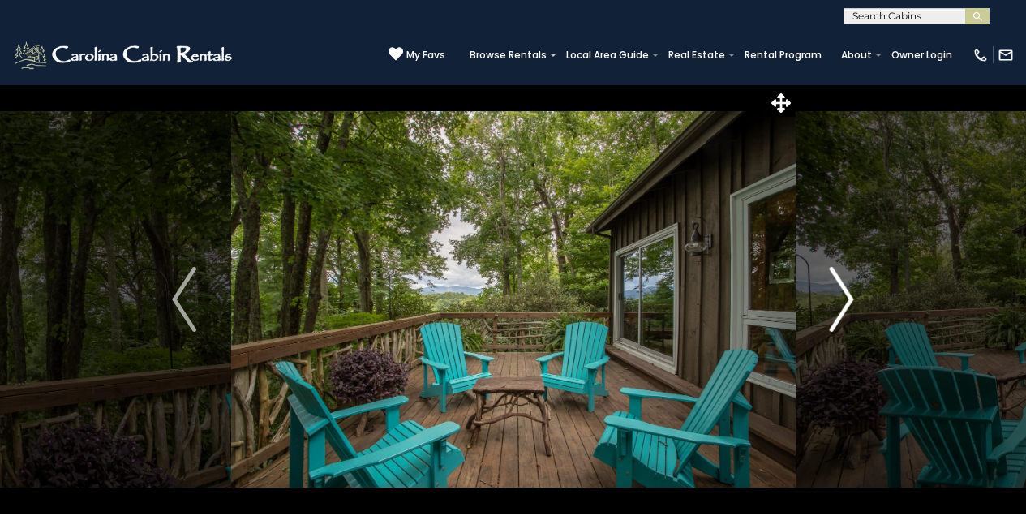
click at [850, 293] on img "Next" at bounding box center [842, 299] width 24 height 65
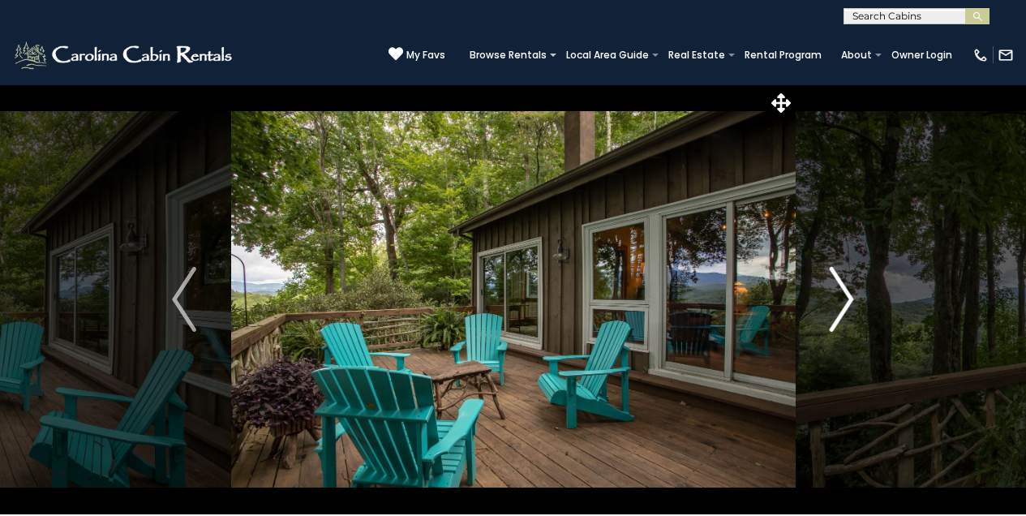
click at [851, 293] on img "Next" at bounding box center [842, 299] width 24 height 65
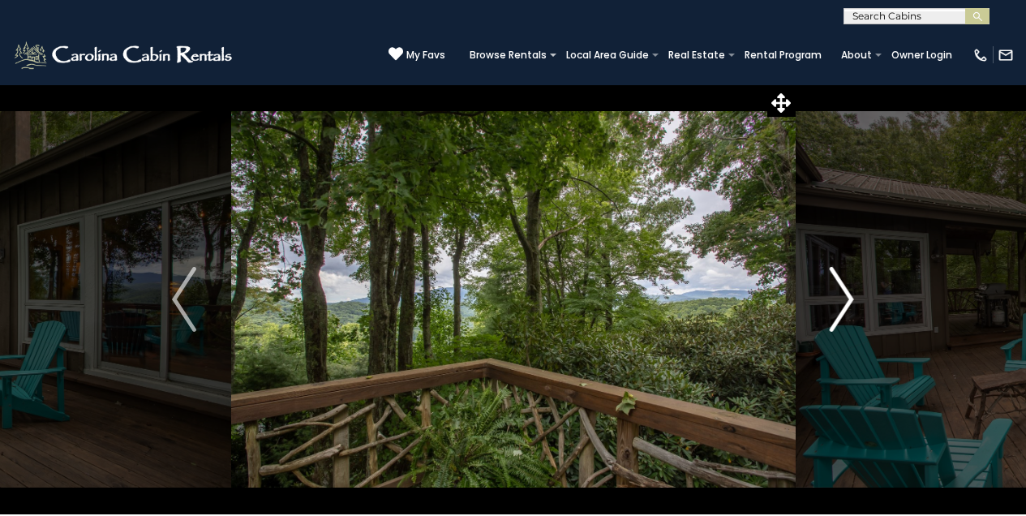
click at [851, 293] on img "Next" at bounding box center [842, 299] width 24 height 65
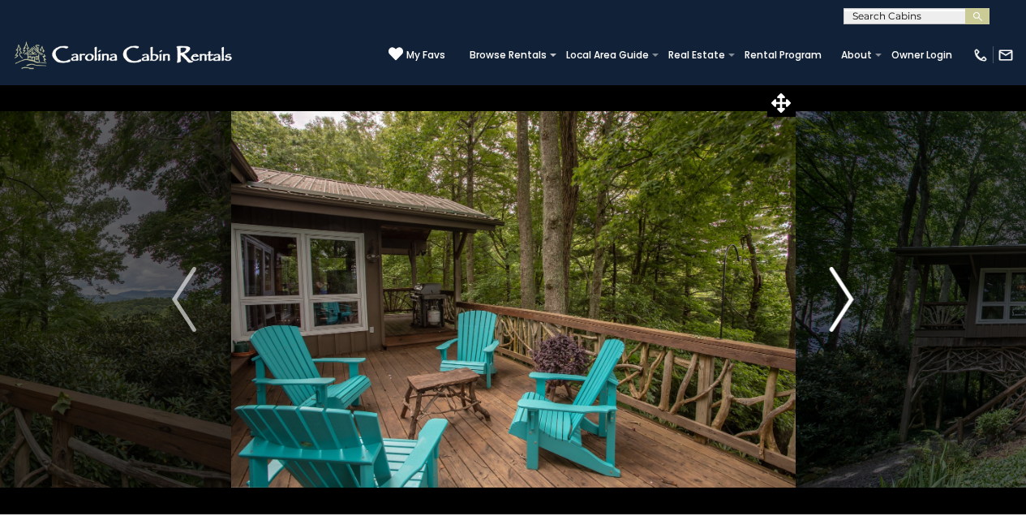
click at [848, 296] on img "Next" at bounding box center [842, 299] width 24 height 65
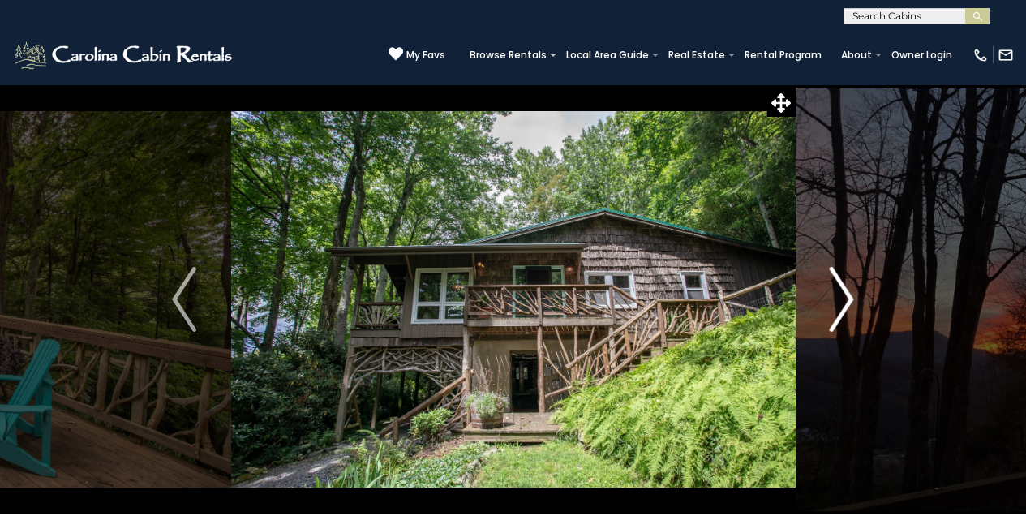
click at [852, 294] on img "Next" at bounding box center [842, 299] width 24 height 65
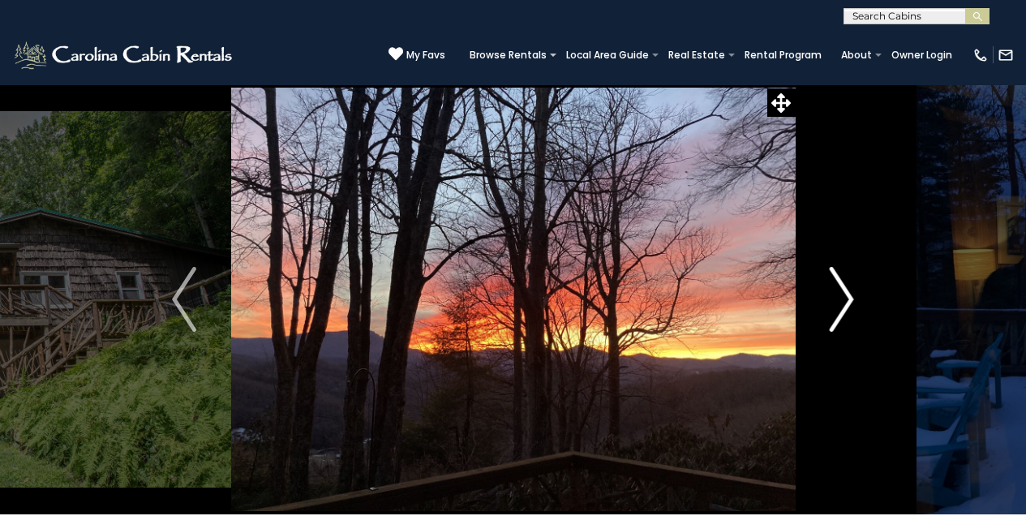
click at [852, 294] on img "Next" at bounding box center [842, 299] width 24 height 65
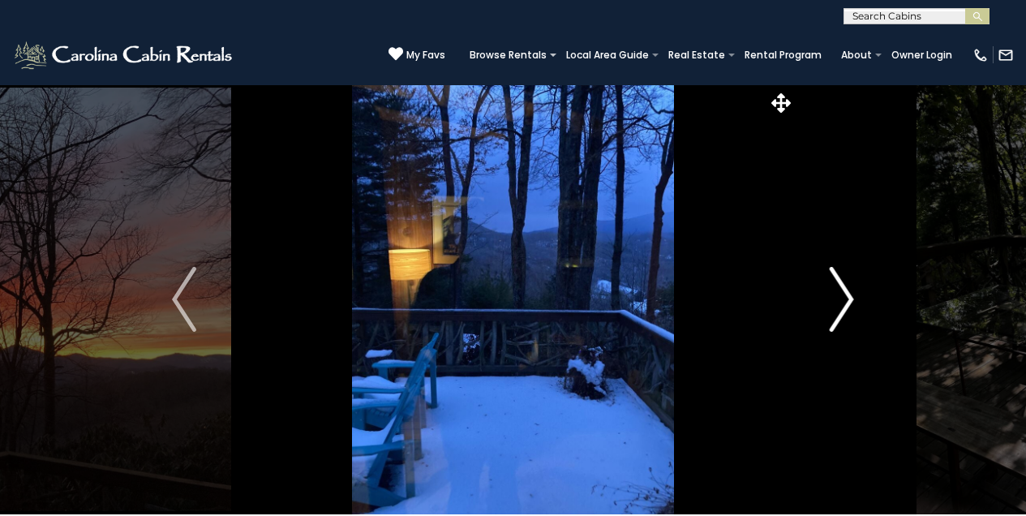
click at [852, 294] on img "Next" at bounding box center [842, 299] width 24 height 65
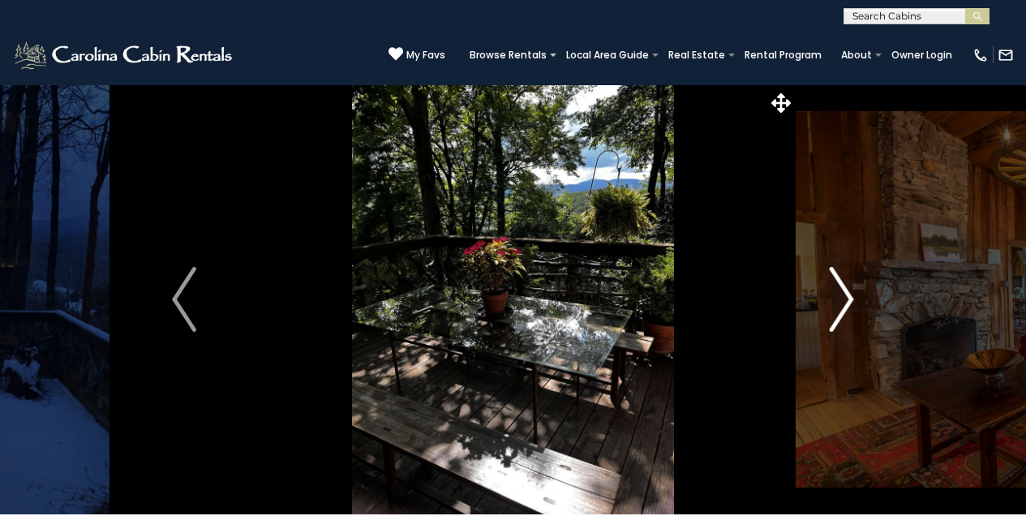
click at [852, 294] on img "Next" at bounding box center [842, 299] width 24 height 65
